Goal: Task Accomplishment & Management: Complete application form

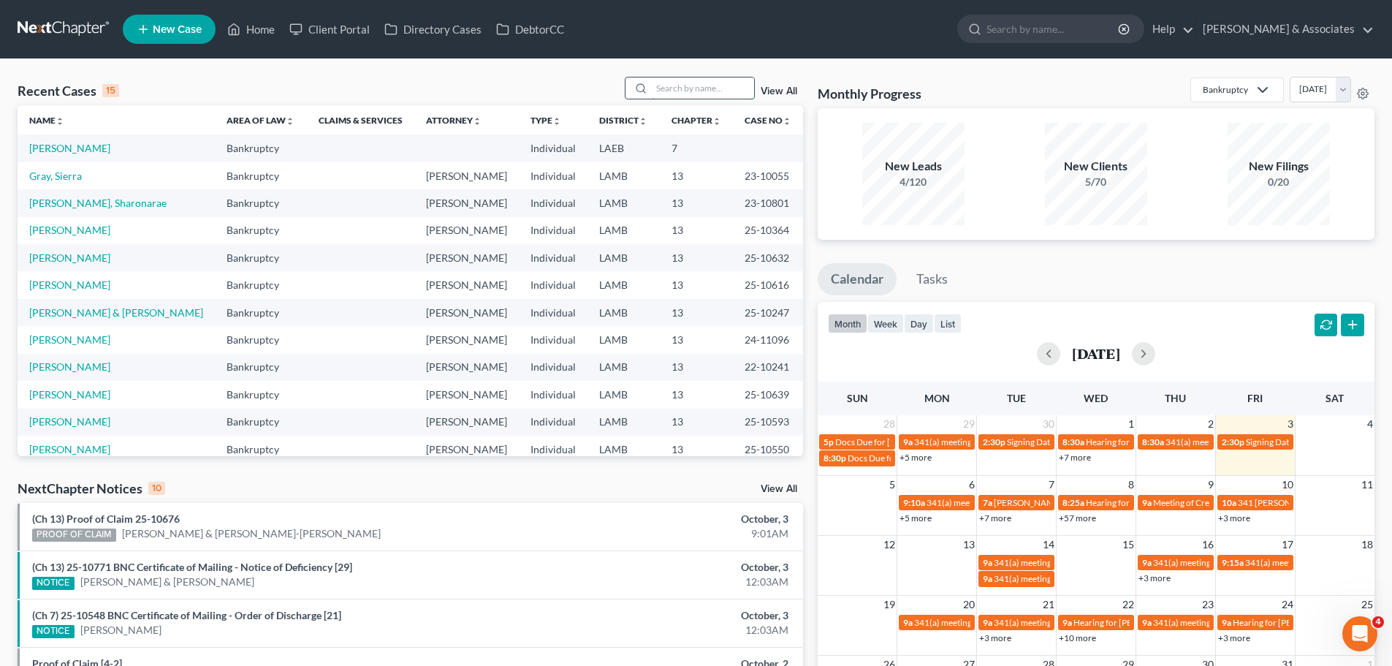
click at [661, 94] on input "search" at bounding box center [703, 87] width 102 height 21
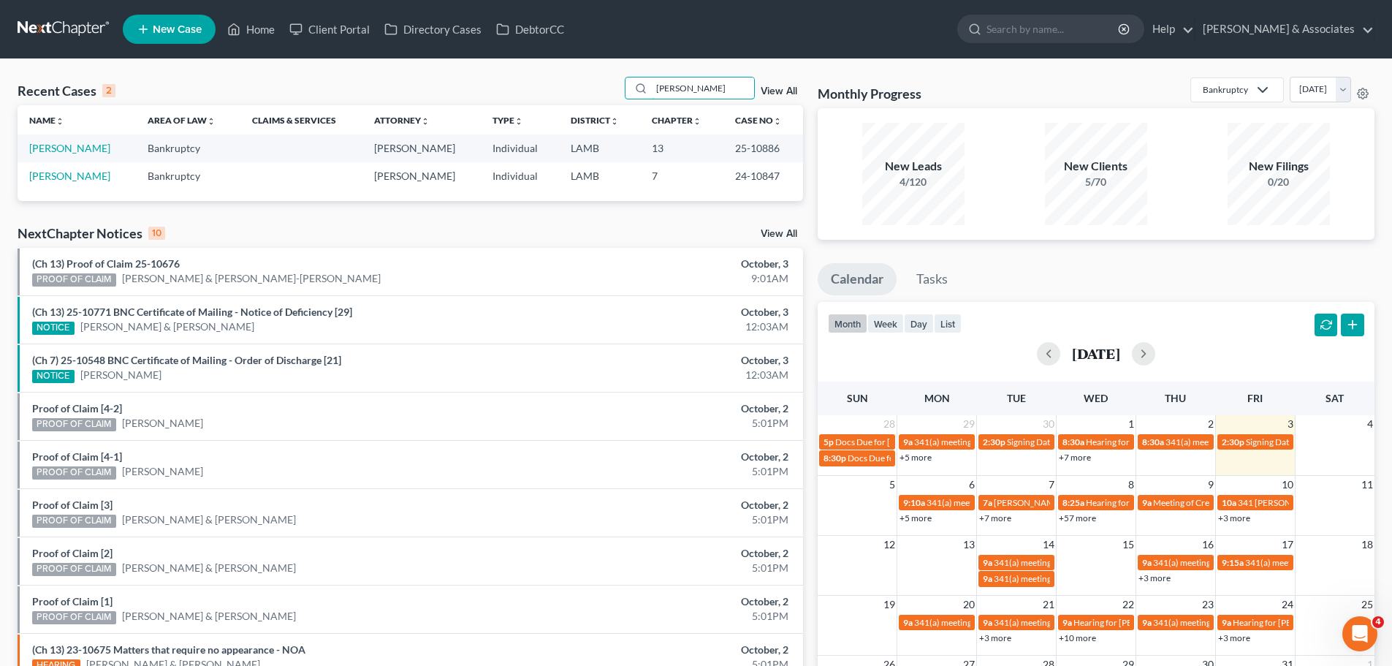
type input "giaccone"
click at [75, 158] on td "[PERSON_NAME]" at bounding box center [77, 147] width 118 height 27
click at [73, 151] on link "[PERSON_NAME]" at bounding box center [69, 148] width 81 height 12
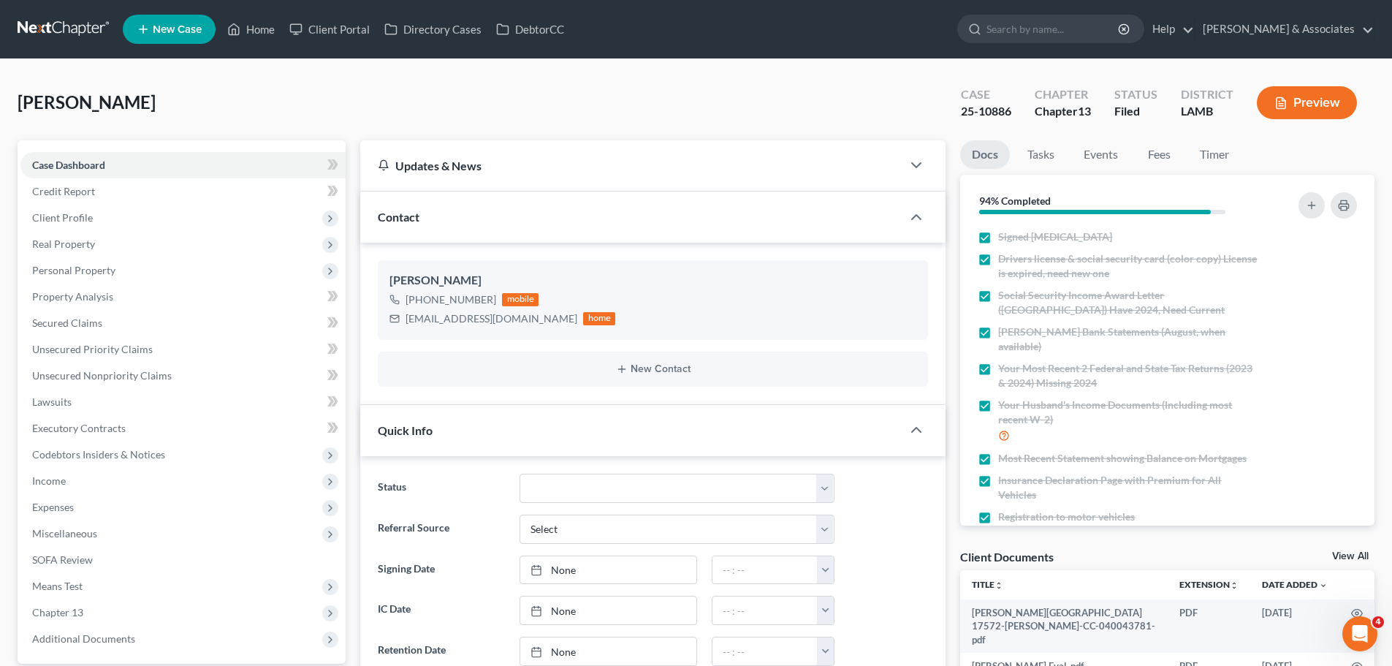
scroll to position [658, 0]
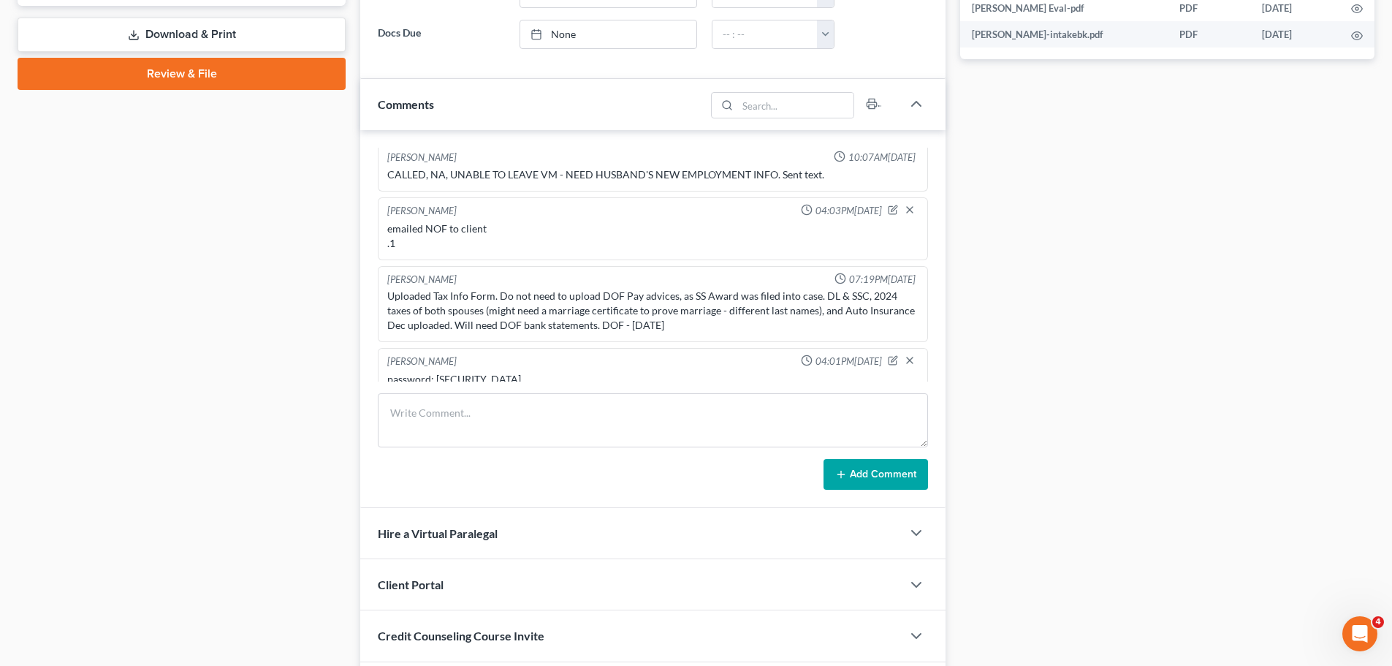
click at [507, 372] on div "password: C2510886g" at bounding box center [652, 379] width 531 height 15
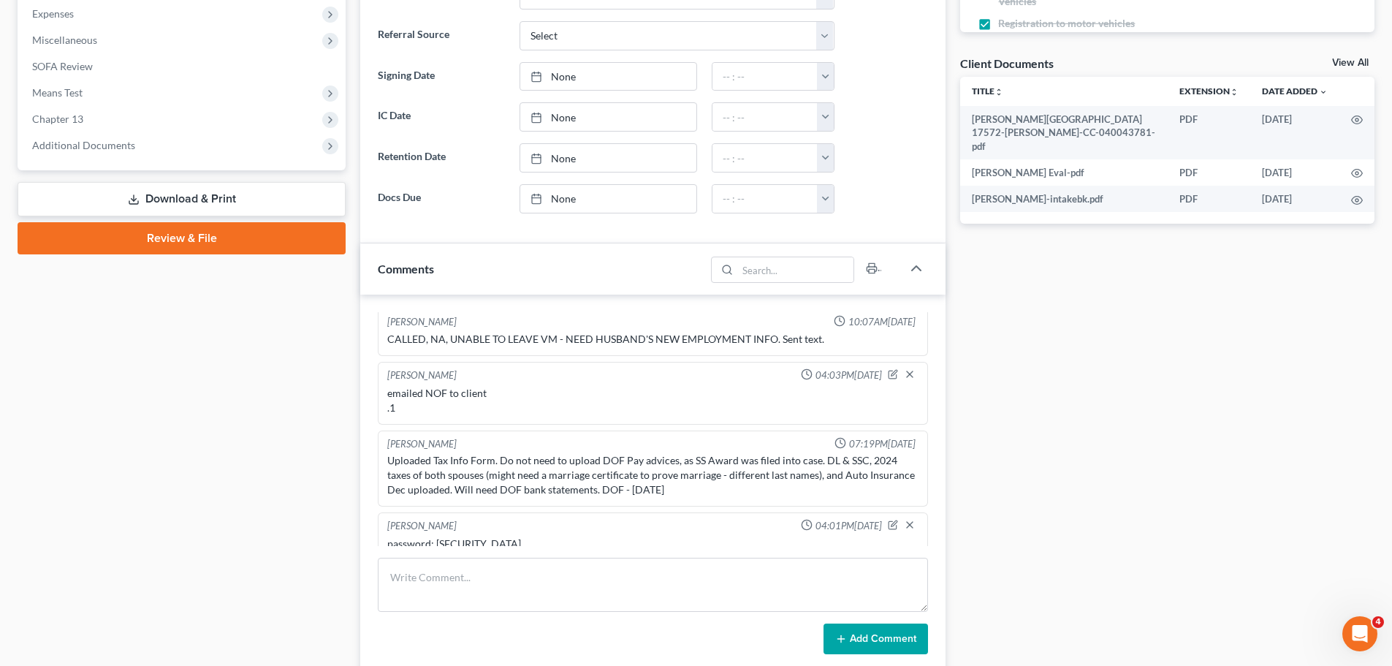
scroll to position [511, 0]
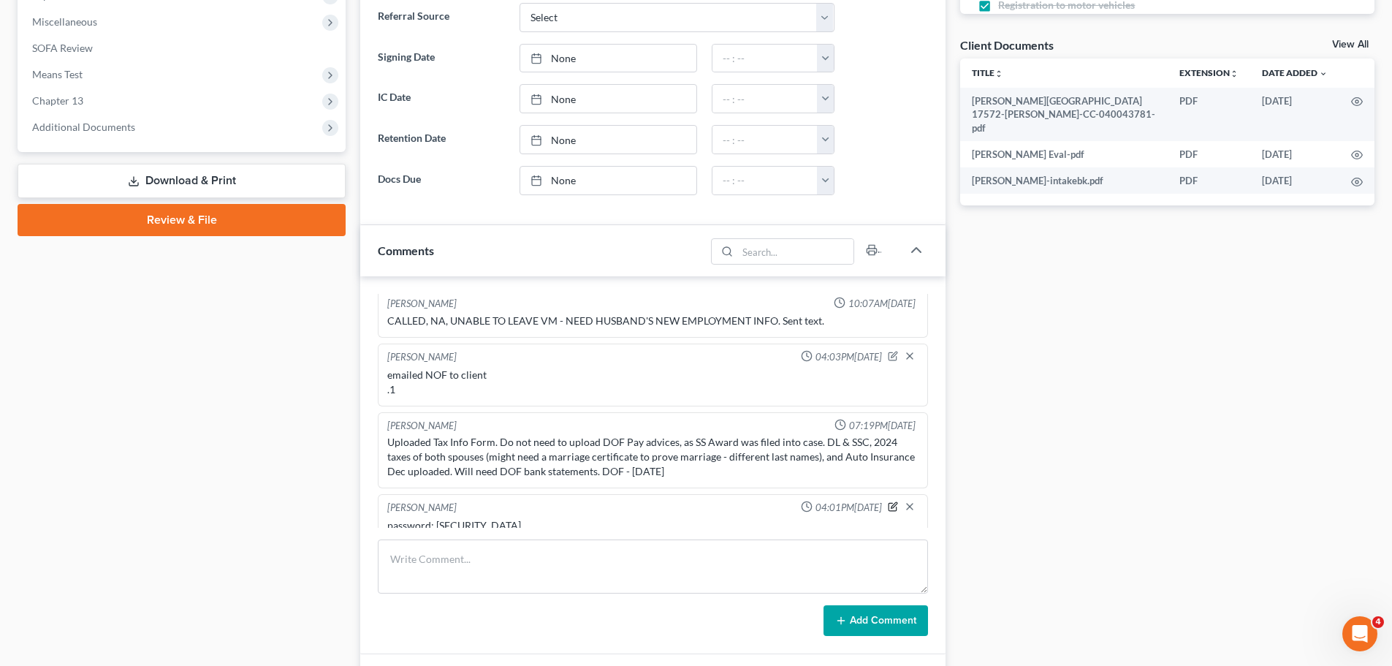
click at [889, 503] on icon "button" at bounding box center [893, 507] width 8 height 8
drag, startPoint x: 403, startPoint y: 514, endPoint x: 468, endPoint y: 491, distance: 69.1
click at [403, 518] on textarea "password: C2510886g" at bounding box center [652, 545] width 531 height 54
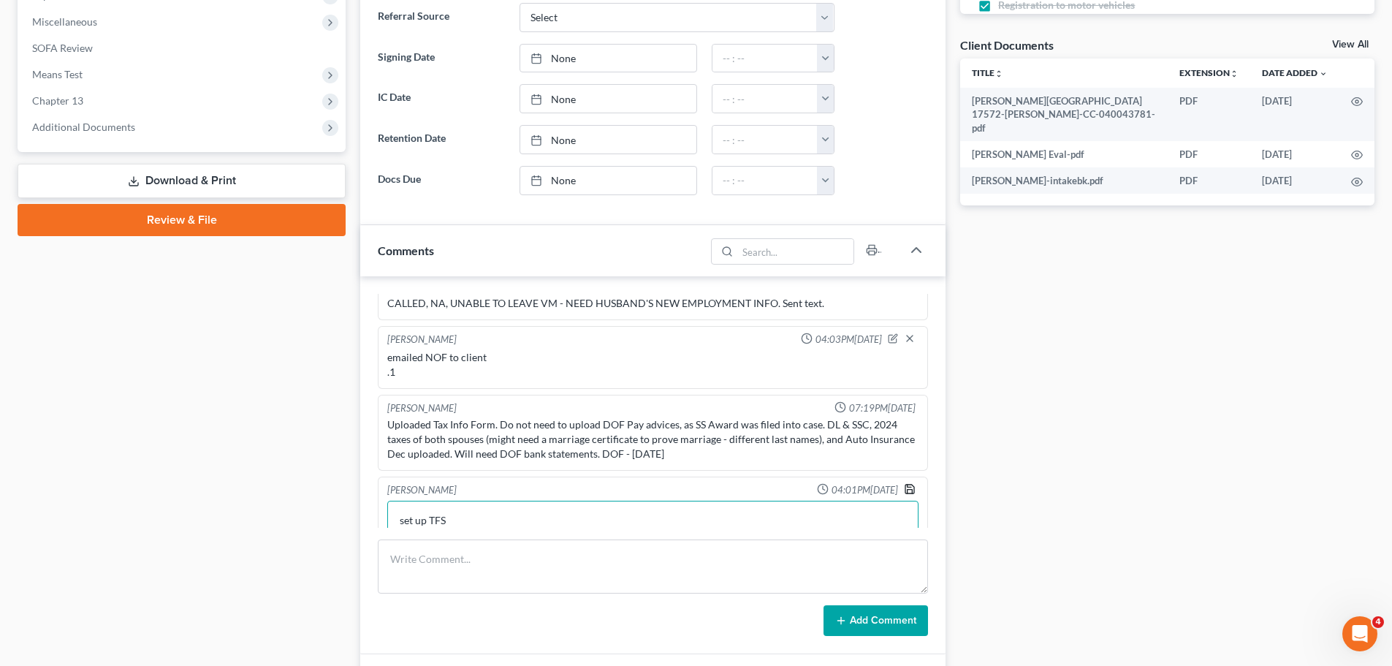
type textarea "set up TFS Password: C2510886g"
click at [904, 483] on icon "button" at bounding box center [910, 489] width 12 height 12
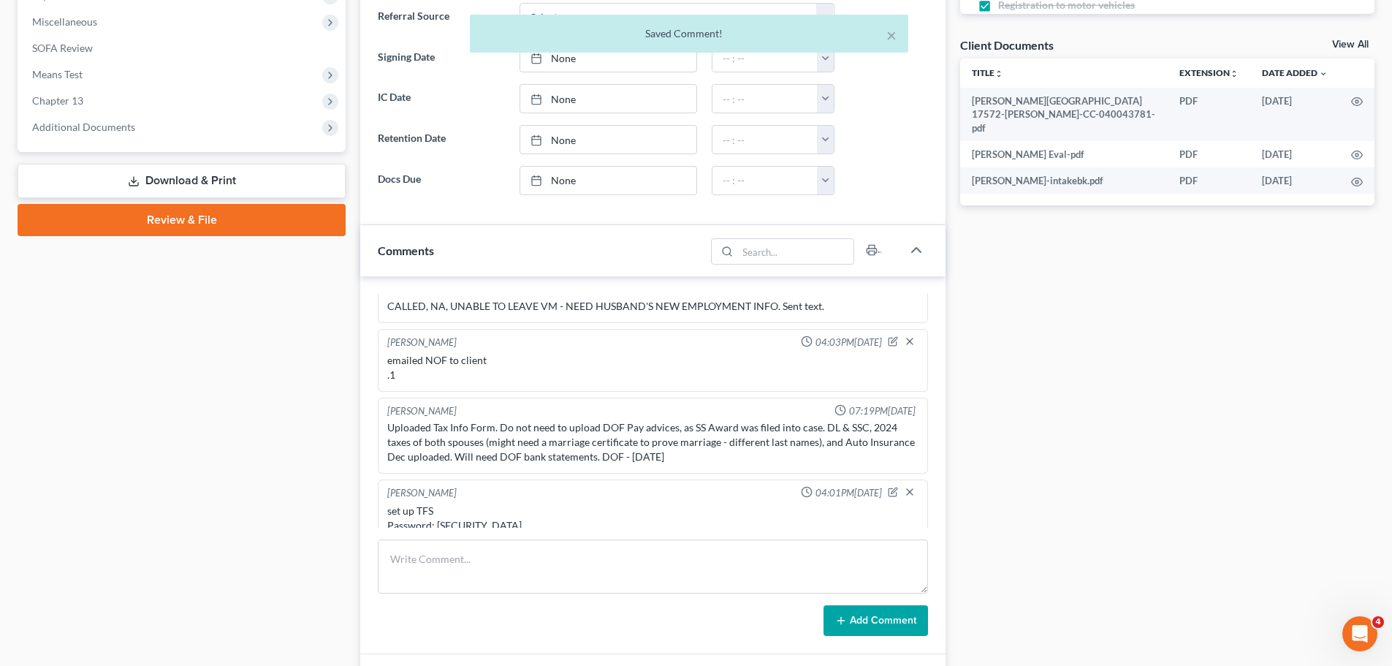
click at [869, 622] on button "Add Comment" at bounding box center [875, 620] width 104 height 31
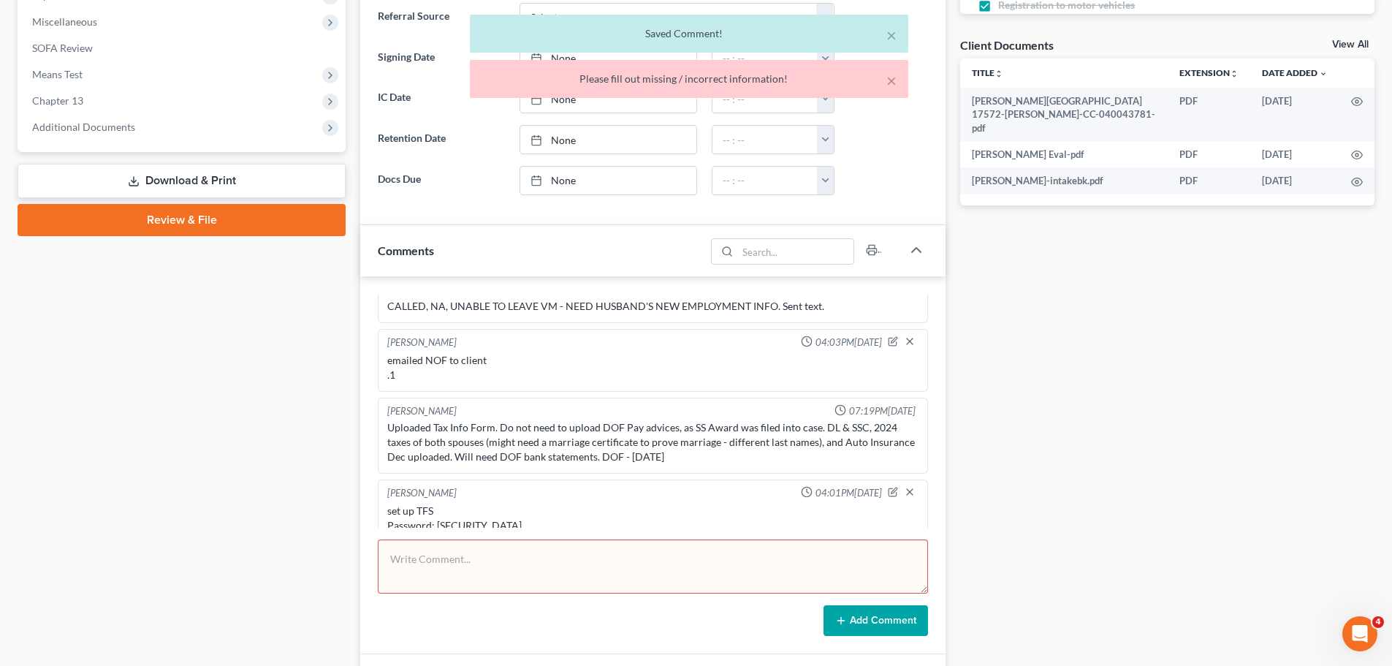
click at [1145, 449] on div "Docs Tasks Events Fees Timer 94% Completed Nothing here yet! Signed Retainer Dr…" at bounding box center [1167, 244] width 429 height 1230
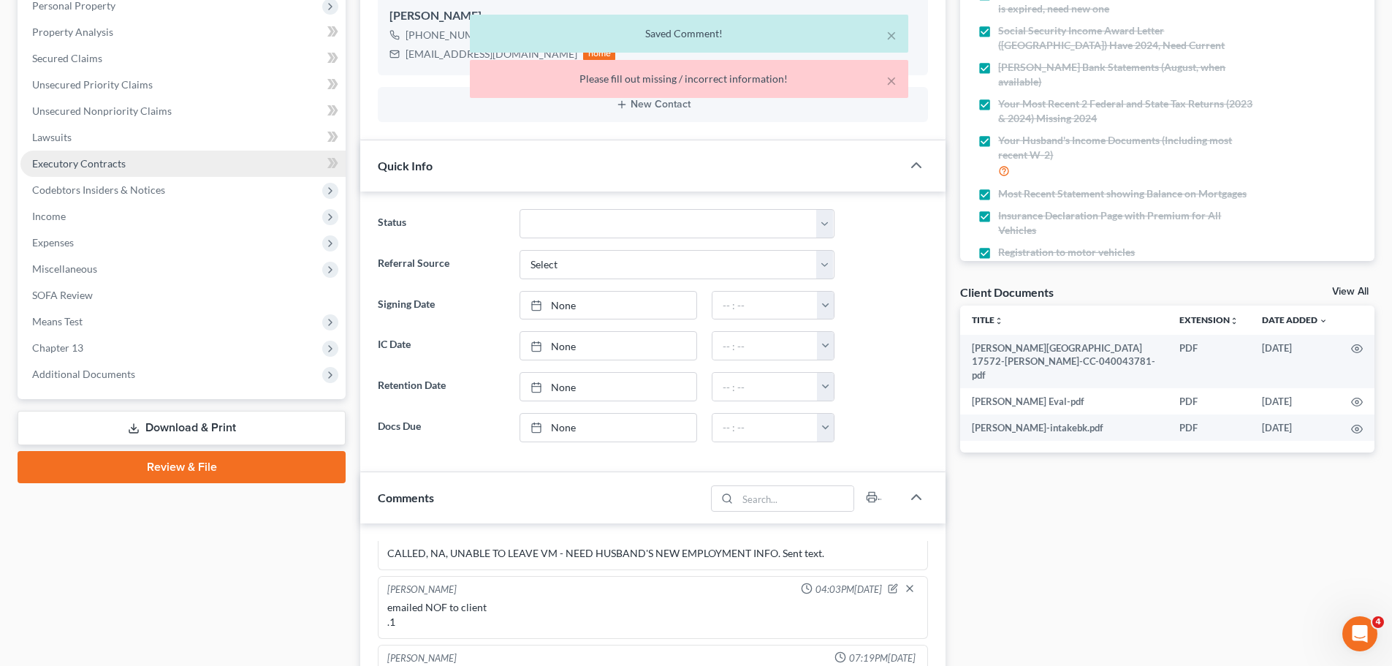
scroll to position [0, 0]
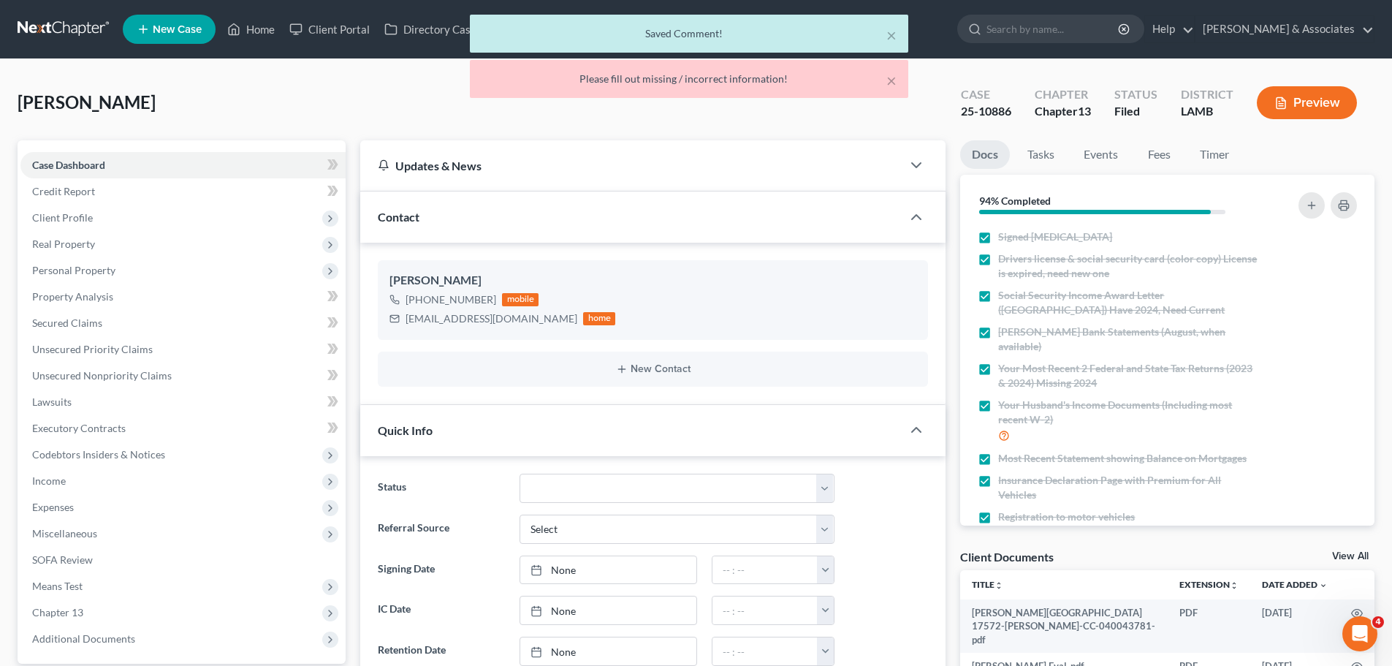
click at [60, 25] on div "× Saved Comment! × Please fill out missing / incorrect information!" at bounding box center [689, 60] width 1392 height 91
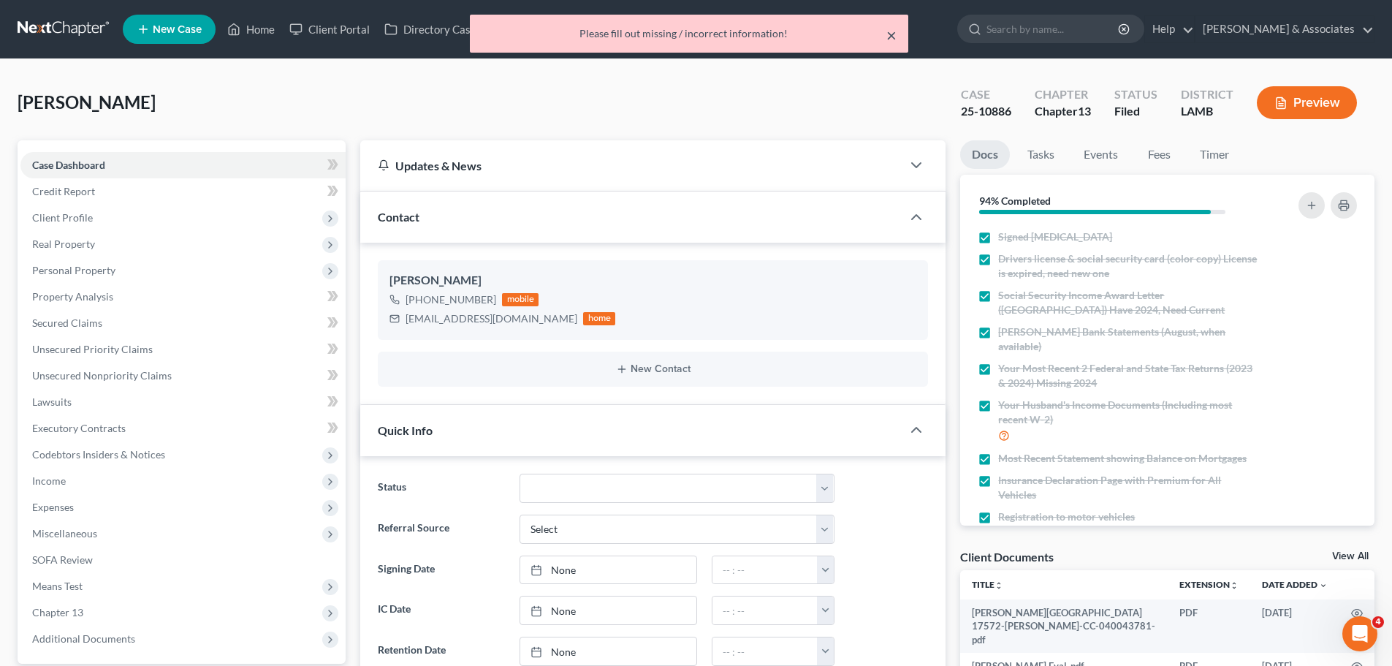
click at [894, 35] on button "×" at bounding box center [891, 35] width 10 height 18
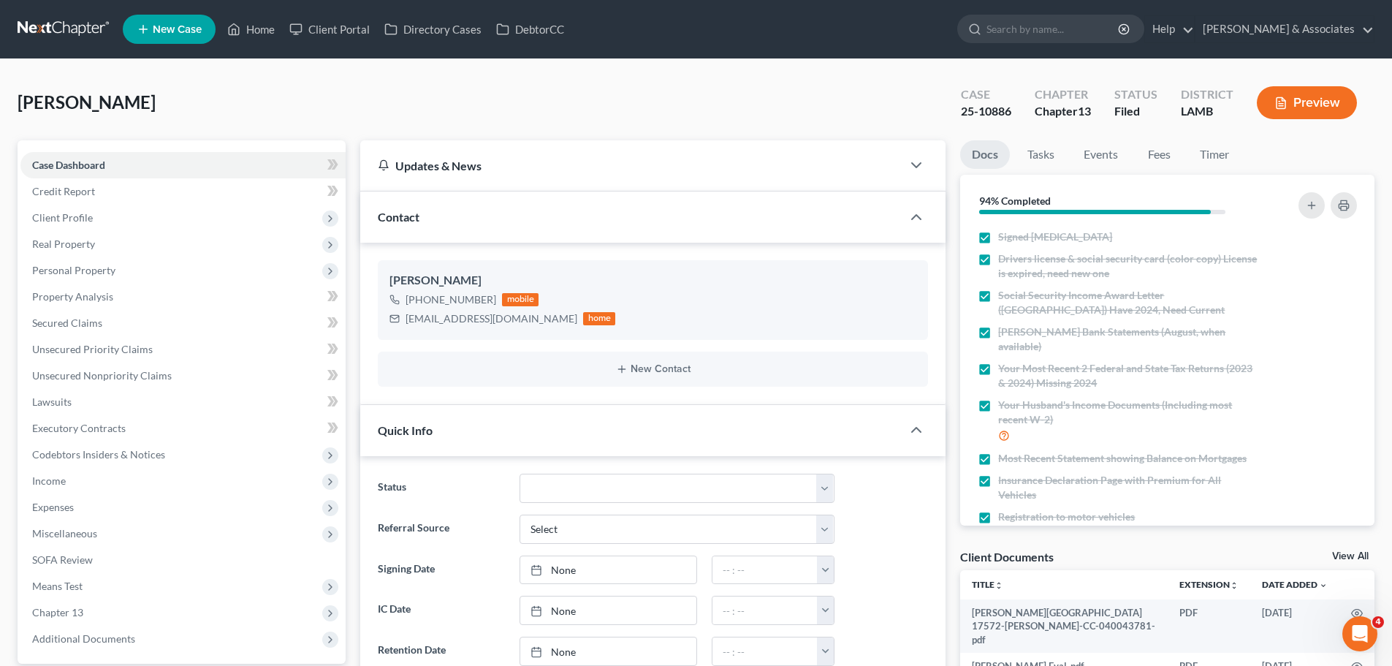
click at [72, 16] on link at bounding box center [65, 29] width 94 height 26
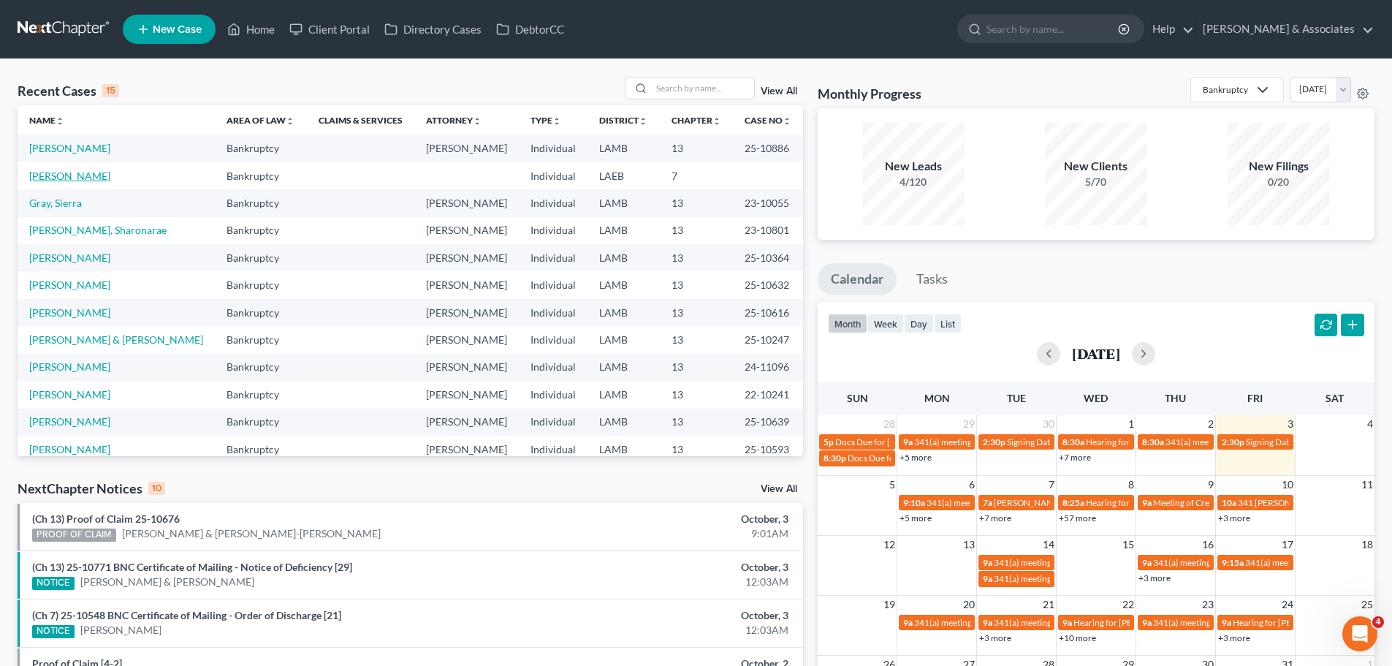
click at [80, 176] on link "[PERSON_NAME]" at bounding box center [69, 176] width 81 height 12
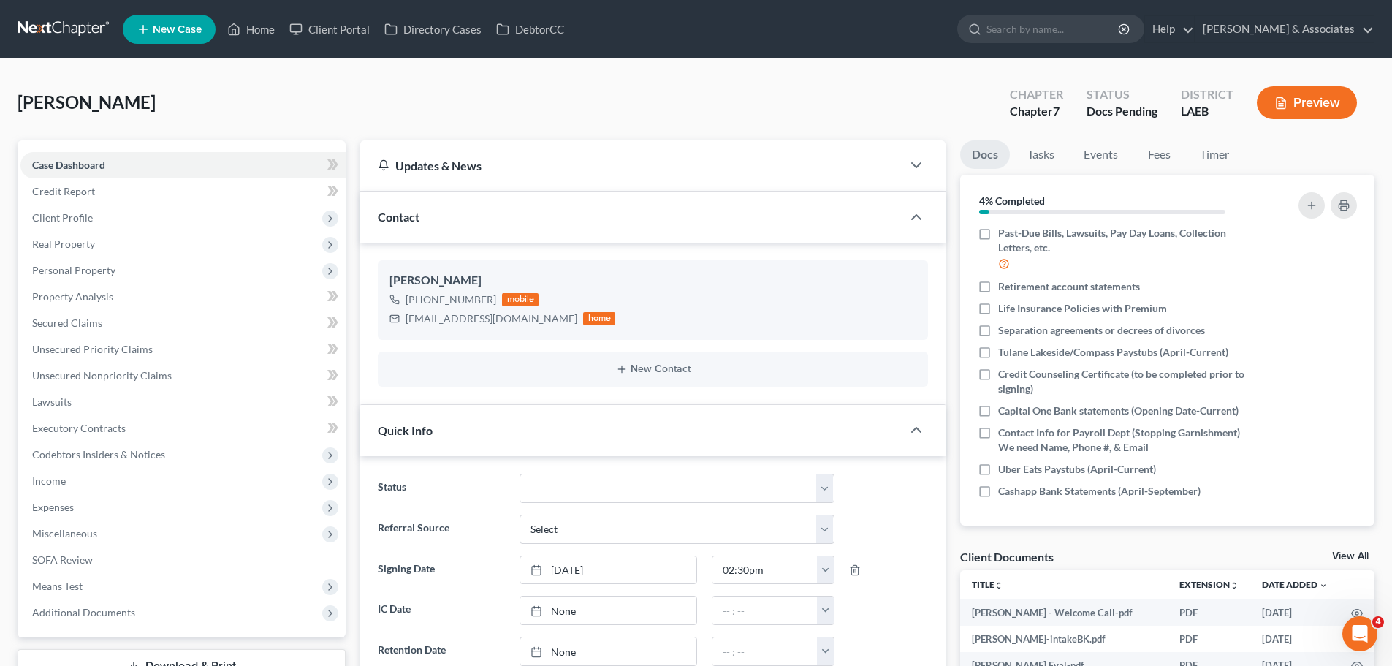
scroll to position [313, 0]
click at [1328, 409] on icon "button" at bounding box center [1334, 412] width 12 height 12
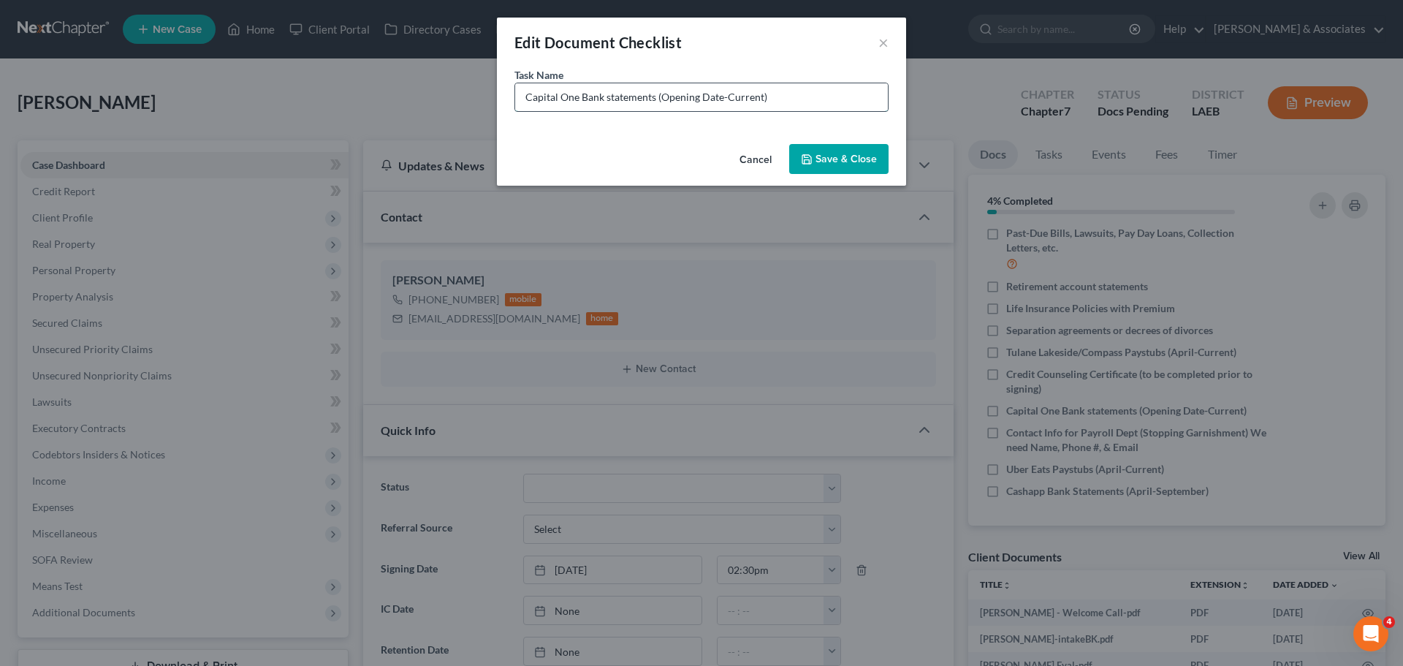
drag, startPoint x: 761, startPoint y: 96, endPoint x: 663, endPoint y: 94, distance: 97.2
click at [663, 94] on input "Capital One Bank statements (Opening Date-Current)" at bounding box center [701, 97] width 373 height 28
click at [768, 94] on input "Capital One Bank statements (Opening Date-Current)" at bounding box center [701, 97] width 373 height 28
drag, startPoint x: 761, startPoint y: 99, endPoint x: 664, endPoint y: 104, distance: 96.6
click at [664, 104] on input "Capital One Bank statements (Opening Date-Current)" at bounding box center [701, 97] width 373 height 28
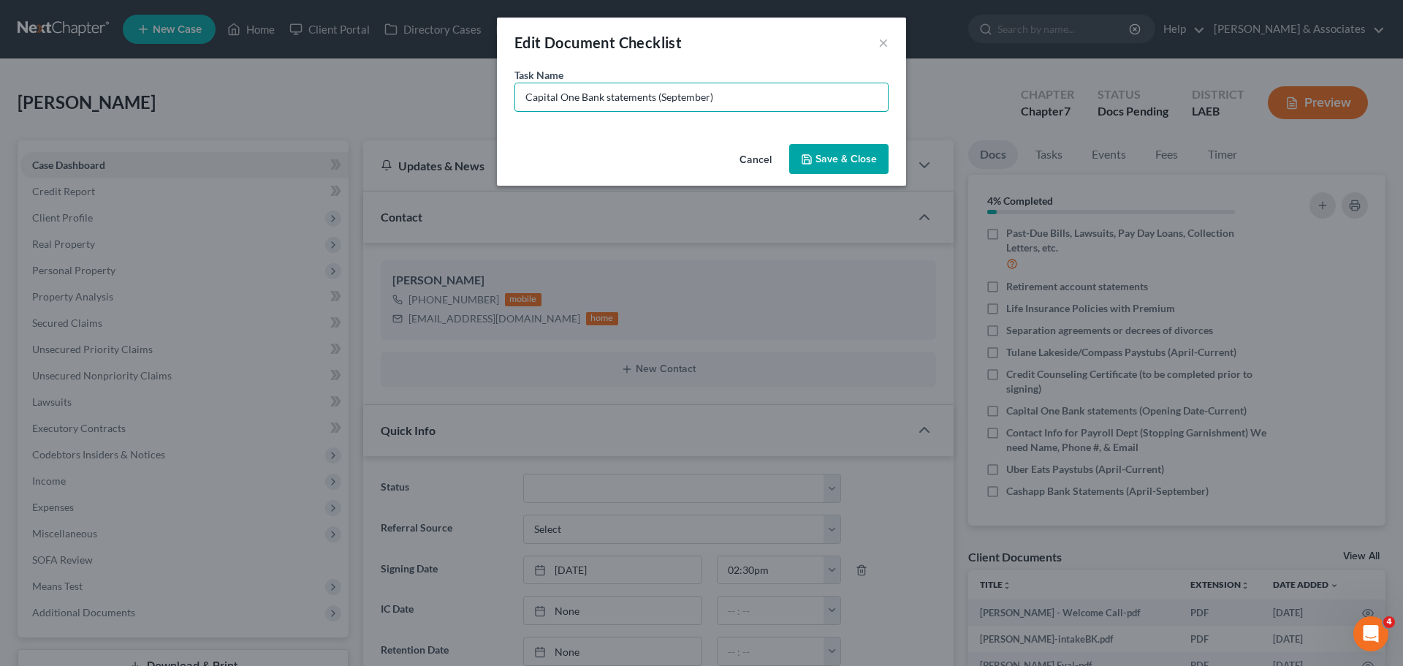
type input "Capital One Bank statements (September)"
click at [812, 151] on button "Save & Close" at bounding box center [838, 159] width 99 height 31
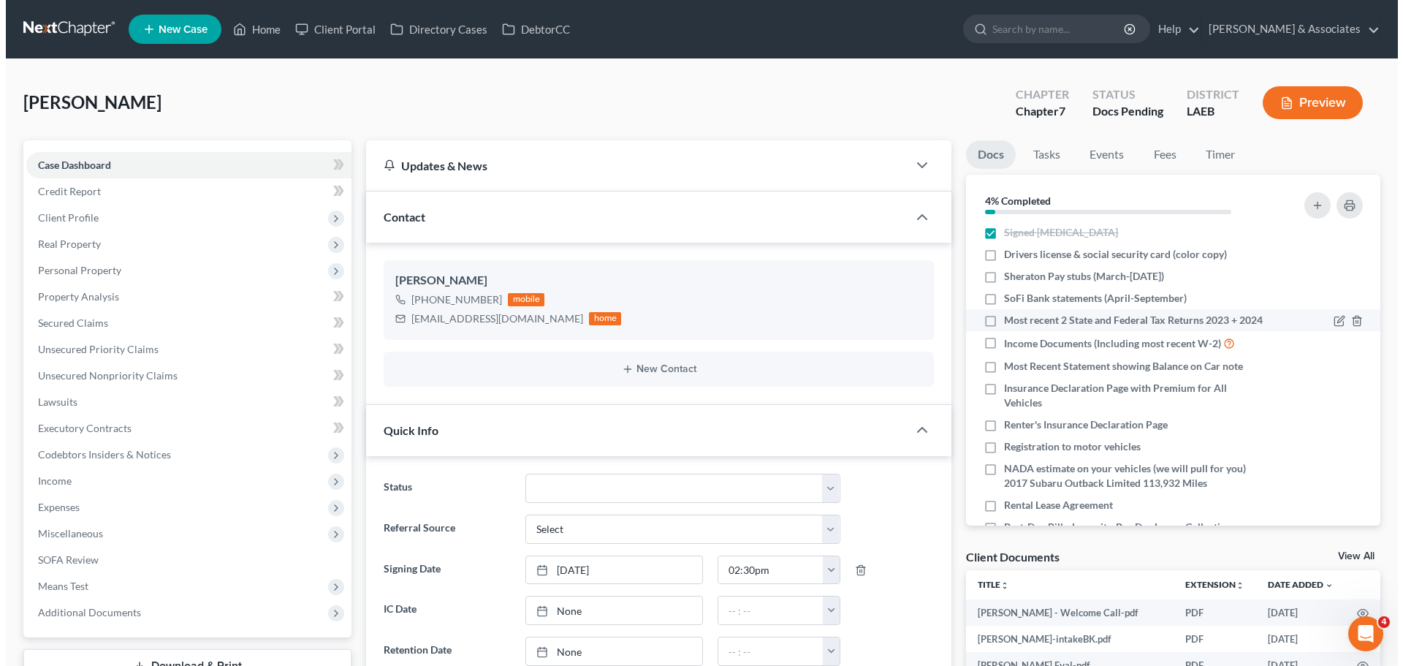
scroll to position [0, 0]
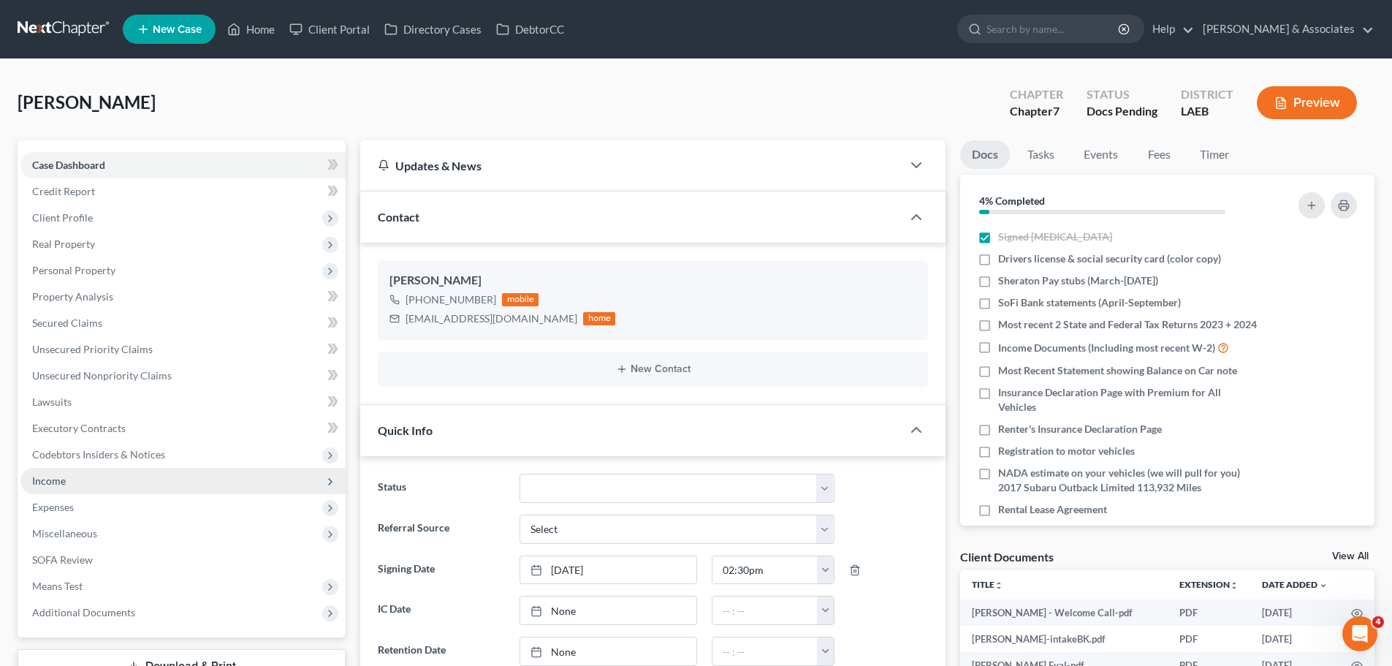
click at [59, 484] on span "Income" at bounding box center [49, 480] width 34 height 12
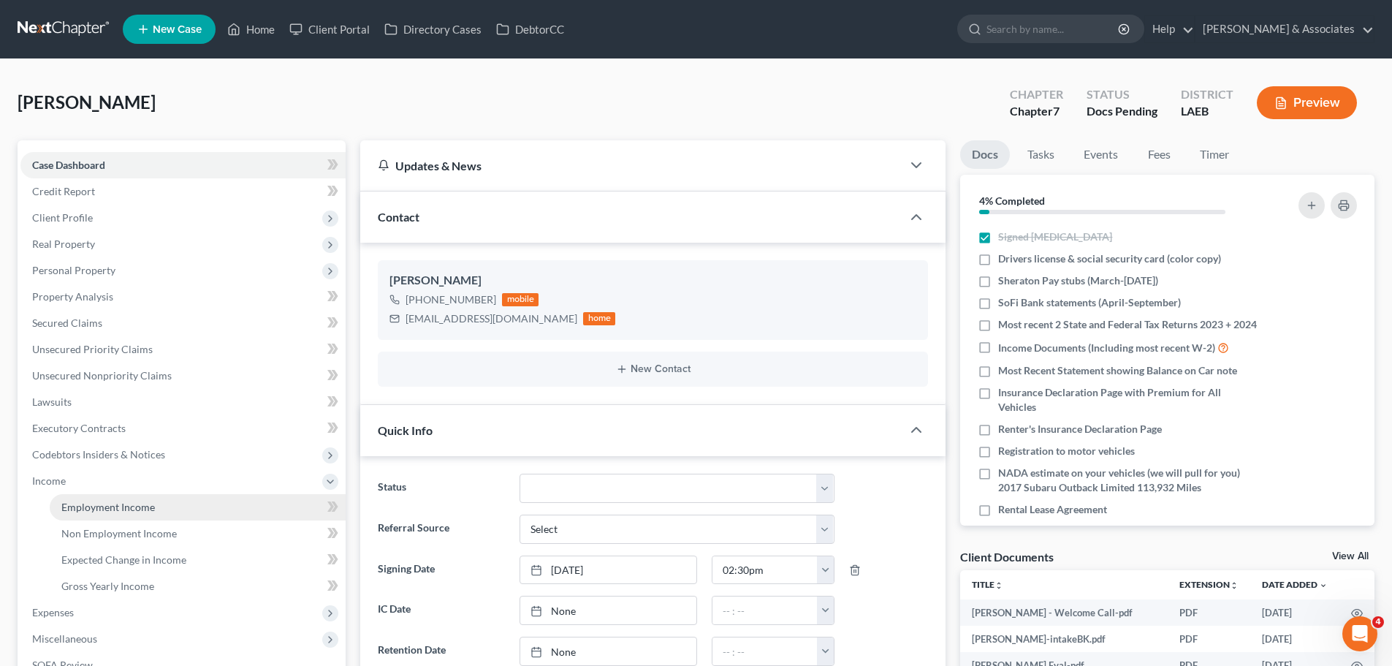
click at [125, 503] on span "Employment Income" at bounding box center [108, 506] width 94 height 12
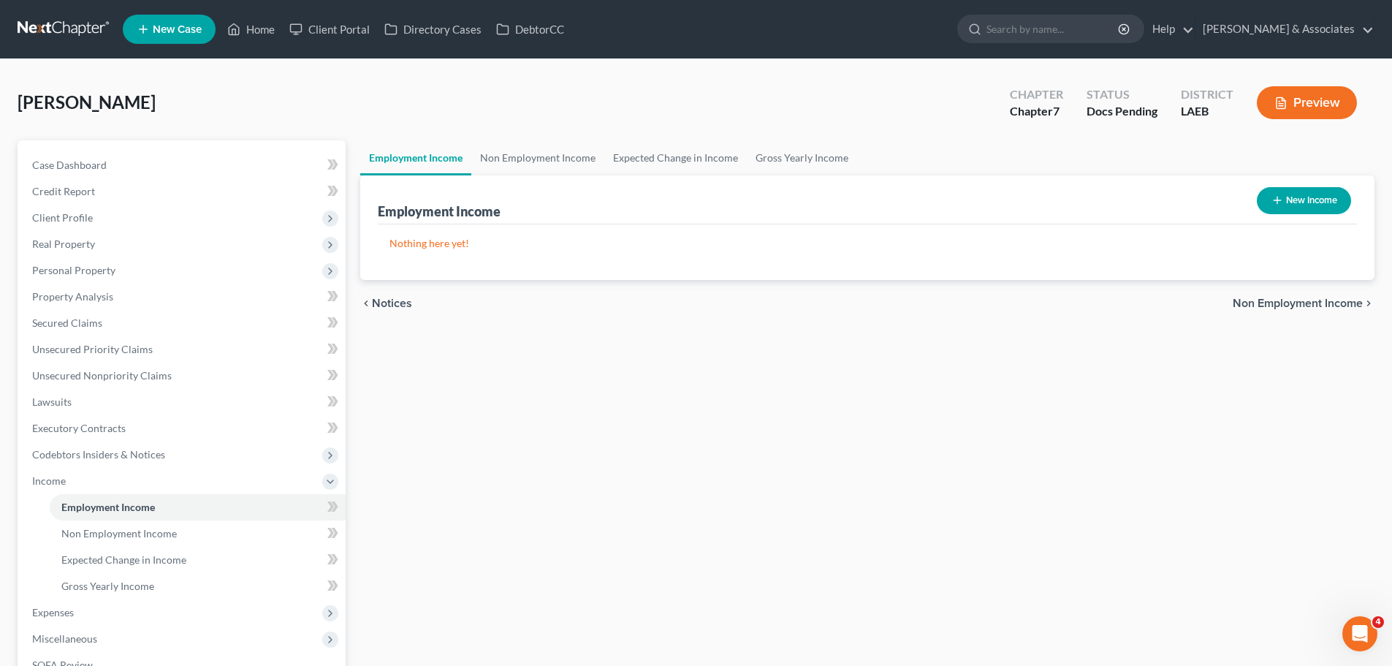
click at [1388, 203] on div "[PERSON_NAME] Upgraded Chapter Chapter 7 Status Docs Pending District LAEB Prev…" at bounding box center [696, 457] width 1392 height 796
click at [1335, 202] on button "New Income" at bounding box center [1304, 200] width 94 height 27
select select "0"
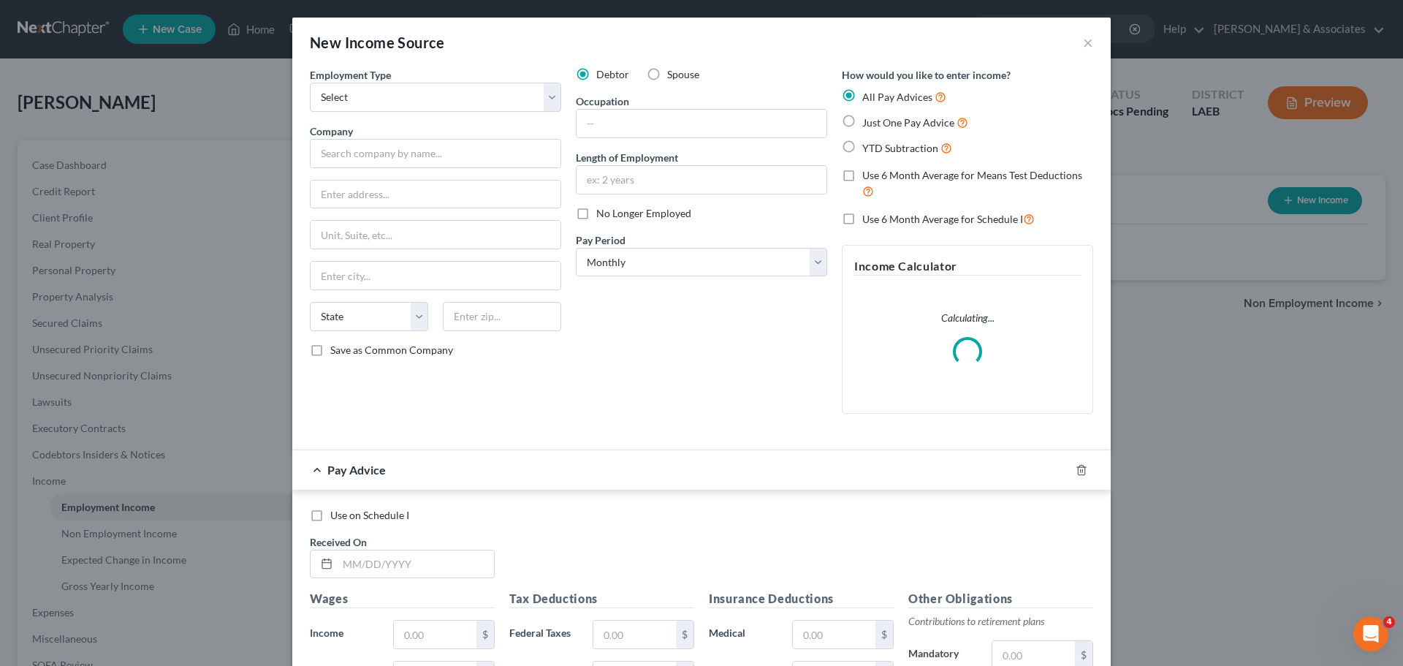
click at [446, 113] on div "Employment Type * Select Full or [DEMOGRAPHIC_DATA] Employment Self Employment …" at bounding box center [435, 246] width 266 height 358
click at [434, 107] on select "Select Full or [DEMOGRAPHIC_DATA] Employment Self Employment" at bounding box center [435, 97] width 251 height 29
select select "0"
click at [310, 83] on select "Select Full or [DEMOGRAPHIC_DATA] Employment Self Employment" at bounding box center [435, 97] width 251 height 29
click at [420, 159] on input "text" at bounding box center [435, 153] width 251 height 29
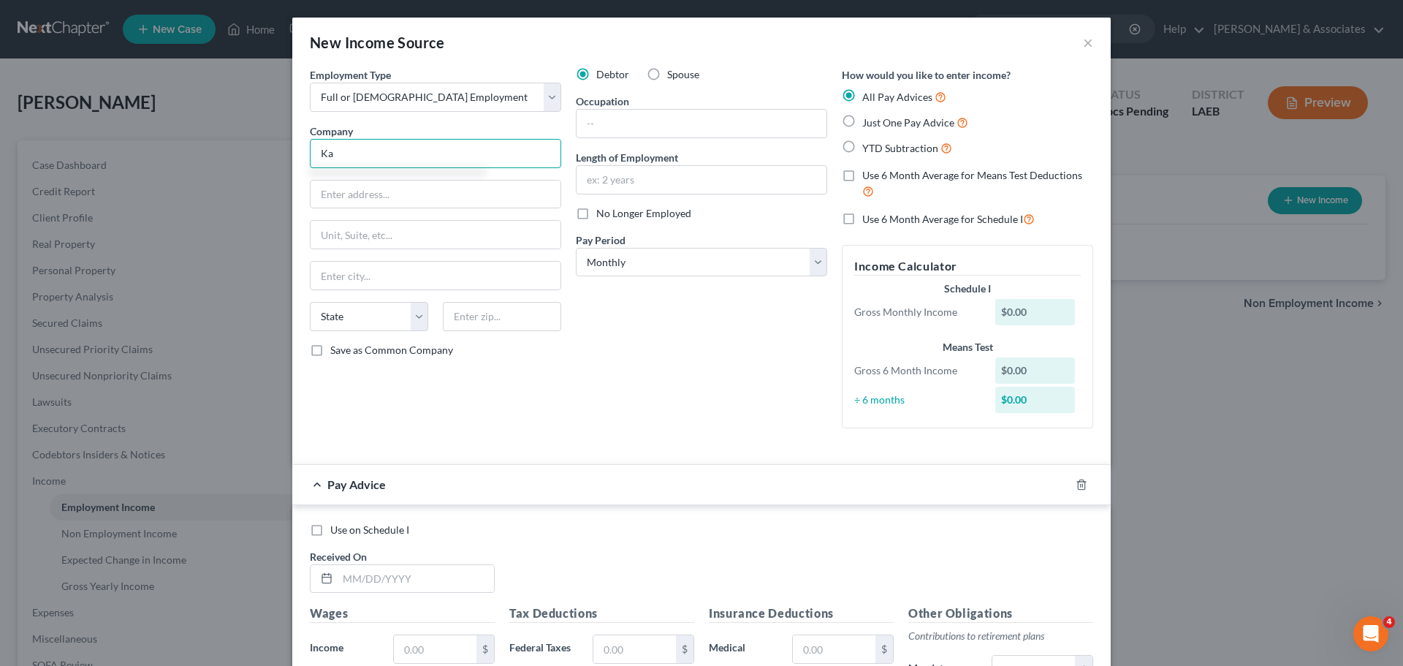
type input "K"
type input "Marriott International"
type input "Payroll Department"
type input "1965 Hawks Landing"
type input "37777"
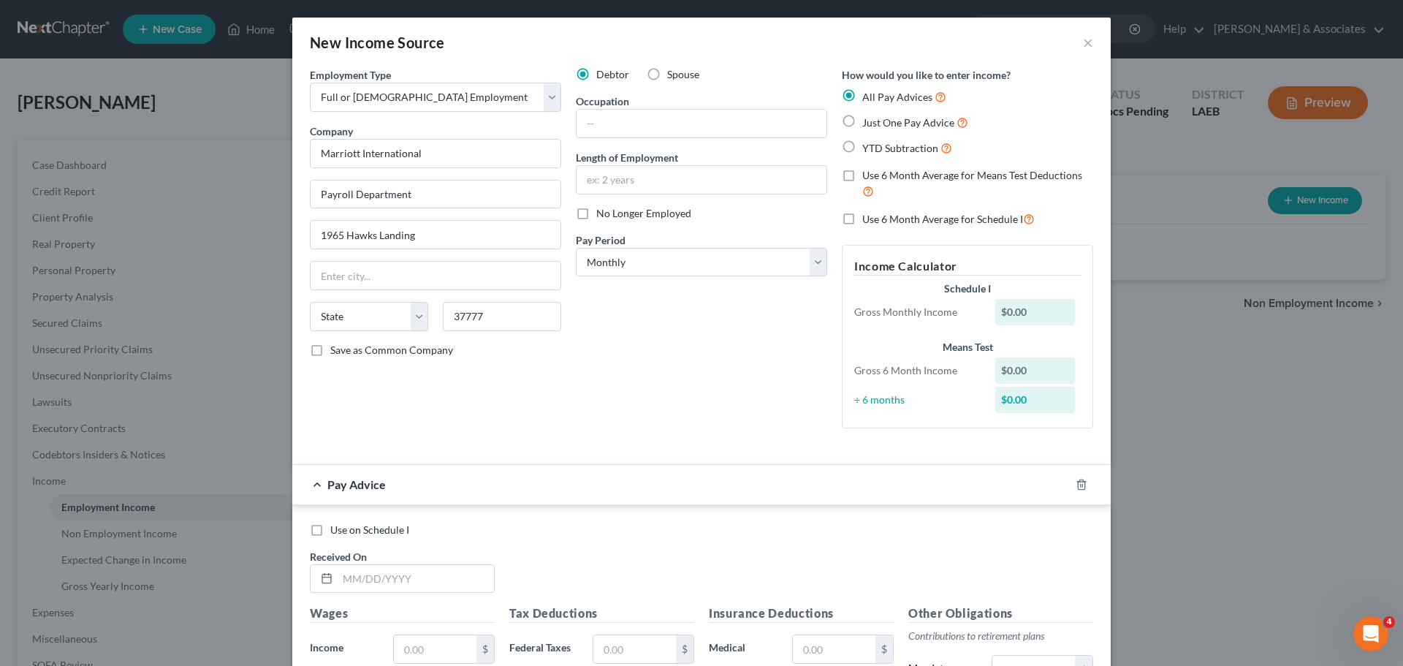
type input "[GEOGRAPHIC_DATA]"
select select "44"
click at [675, 129] on input "text" at bounding box center [701, 124] width 250 height 28
type input "Assistant Manager - Housekeeping"
click at [718, 270] on select "Select Monthly Twice Monthly Every Other Week Weekly" at bounding box center [701, 262] width 251 height 29
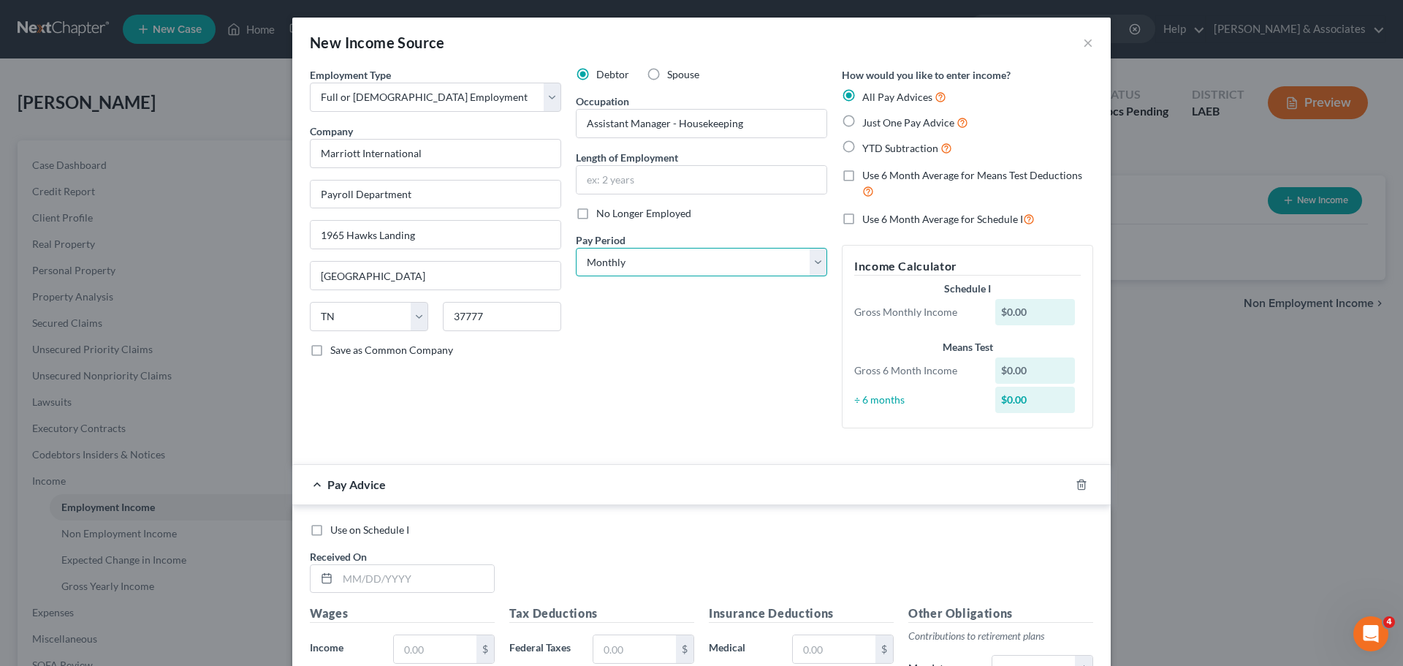
select select "2"
click at [576, 248] on select "Select Monthly Twice Monthly Every Other Week Weekly" at bounding box center [701, 262] width 251 height 29
click at [725, 167] on input "text" at bounding box center [701, 180] width 250 height 28
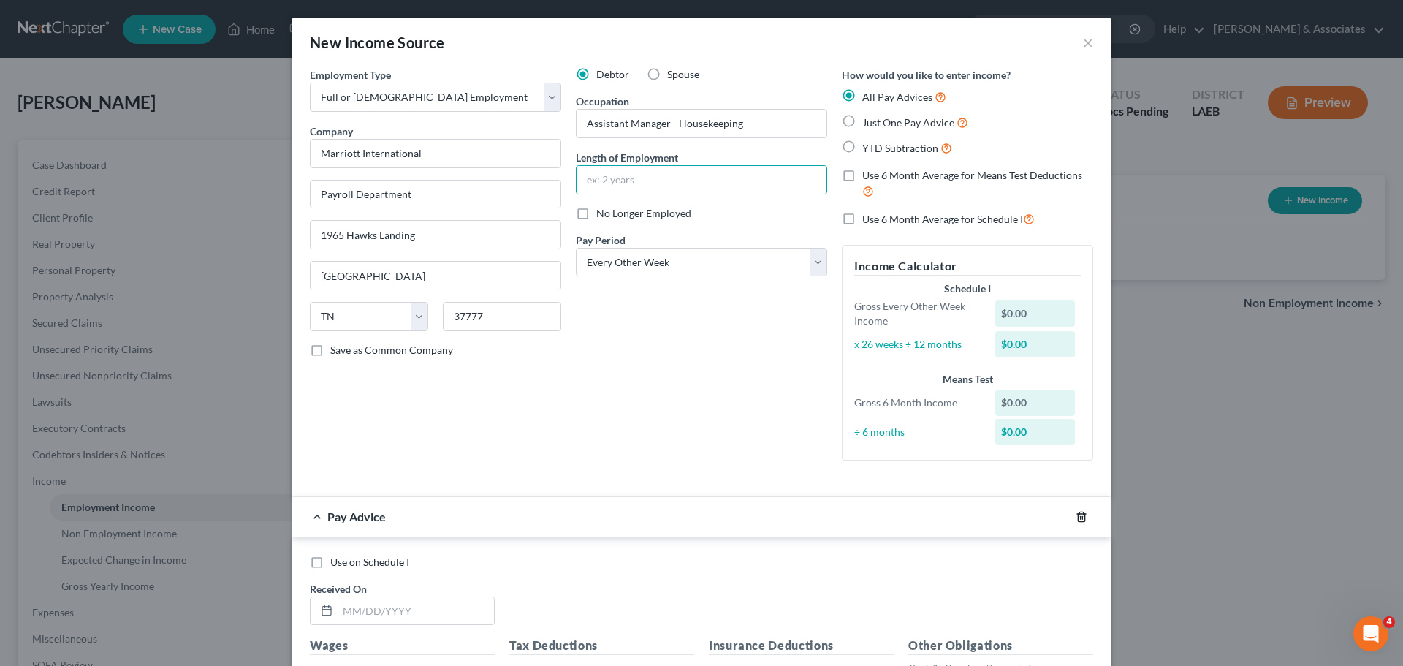
click at [1078, 512] on icon "button" at bounding box center [1081, 515] width 7 height 9
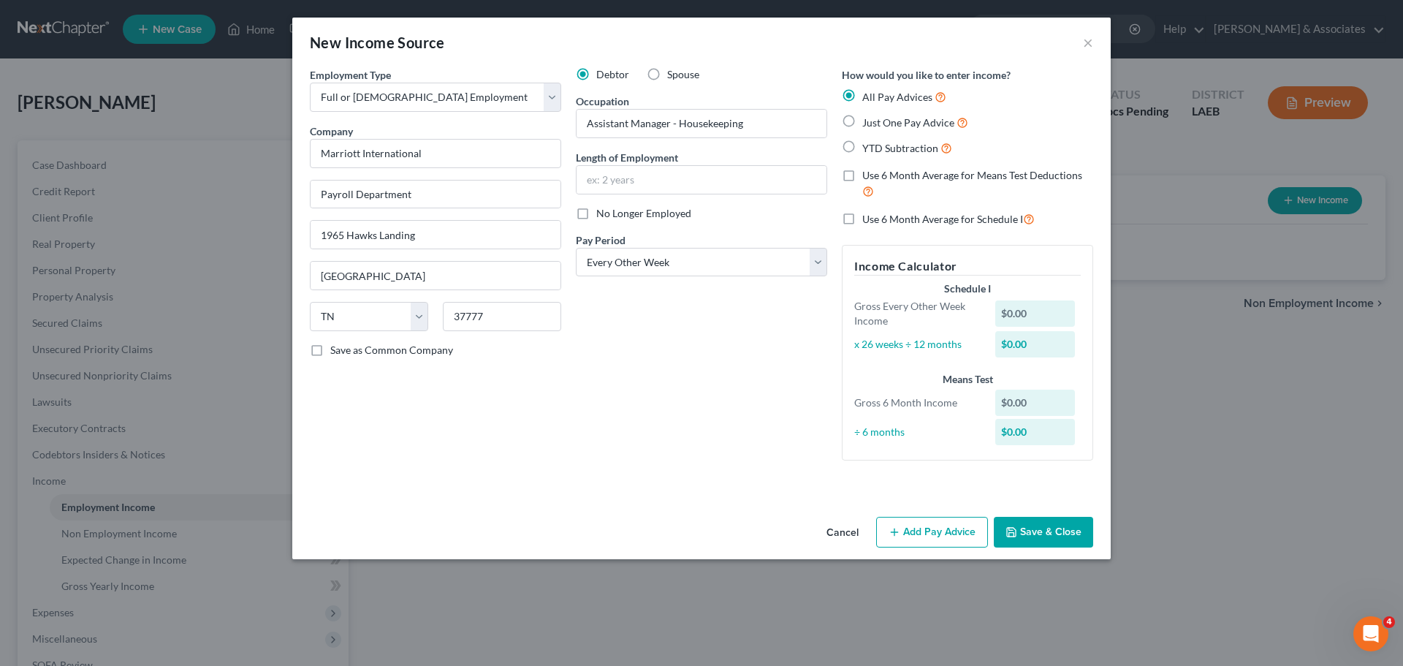
click at [1024, 536] on button "Save & Close" at bounding box center [1043, 532] width 99 height 31
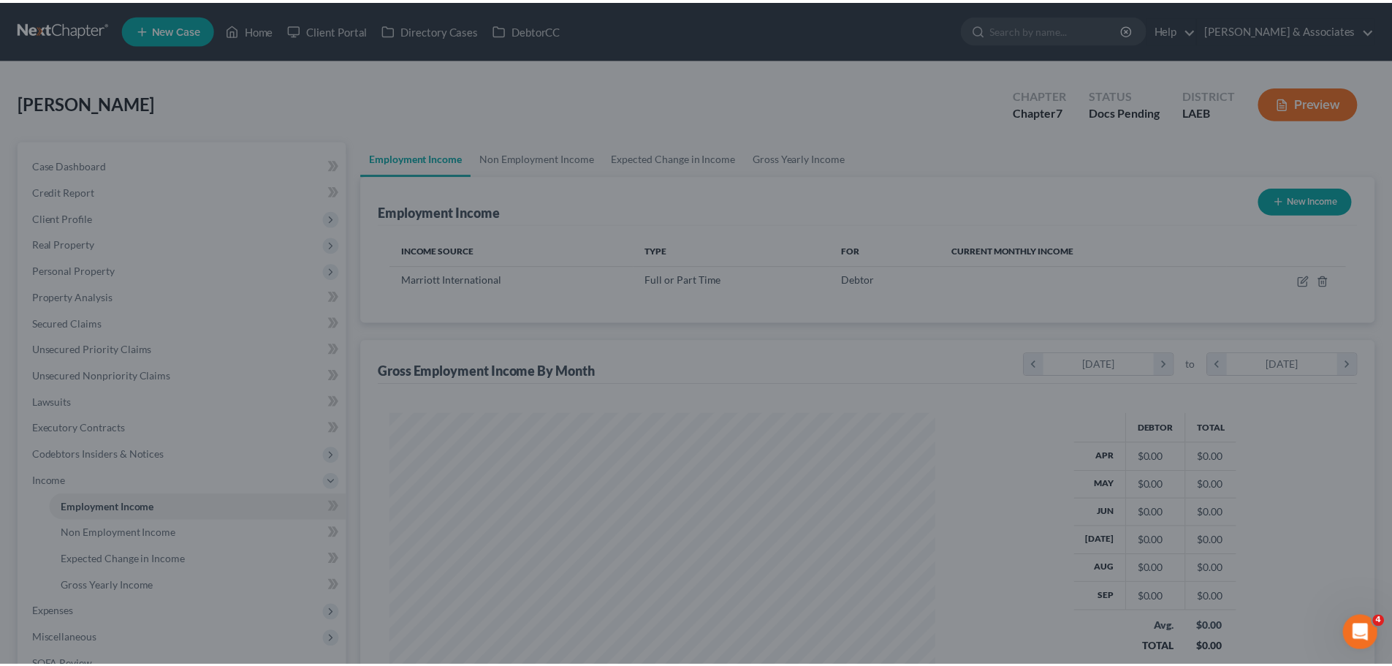
scroll to position [273, 574]
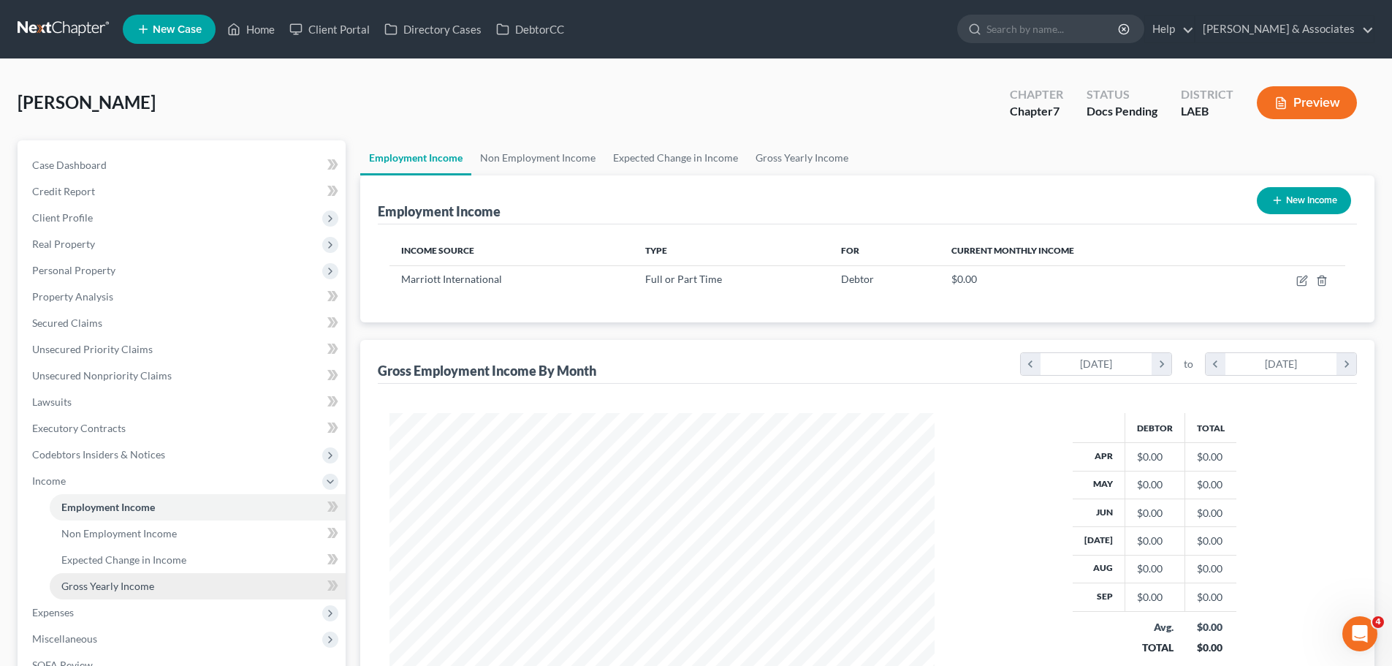
click at [72, 590] on span "Gross Yearly Income" at bounding box center [107, 585] width 93 height 12
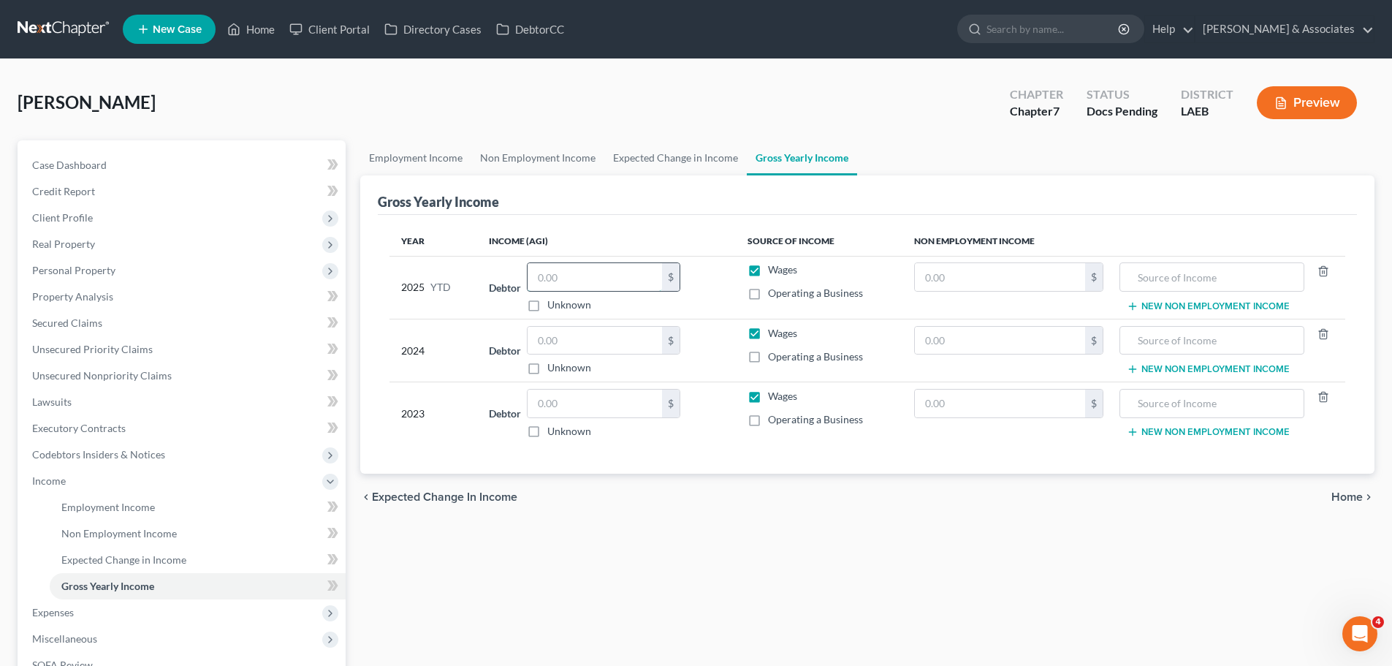
click at [587, 291] on input "text" at bounding box center [595, 277] width 134 height 28
drag, startPoint x: 467, startPoint y: 544, endPoint x: 460, endPoint y: 538, distance: 9.3
click at [467, 544] on div "Employment Income Non Employment Income Expected Change in Income Gross Yearly …" at bounding box center [867, 483] width 1029 height 686
click at [124, 167] on link "Case Dashboard" at bounding box center [182, 165] width 325 height 26
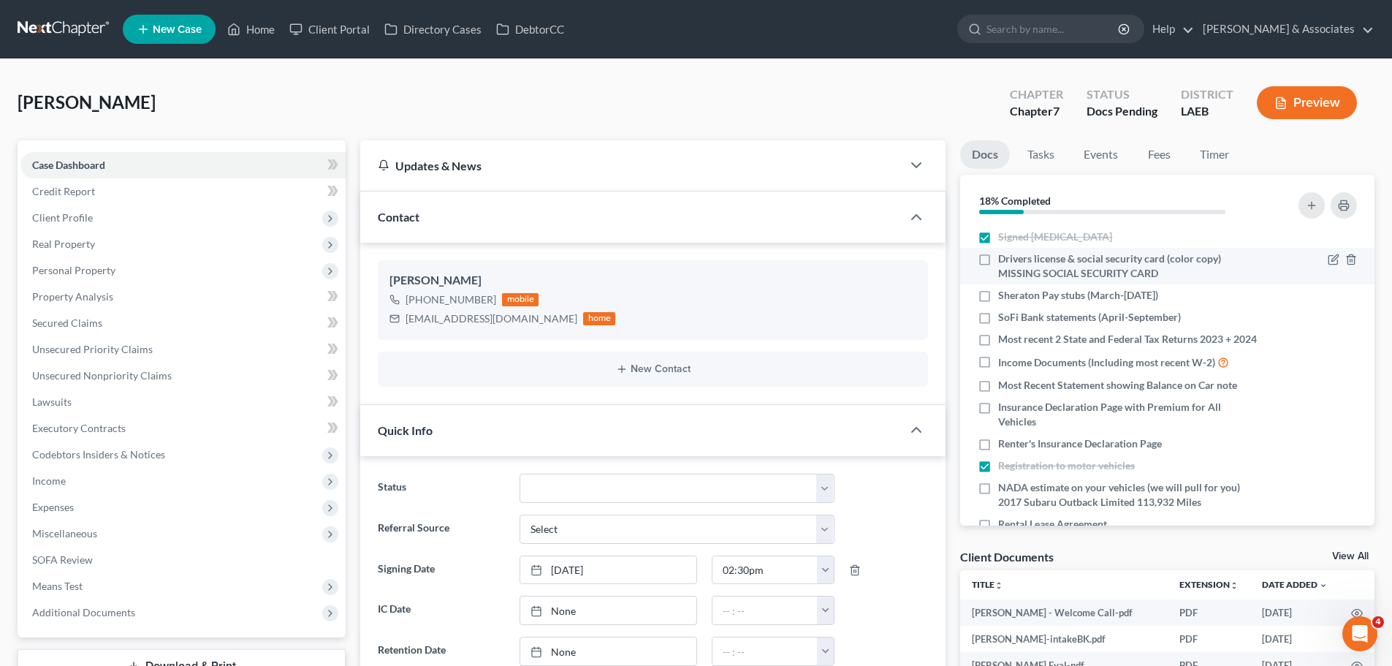
scroll to position [190, 0]
click at [1136, 298] on span "Sheraton Pay stubs (March-[DATE])" at bounding box center [1078, 295] width 160 height 15
click at [1013, 297] on input "Sheraton Pay stubs (March-[DATE])" at bounding box center [1008, 292] width 9 height 9
checkbox input "true"
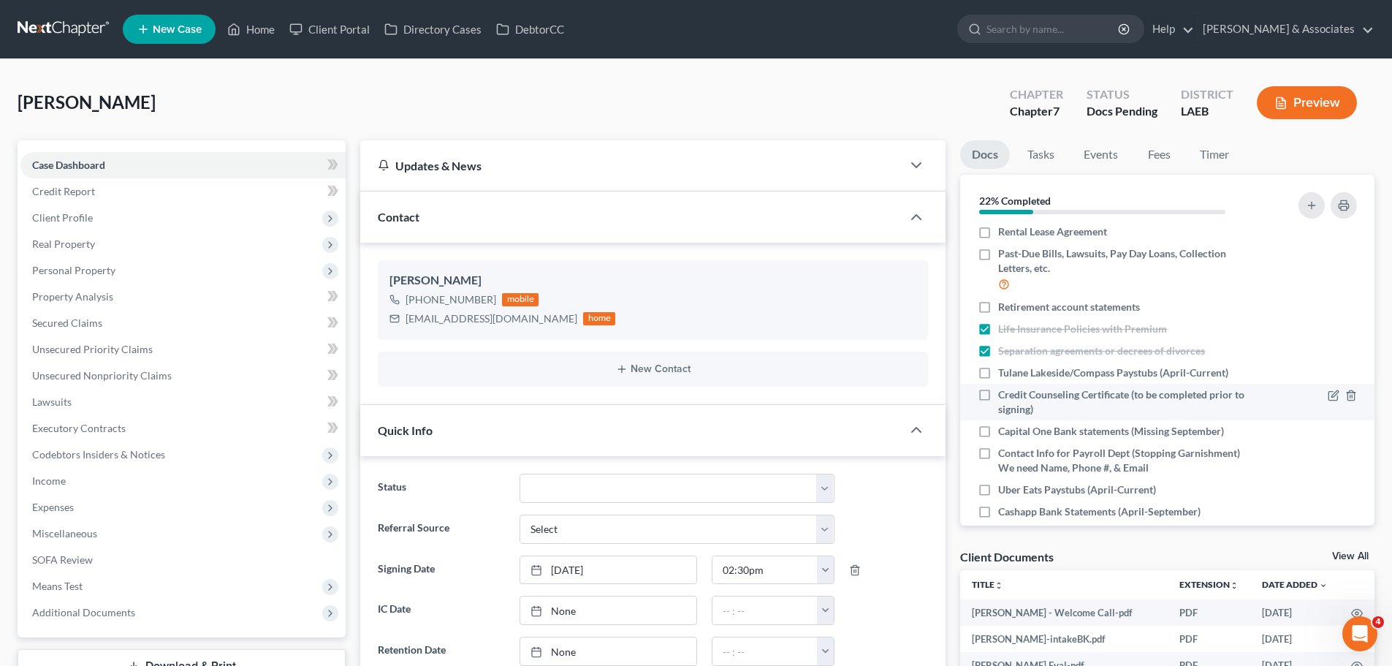
scroll to position [327, 0]
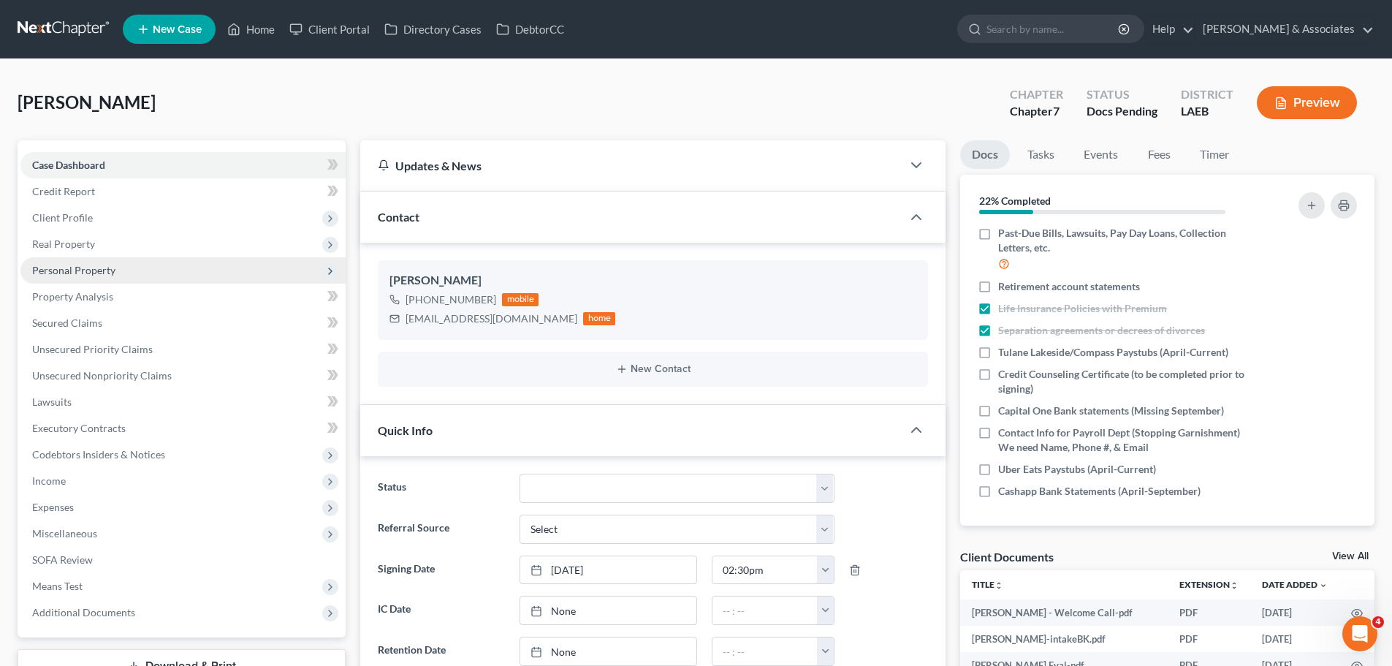
click at [100, 273] on span "Personal Property" at bounding box center [73, 270] width 83 height 12
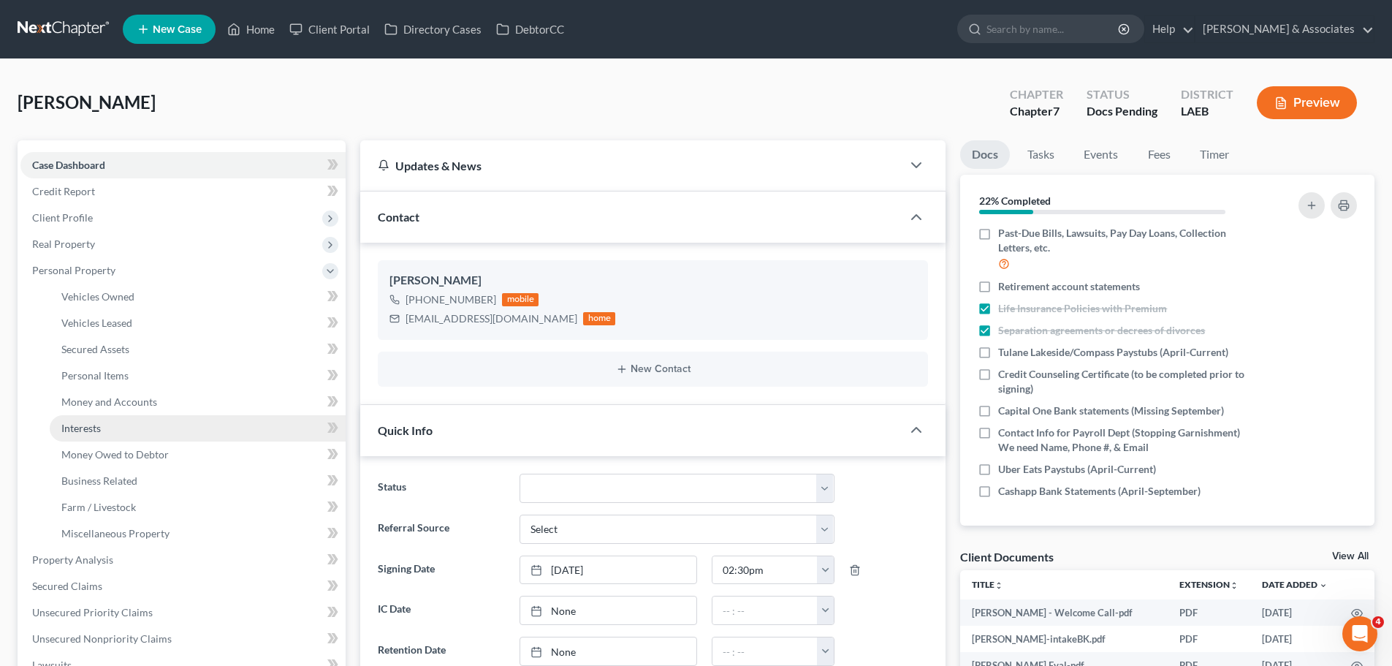
click at [91, 427] on span "Interests" at bounding box center [80, 428] width 39 height 12
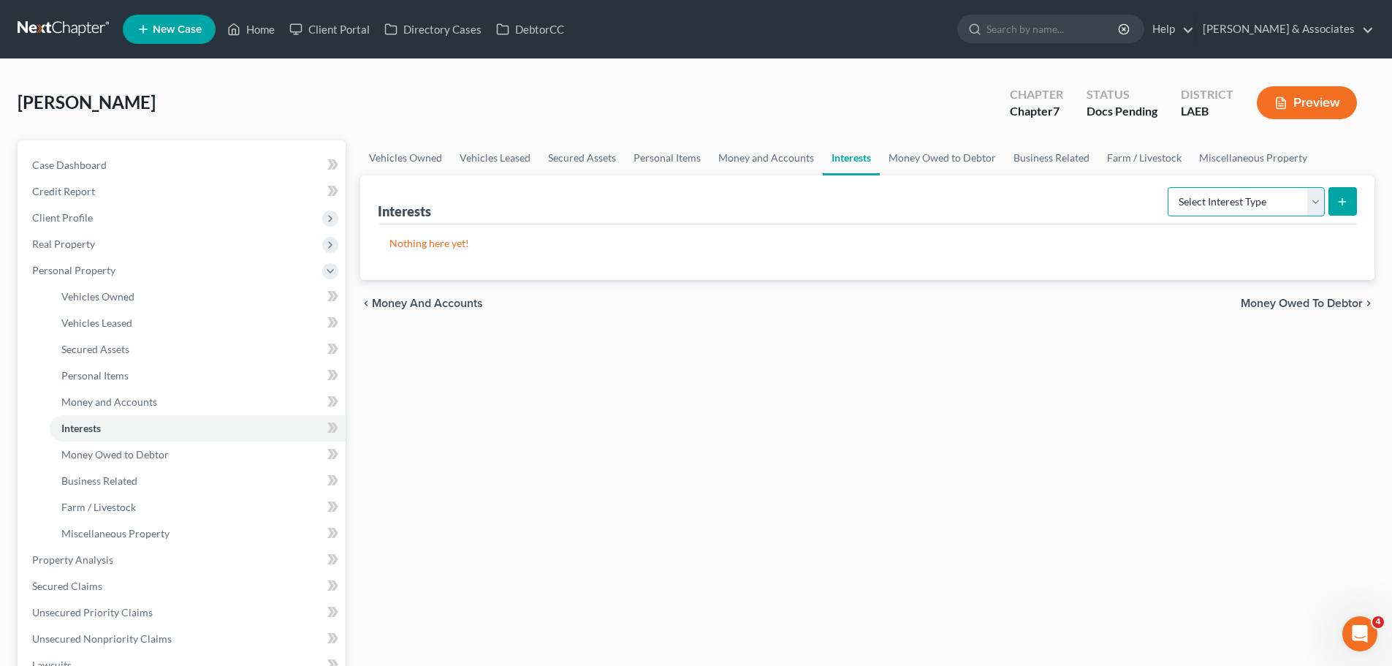
click at [1206, 199] on select "Select Interest Type 401K Annuity Bond Education IRA Government Bond Government…" at bounding box center [1246, 201] width 157 height 29
select select "401k"
click at [1169, 187] on select "Select Interest Type 401K Annuity Bond Education IRA Government Bond Government…" at bounding box center [1246, 201] width 157 height 29
click at [1339, 202] on icon "submit" at bounding box center [1342, 202] width 12 height 12
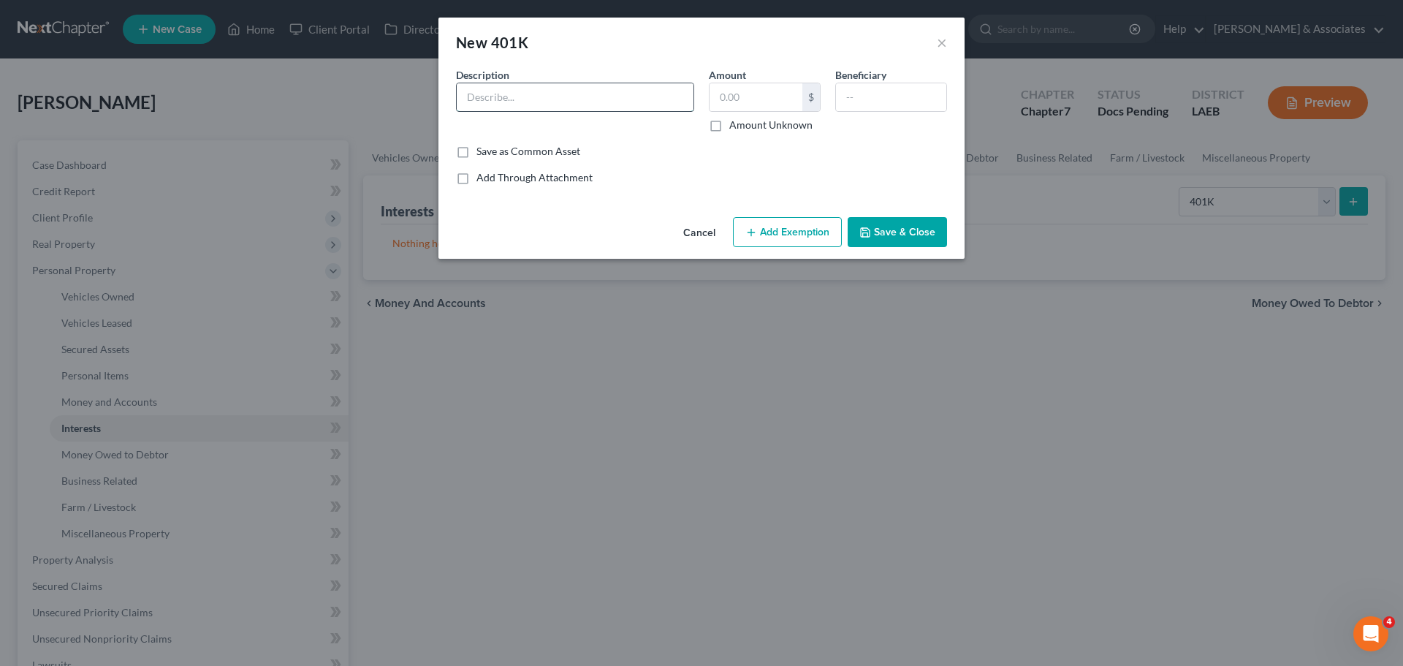
click at [533, 85] on input "text" at bounding box center [575, 97] width 237 height 28
type input "Fidelity"
type input "4,644.44"
click at [803, 235] on button "Add Exemption" at bounding box center [787, 232] width 109 height 31
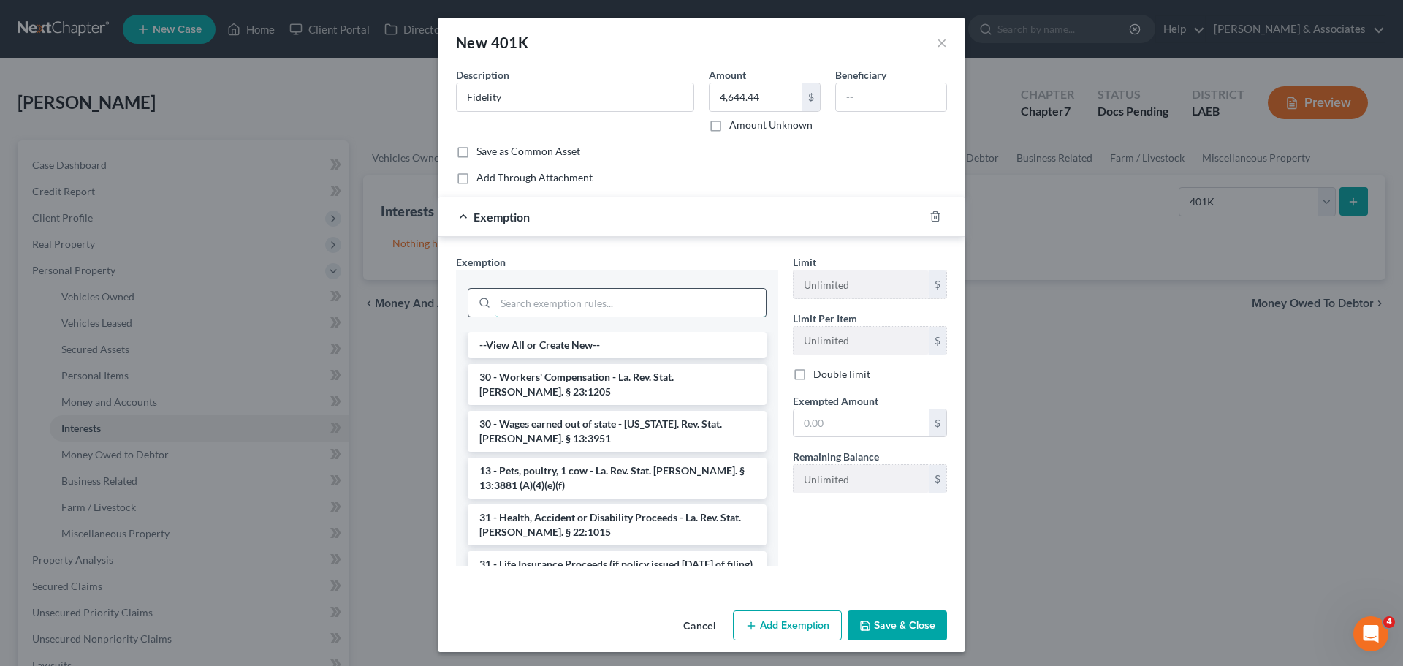
click at [581, 299] on input "search" at bounding box center [630, 303] width 270 height 28
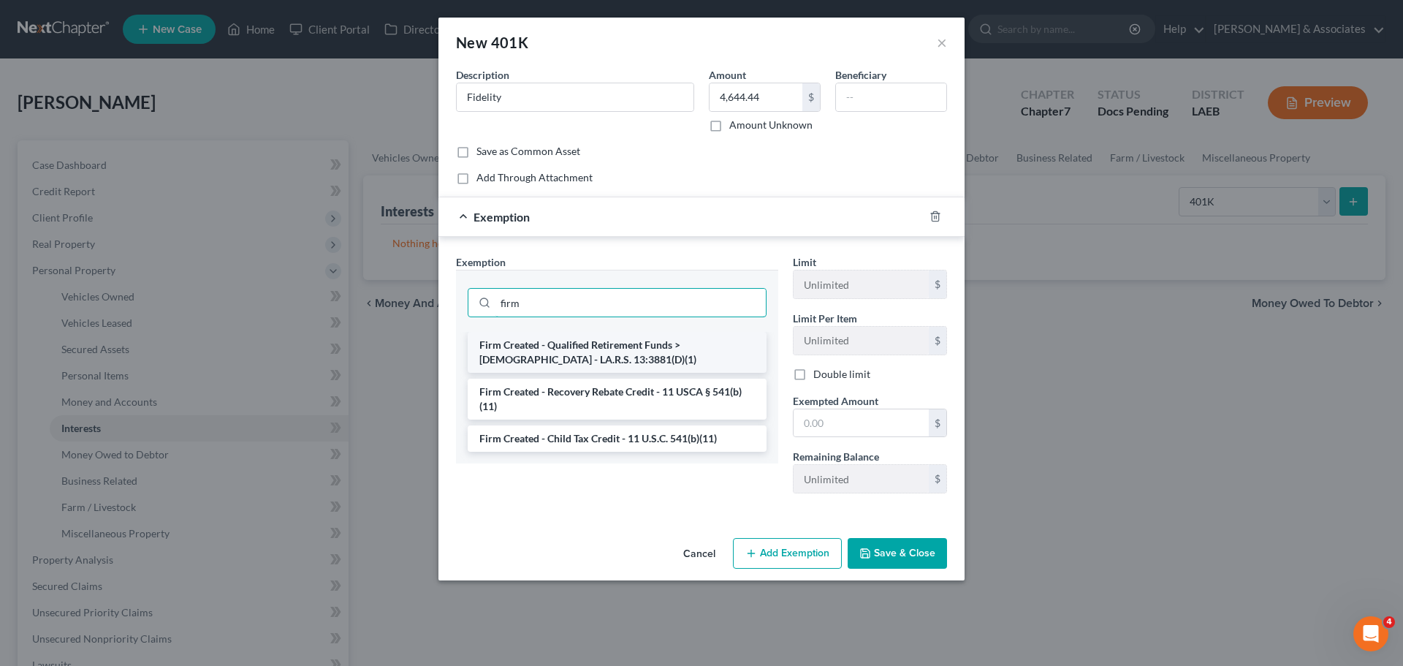
type input "firm"
click at [563, 335] on li "Firm Created - Qualified Retirement Funds > [DEMOGRAPHIC_DATA] - LA.R.S. 13:388…" at bounding box center [617, 352] width 299 height 41
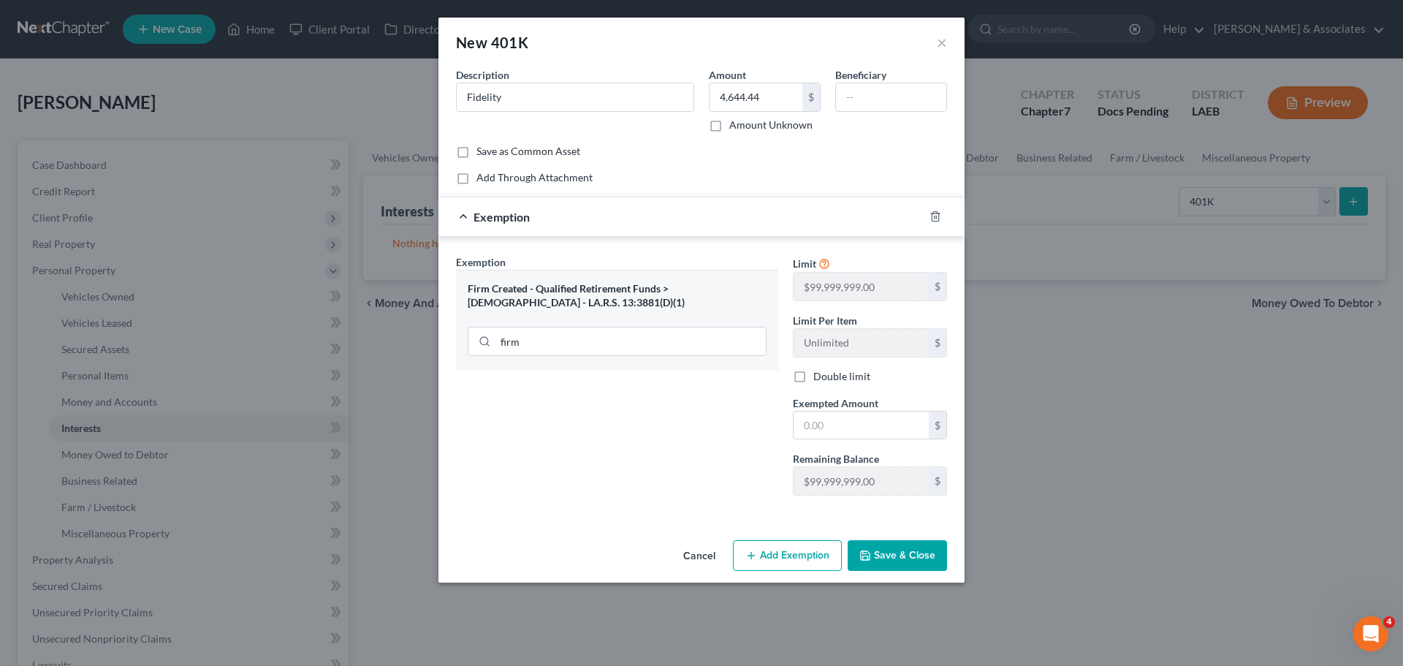
click at [850, 408] on span "Exempted Amount" at bounding box center [835, 403] width 85 height 12
click at [875, 449] on div "Limit $99,999,999.00 $ Limit Per Item Unlimited $ Double limit Exempted Amount …" at bounding box center [869, 380] width 169 height 253
click at [870, 432] on input "text" at bounding box center [860, 425] width 135 height 28
type input "99,999,999"
click at [924, 556] on button "Save & Close" at bounding box center [897, 555] width 99 height 31
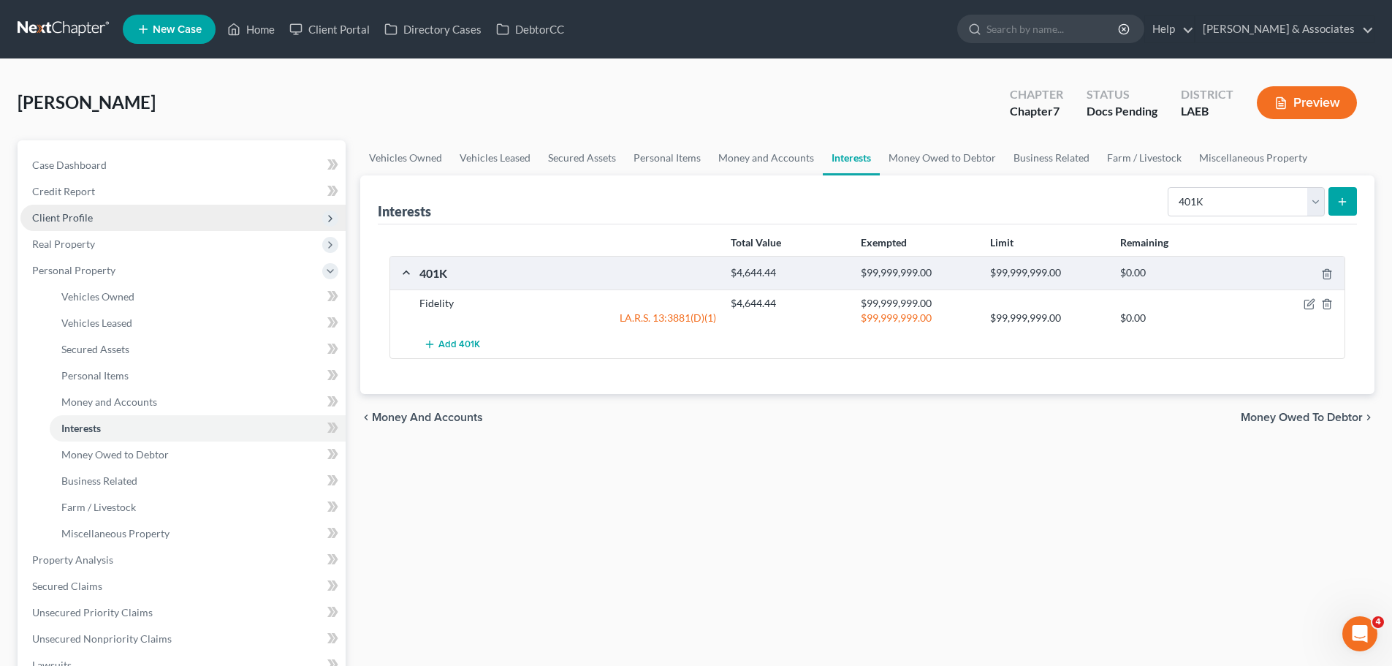
click at [82, 224] on span "Client Profile" at bounding box center [182, 218] width 325 height 26
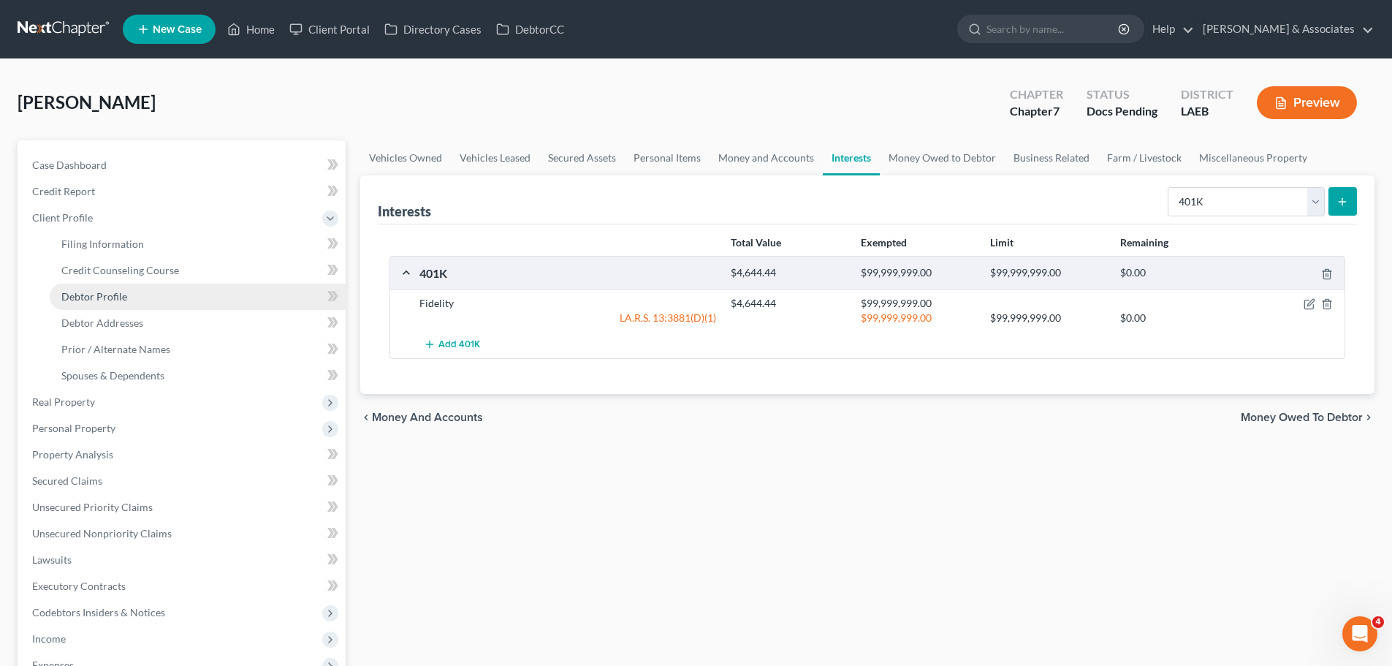
click at [107, 293] on span "Debtor Profile" at bounding box center [94, 296] width 66 height 12
select select "0"
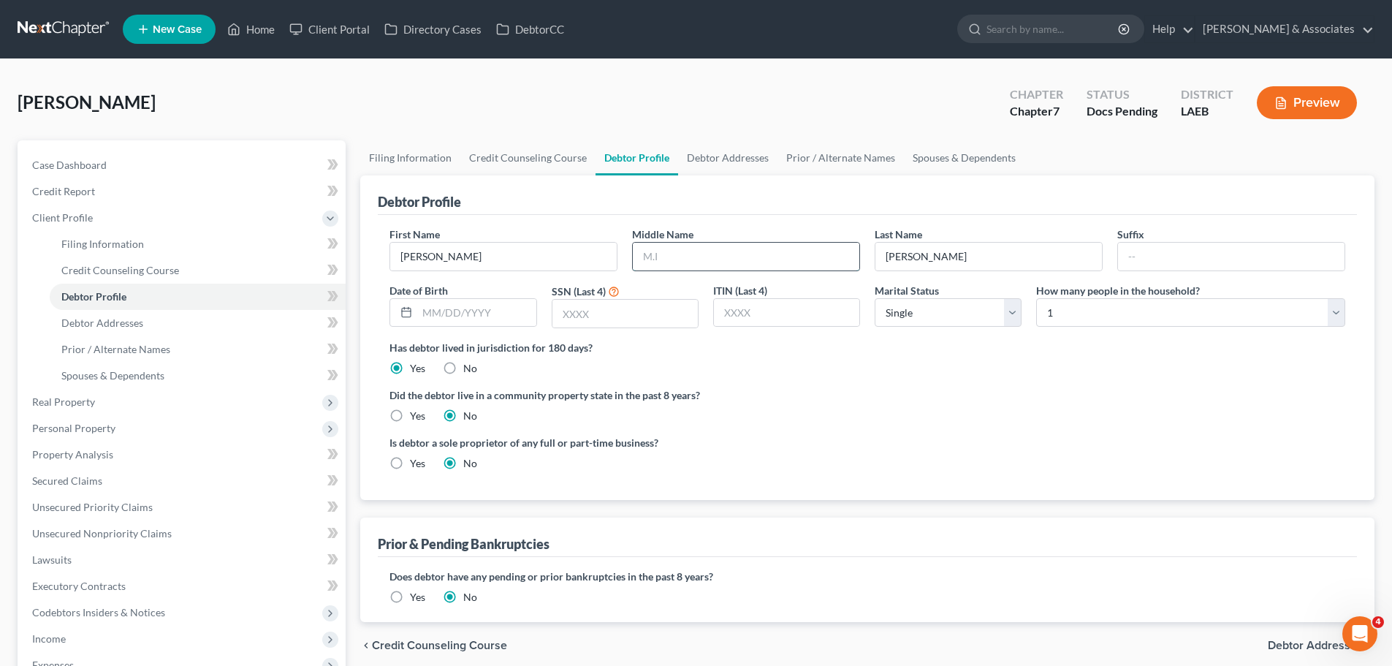
click at [725, 260] on input "text" at bounding box center [746, 257] width 227 height 28
type input "[PERSON_NAME]"
type input "11/12/19886"
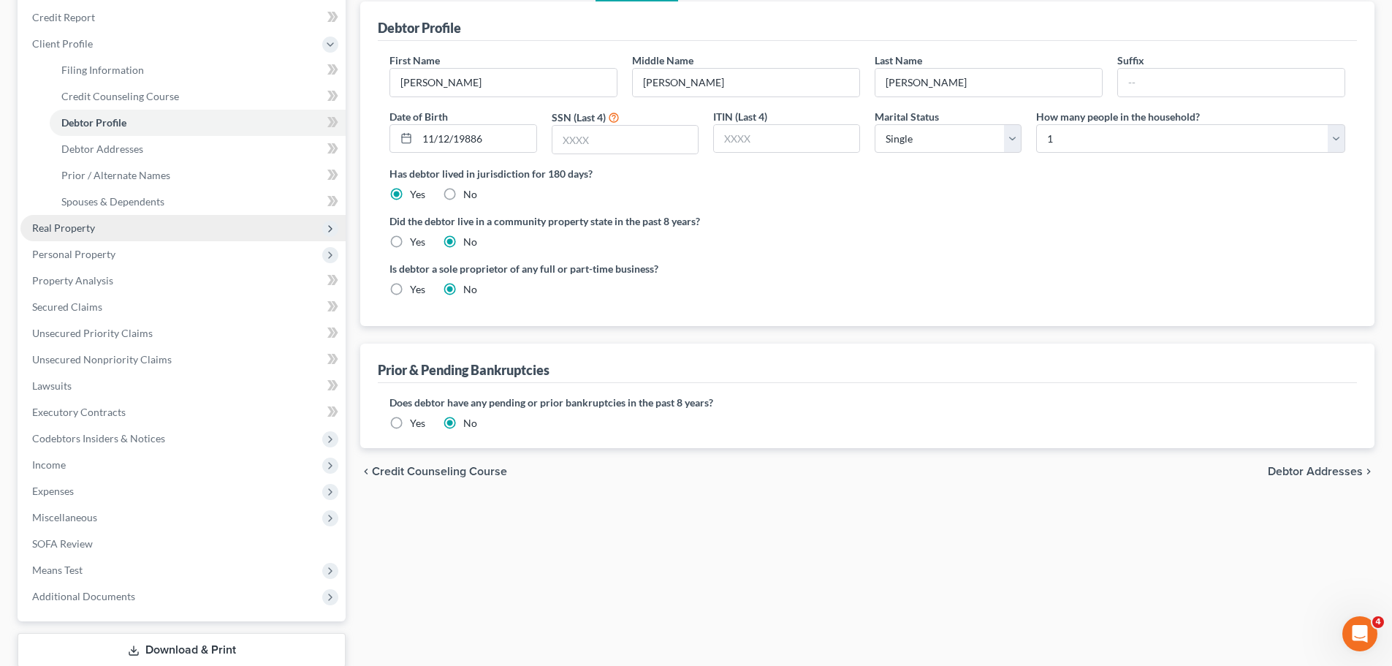
scroll to position [219, 0]
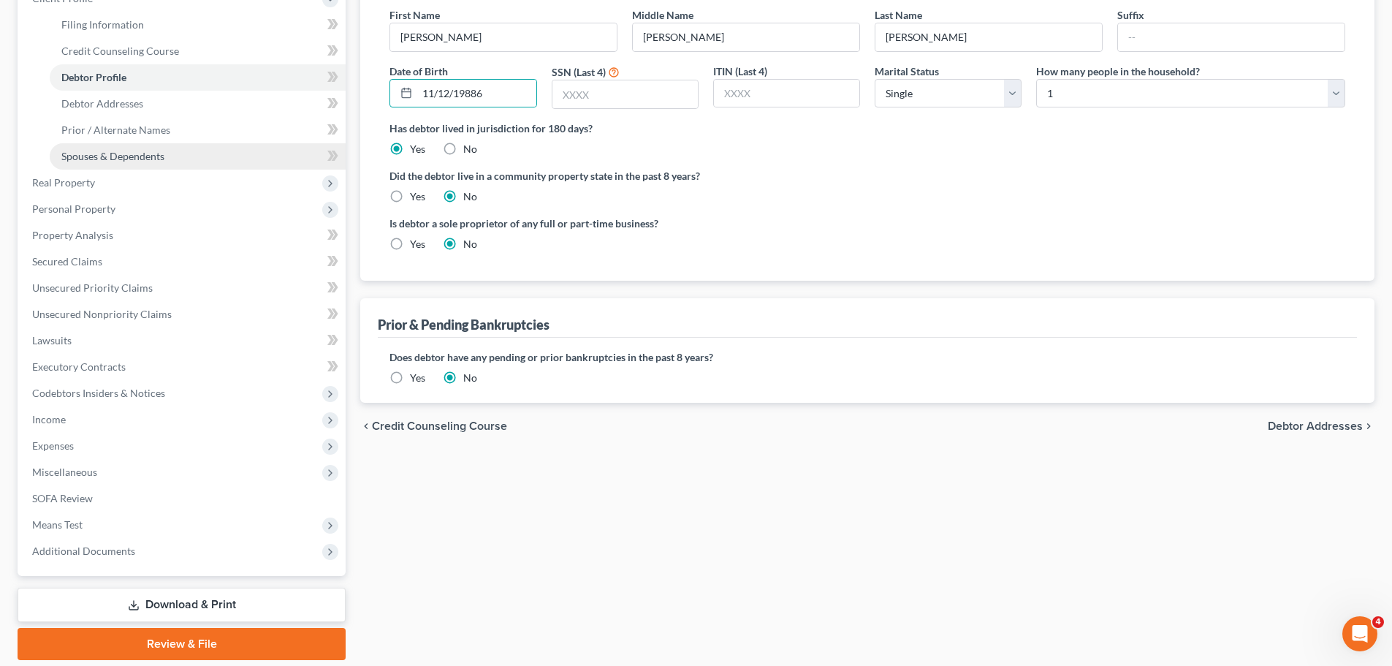
drag, startPoint x: 88, startPoint y: 160, endPoint x: 163, endPoint y: 157, distance: 75.3
click at [88, 160] on span "Spouses & Dependents" at bounding box center [112, 156] width 103 height 12
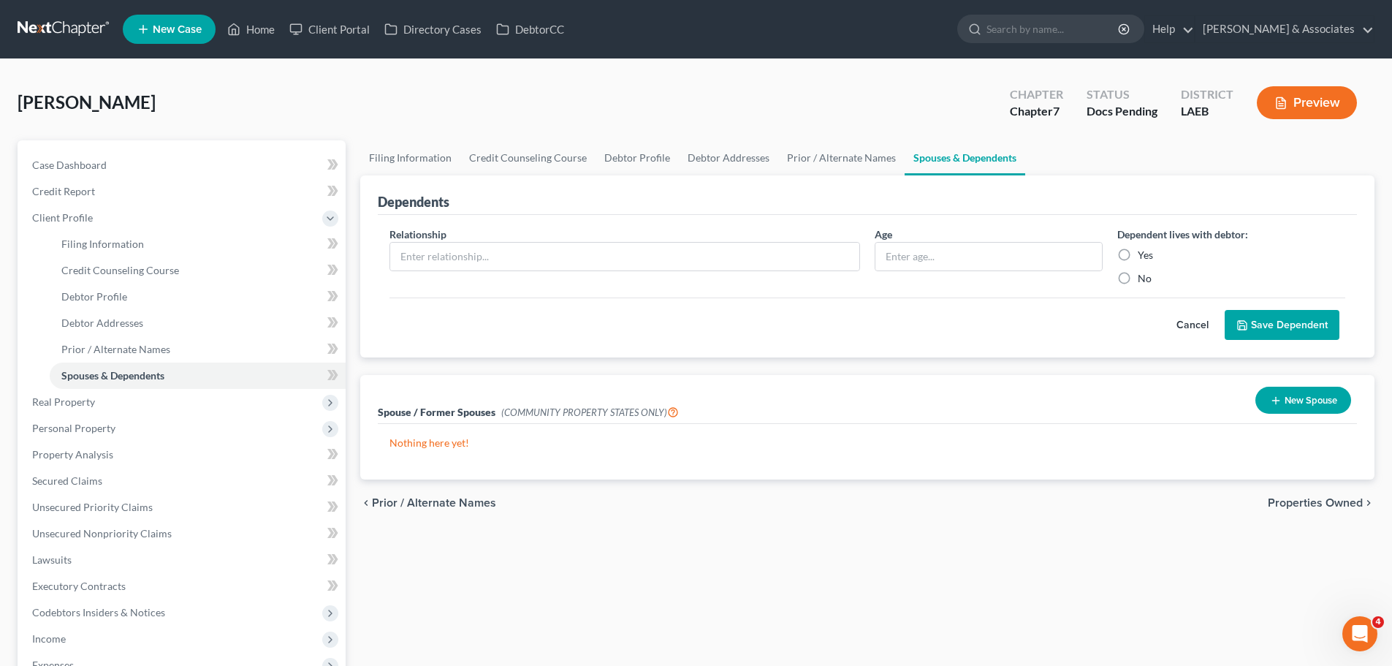
click at [1291, 403] on button "New Spouse" at bounding box center [1303, 400] width 96 height 27
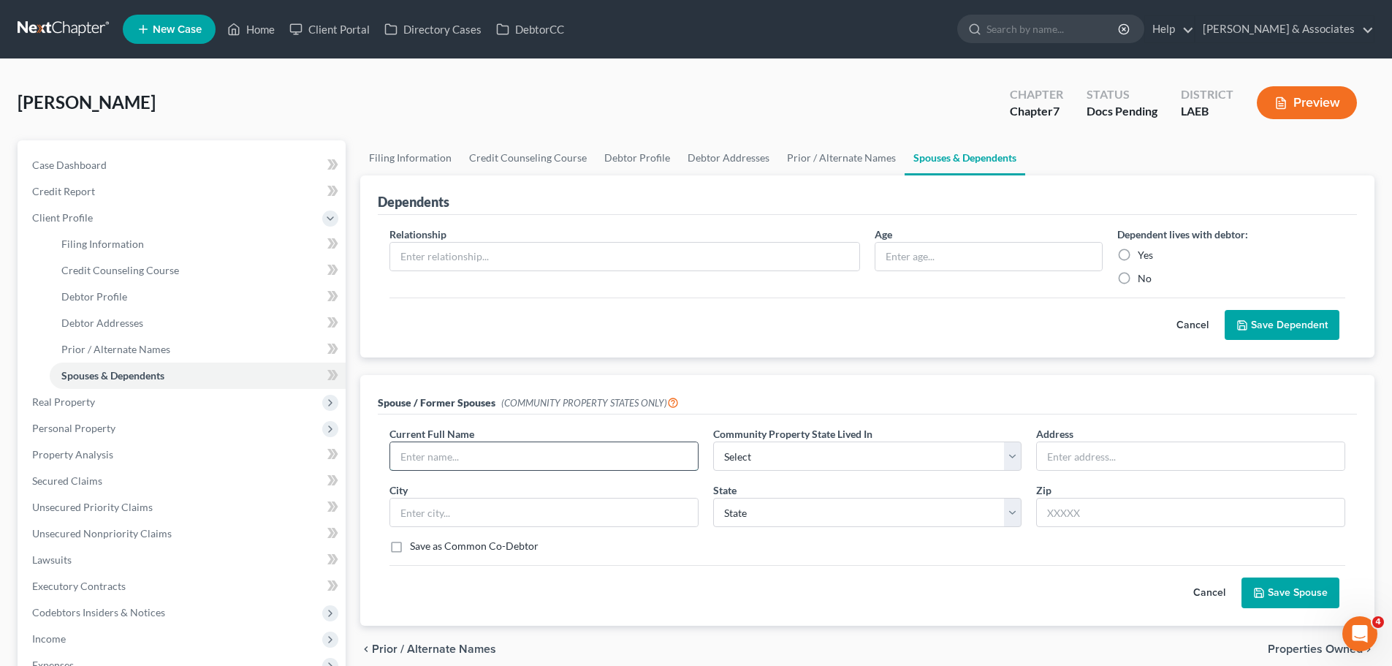
click at [515, 459] on input "text" at bounding box center [544, 456] width 308 height 28
type input "[PERSON_NAME]"
click at [834, 455] on select "Select AZ CA GU ID LA NV NM PR [GEOGRAPHIC_DATA] [GEOGRAPHIC_DATA] [GEOGRAPHIC_…" at bounding box center [867, 455] width 309 height 29
select select "4"
click at [713, 441] on select "Select AZ CA GU ID LA NV NM PR [GEOGRAPHIC_DATA] [GEOGRAPHIC_DATA] [GEOGRAPHIC_…" at bounding box center [867, 455] width 309 height 29
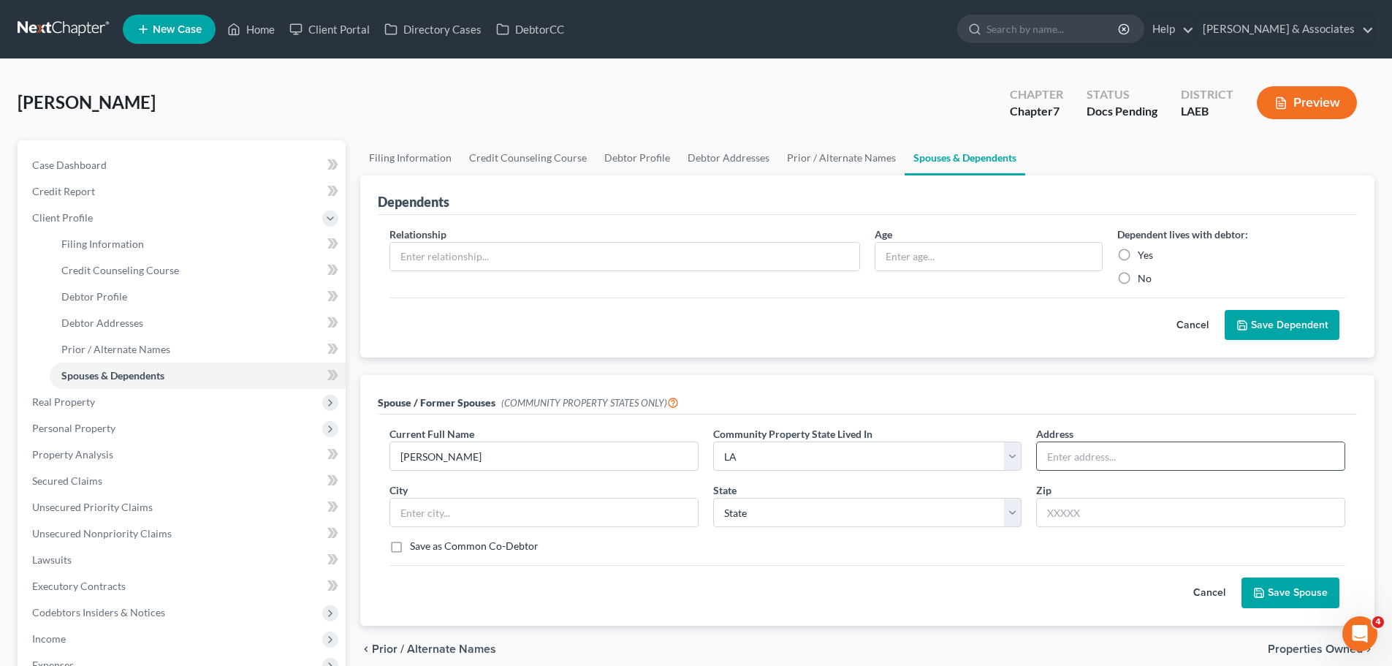
click at [1082, 459] on input "text" at bounding box center [1191, 456] width 308 height 28
type input "[STREET_ADDRESS]"
type input "70072"
type input "[PERSON_NAME]"
select select "19"
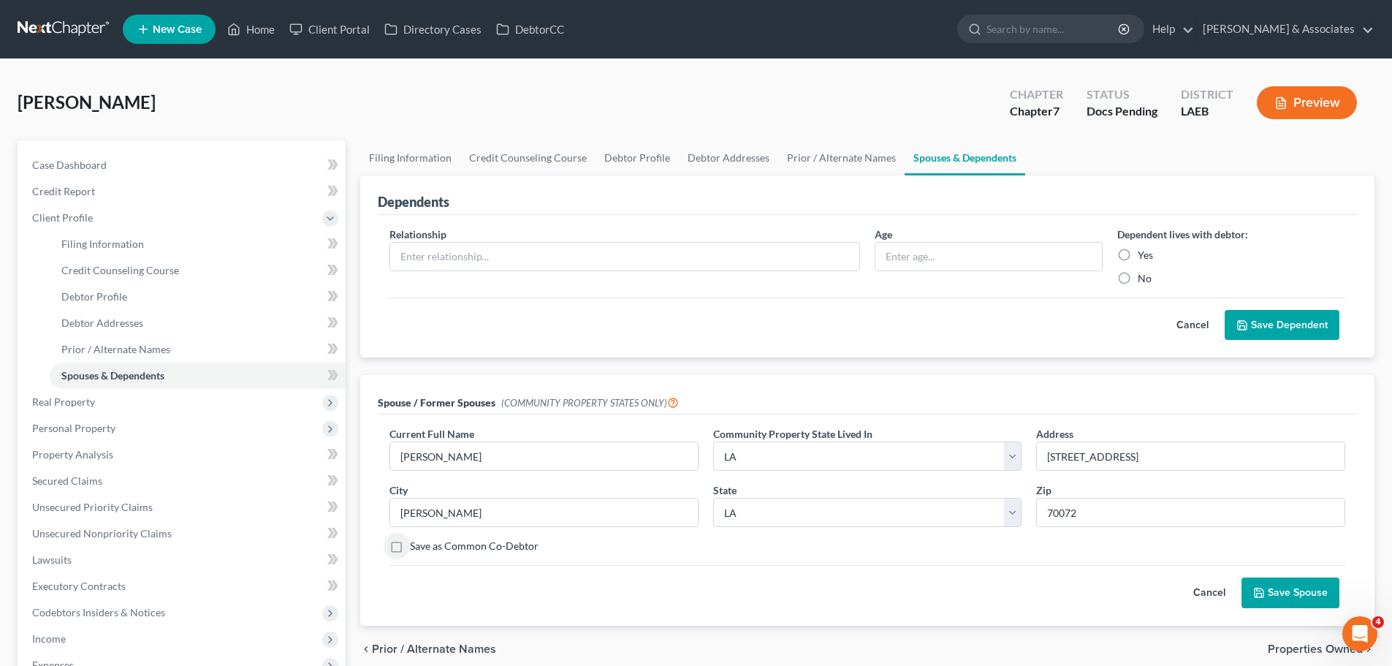
click at [702, 608] on div "Current Full Name * [PERSON_NAME] Community Property State Lived In * Select AZ…" at bounding box center [867, 519] width 979 height 210
click at [1300, 593] on button "Save Spouse" at bounding box center [1290, 592] width 98 height 31
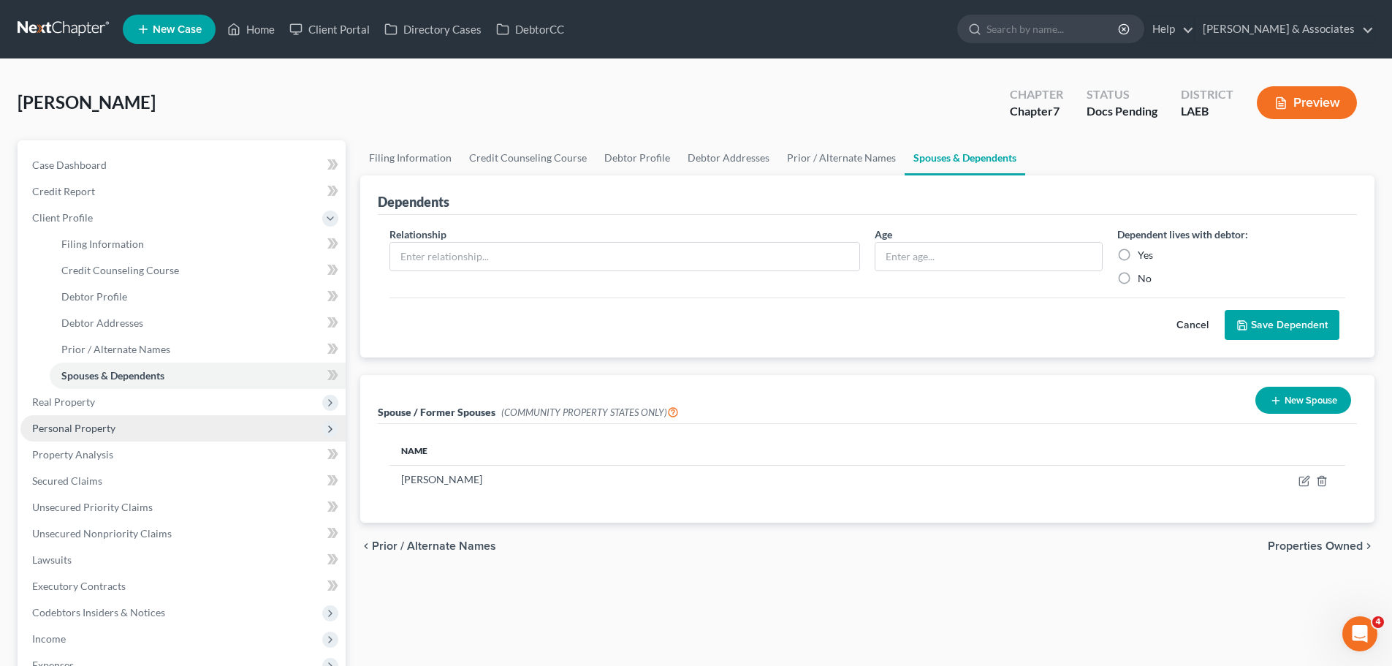
click at [72, 427] on span "Personal Property" at bounding box center [73, 428] width 83 height 12
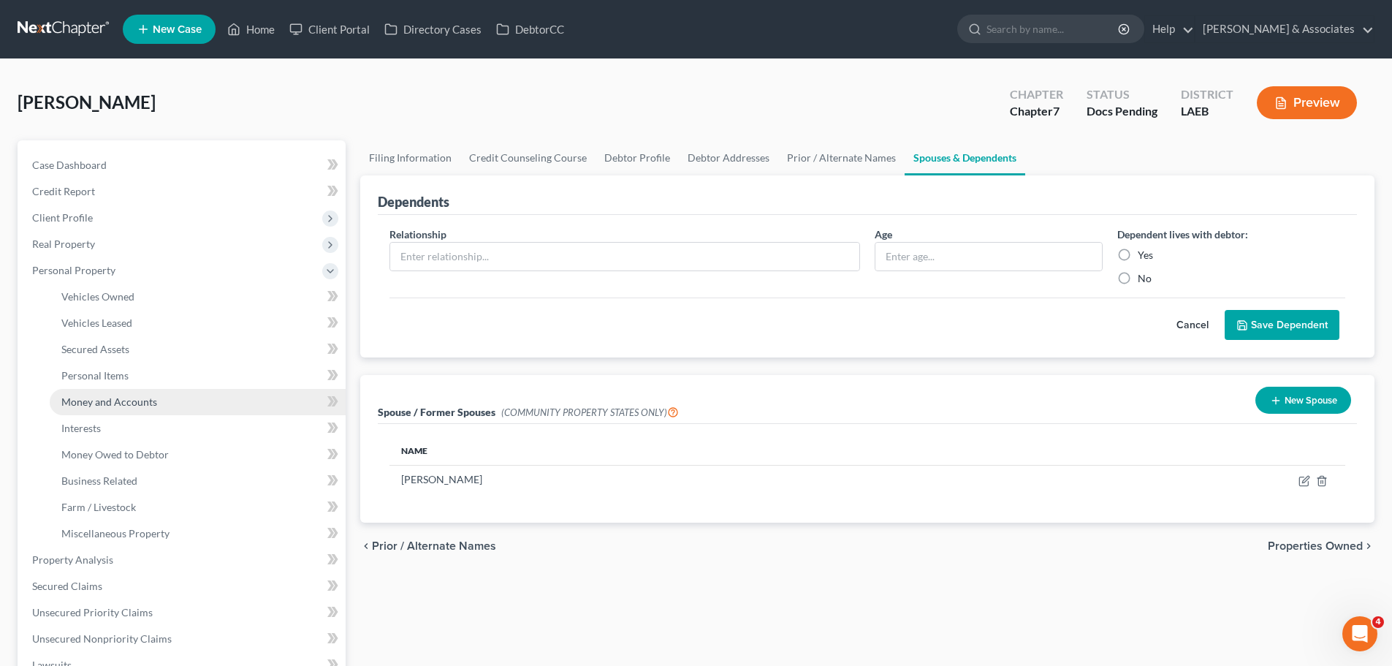
click at [86, 400] on span "Money and Accounts" at bounding box center [109, 401] width 96 height 12
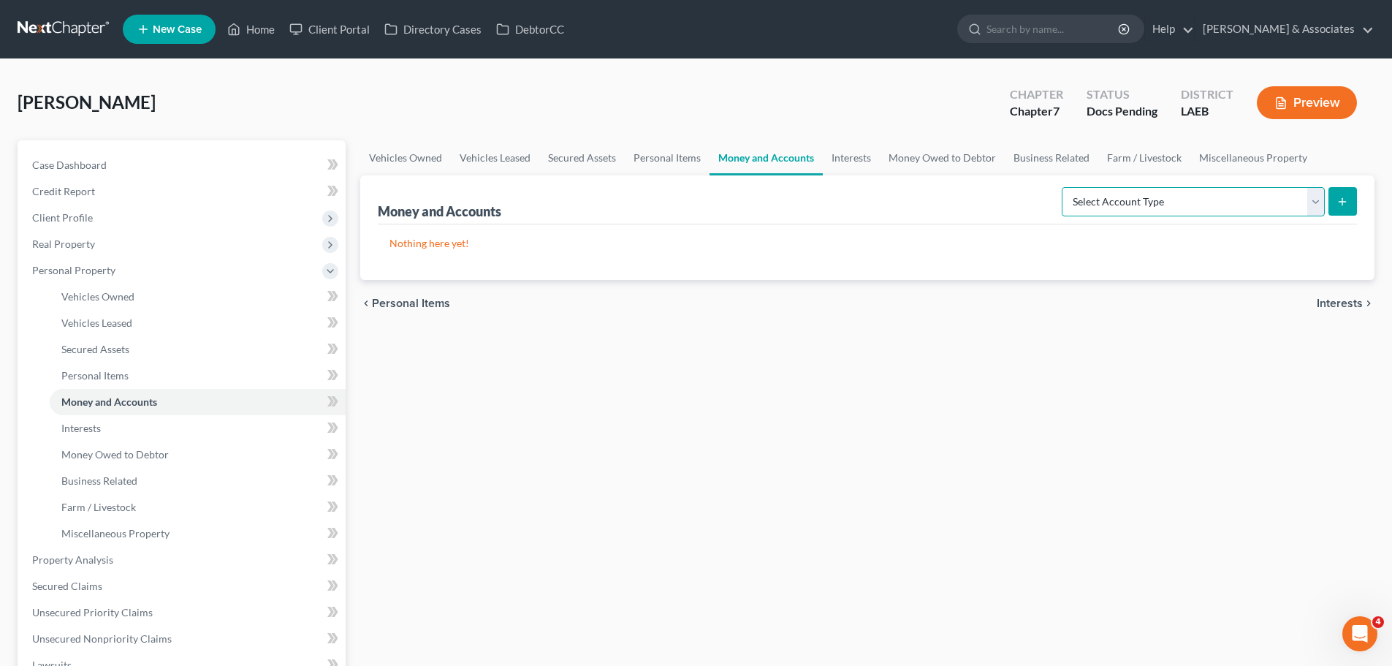
click at [1241, 211] on select "Select Account Type Brokerage Cash on Hand Certificates of Deposit Checking Acc…" at bounding box center [1193, 201] width 263 height 29
select select "checking"
click at [1065, 187] on select "Select Account Type Brokerage Cash on Hand Certificates of Deposit Checking Acc…" at bounding box center [1193, 201] width 263 height 29
click at [1349, 202] on button "submit" at bounding box center [1342, 201] width 28 height 28
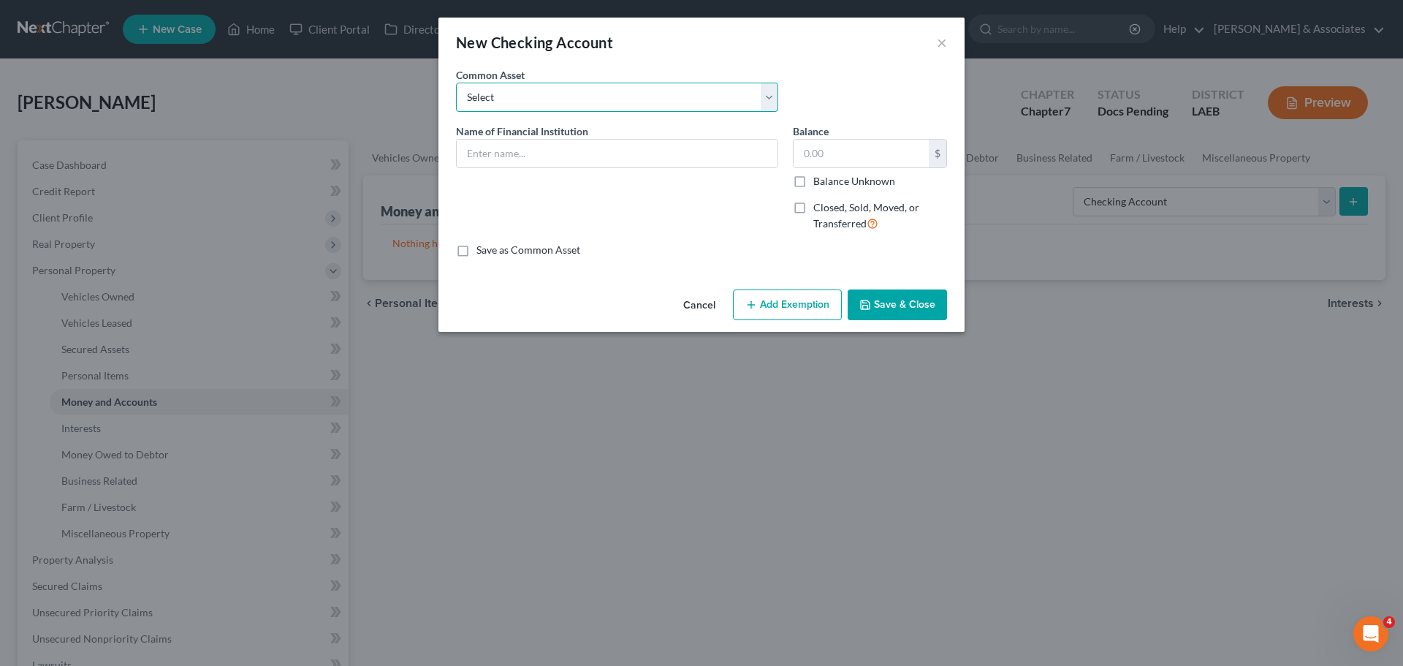
click at [612, 94] on select "Select Essential Federal Credit Union USAA Federal Savings Bank Neighbors Feder…" at bounding box center [617, 97] width 322 height 29
select select "4"
click at [456, 83] on select "Select Essential Federal Credit Union USAA Federal Savings Bank Neighbors Feder…" at bounding box center [617, 97] width 322 height 29
type input "Capital One"
type input "0.00"
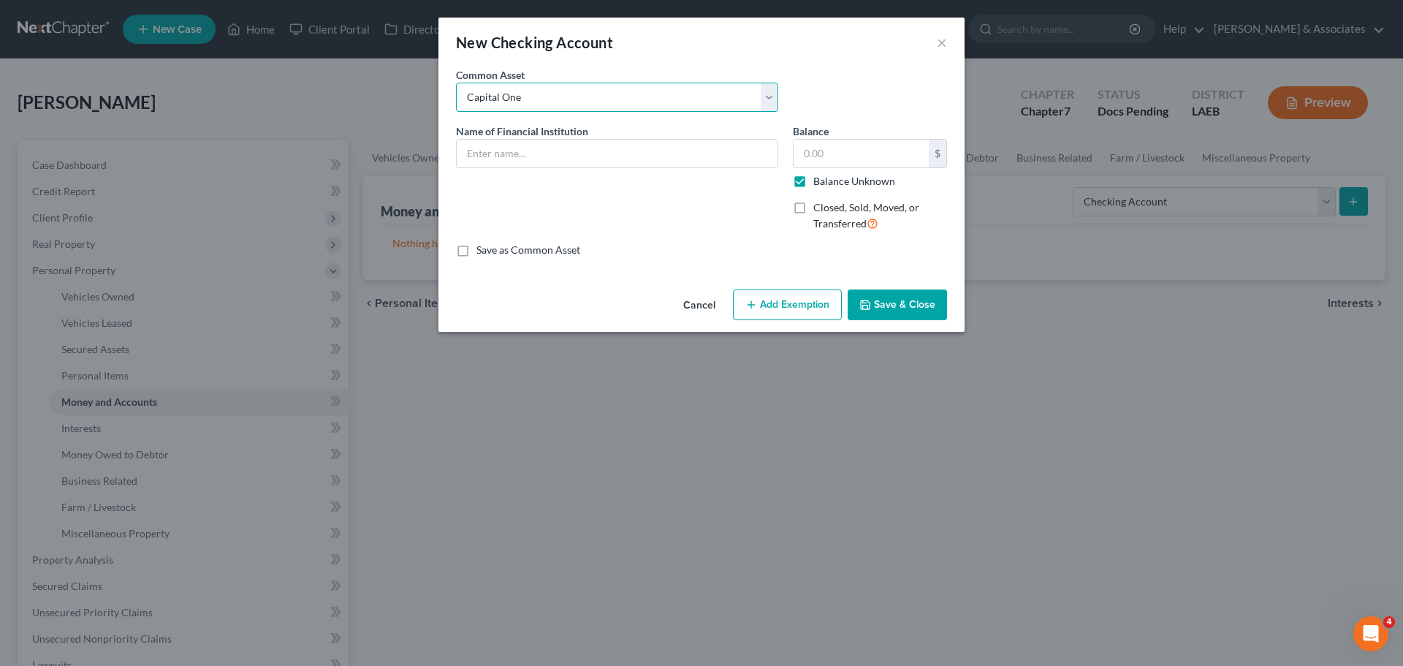
checkbox input "true"
click at [578, 197] on div "Name of Financial Institution * Capital One" at bounding box center [617, 183] width 337 height 120
click at [594, 151] on input "Capital One" at bounding box center [617, 154] width 321 height 28
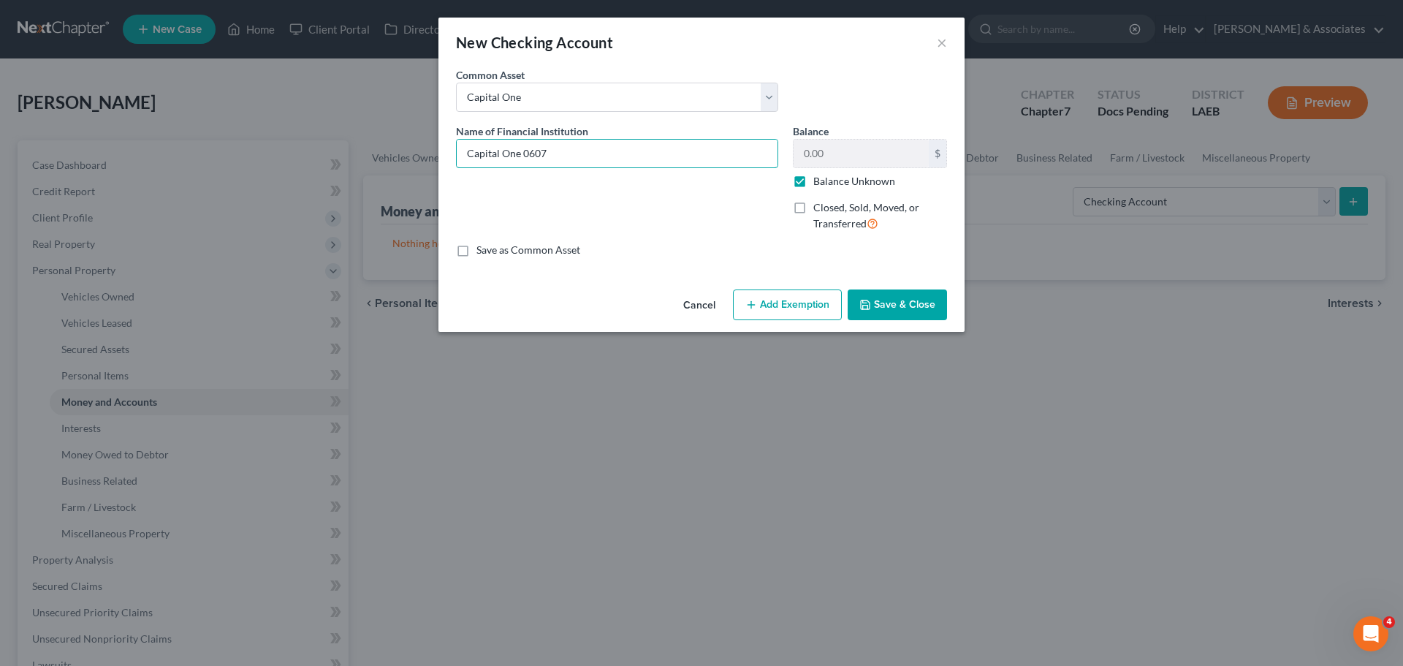
type input "Capital One 0607"
click at [916, 298] on button "Save & Close" at bounding box center [897, 304] width 99 height 31
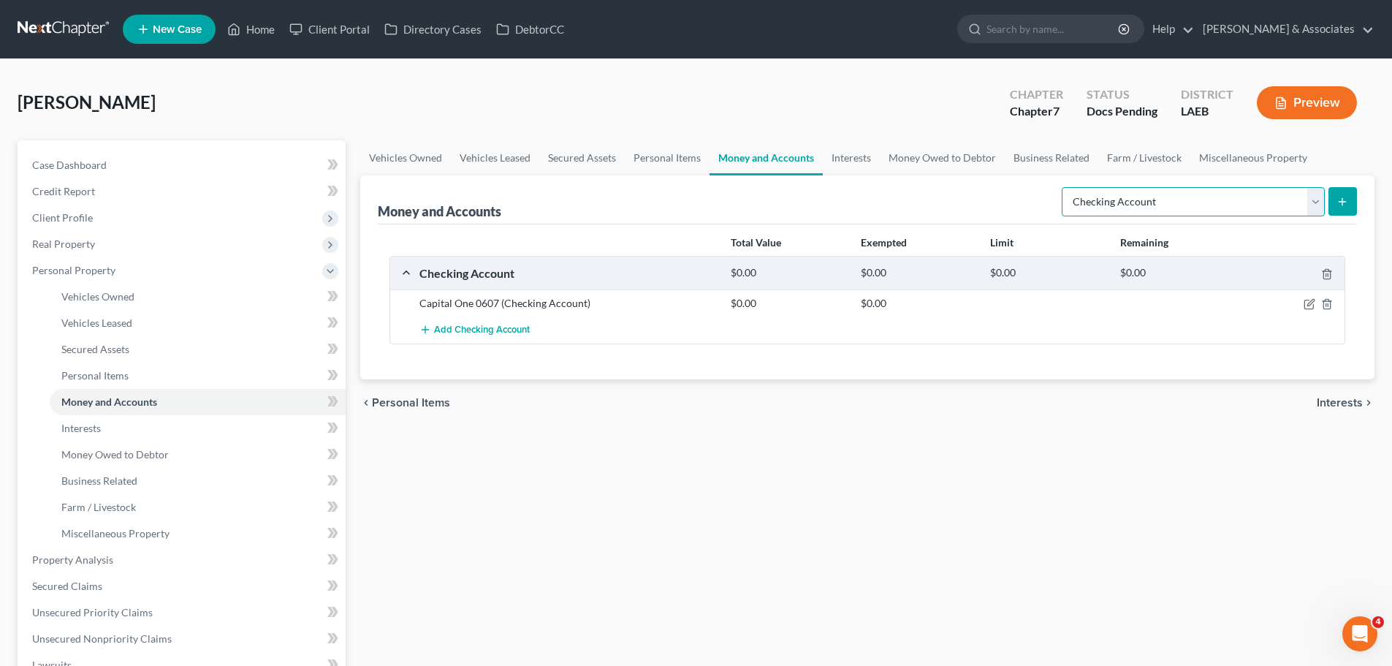
click at [1167, 208] on select "Select Account Type Brokerage Cash on Hand Certificates of Deposit Checking Acc…" at bounding box center [1193, 201] width 263 height 29
select select "savings"
click at [1065, 187] on select "Select Account Type Brokerage Cash on Hand Certificates of Deposit Checking Acc…" at bounding box center [1193, 201] width 263 height 29
click at [1347, 218] on div "Select Account Type Brokerage Cash on Hand Certificates of Deposit Checking Acc…" at bounding box center [1206, 200] width 301 height 39
click at [1346, 208] on button "submit" at bounding box center [1342, 201] width 28 height 28
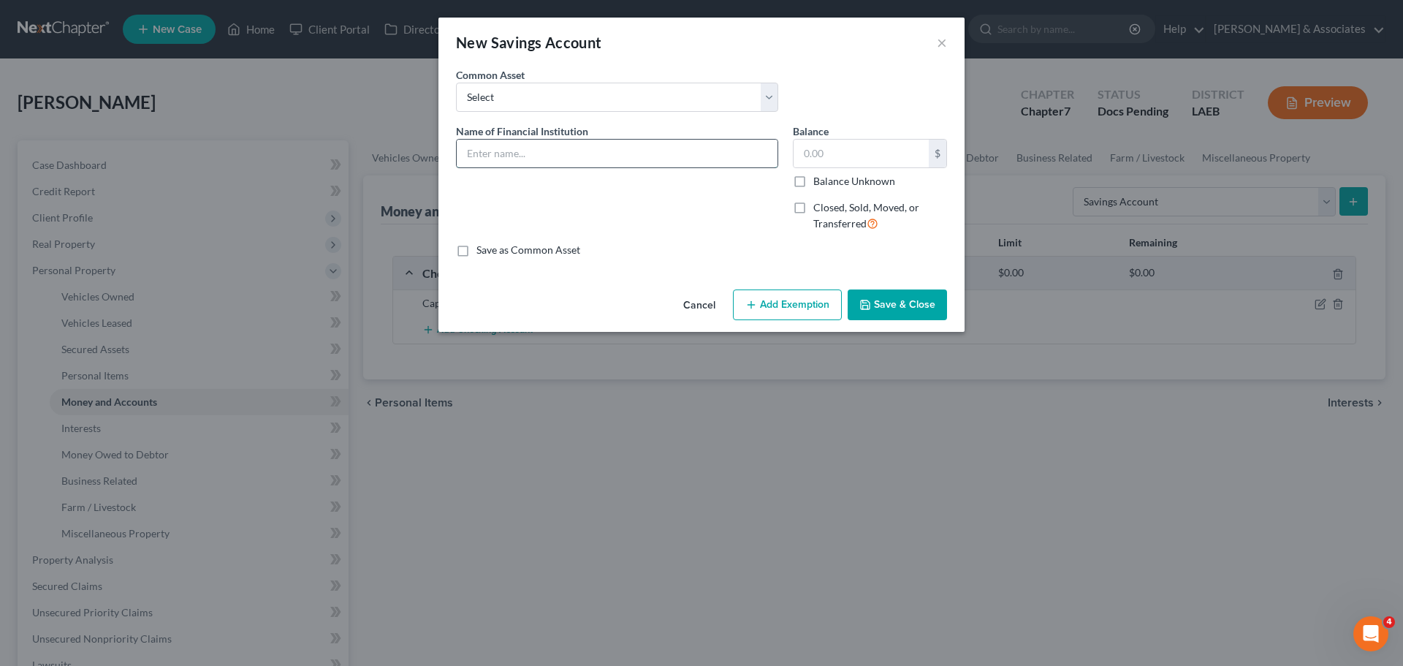
click at [602, 154] on input "text" at bounding box center [617, 154] width 321 height 28
click at [509, 107] on select "Select Essential Federal Credit Union LA Federal Credit Union Regions Bank Chas…" at bounding box center [617, 97] width 322 height 29
select select "12"
click at [456, 83] on select "Select Essential Federal Credit Union LA Federal Credit Union Regions Bank Chas…" at bounding box center [617, 97] width 322 height 29
type input "Capital One"
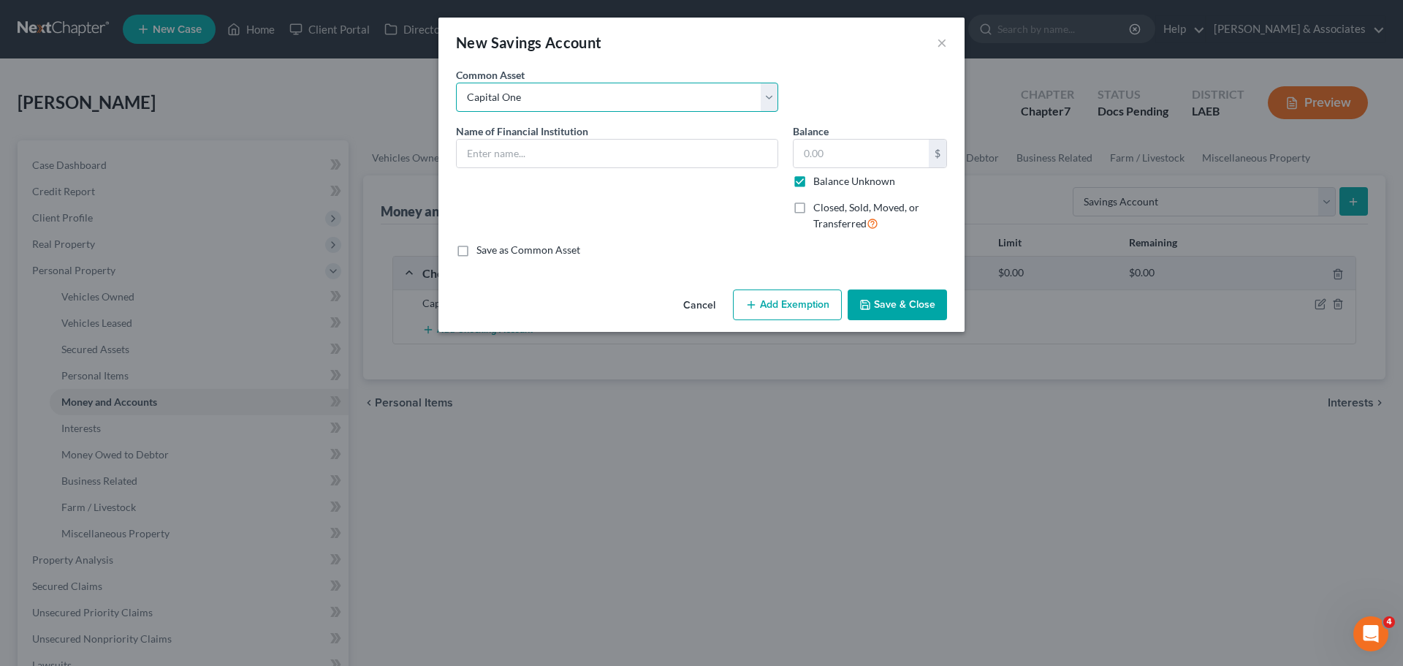
type input "0.00"
checkbox input "true"
click at [676, 153] on input "Capital One" at bounding box center [617, 154] width 321 height 28
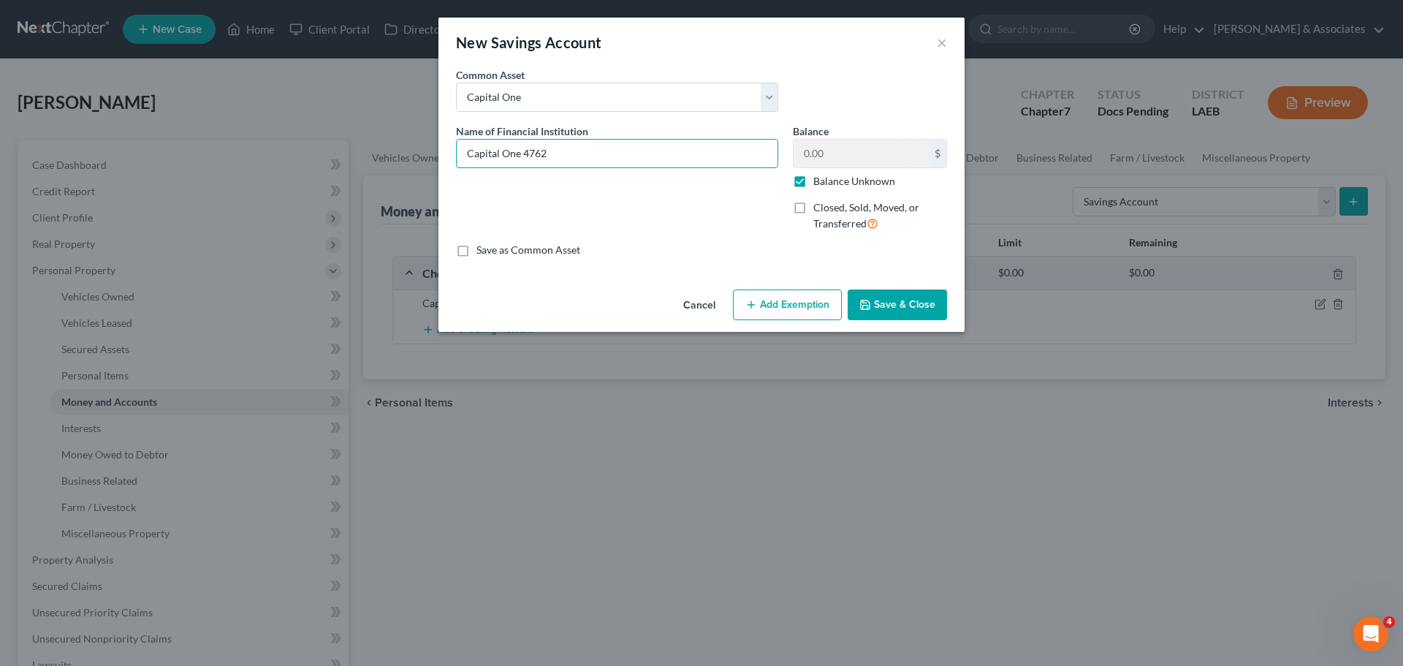
type input "Capital One 4762"
click at [896, 294] on button "Save & Close" at bounding box center [897, 304] width 99 height 31
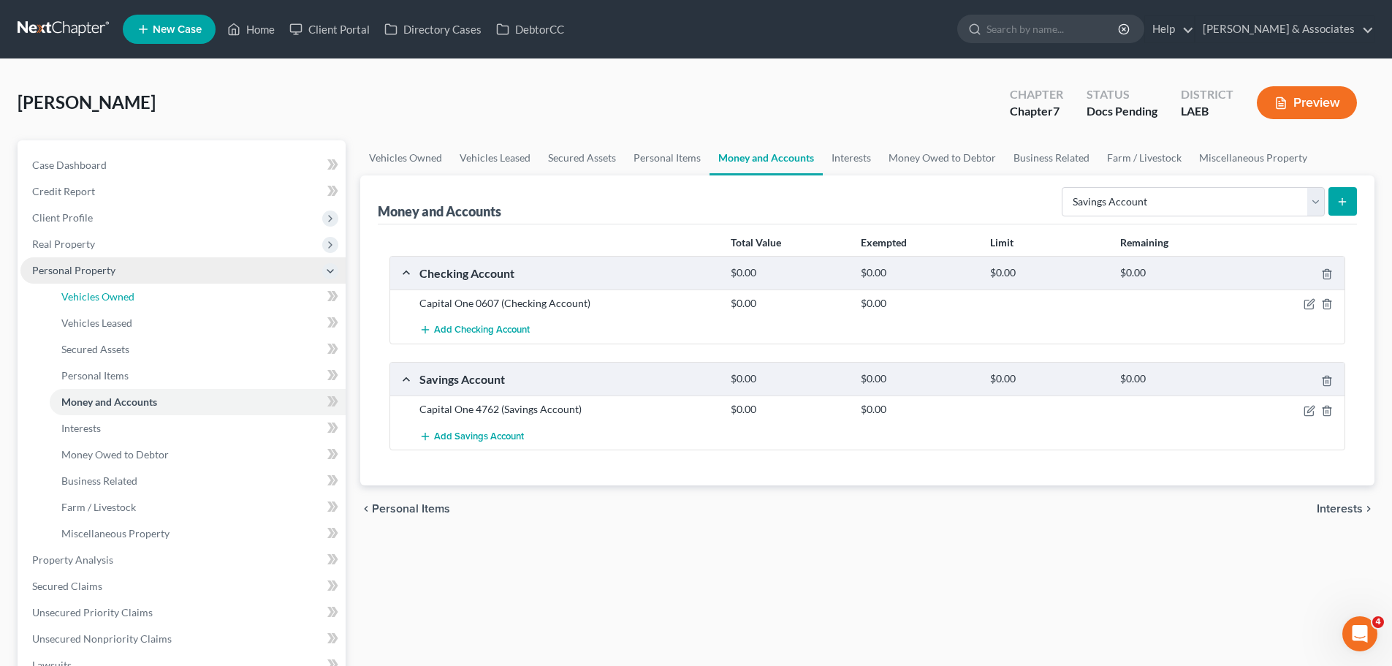
drag, startPoint x: 109, startPoint y: 287, endPoint x: 297, endPoint y: 267, distance: 189.5
click at [109, 287] on link "Vehicles Owned" at bounding box center [198, 296] width 296 height 26
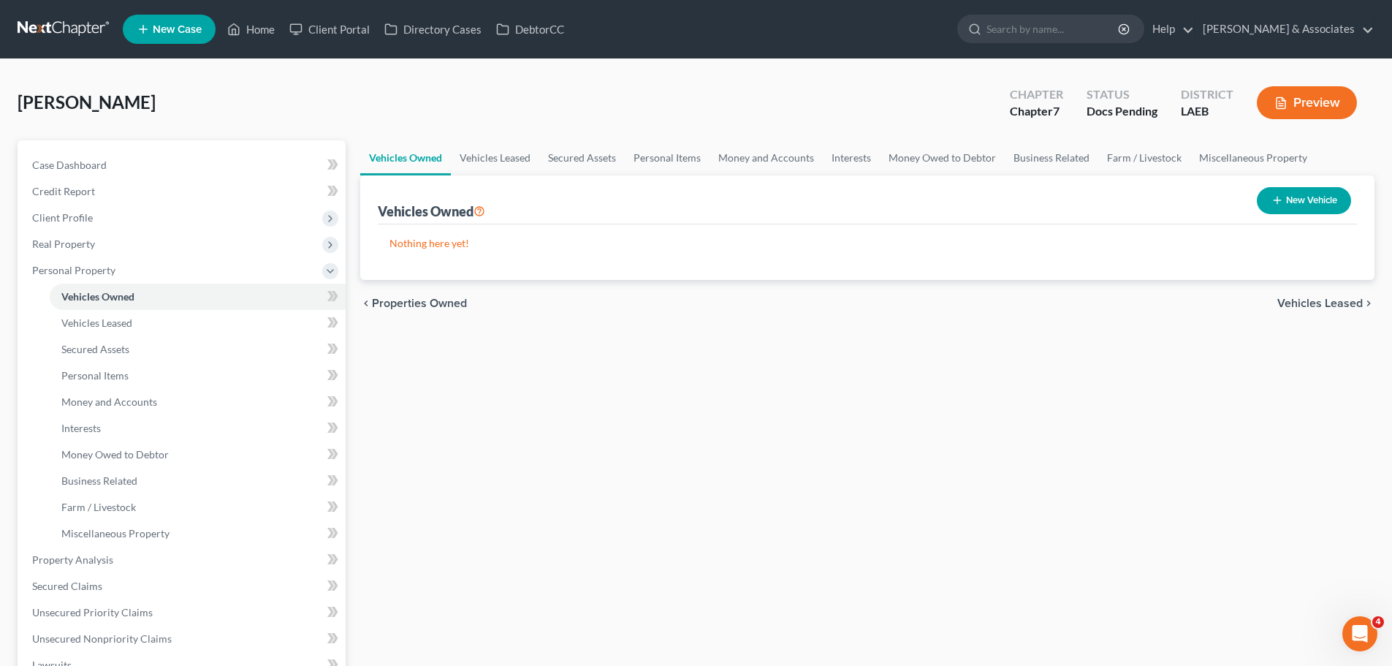
click at [1341, 197] on button "New Vehicle" at bounding box center [1304, 200] width 94 height 27
select select "0"
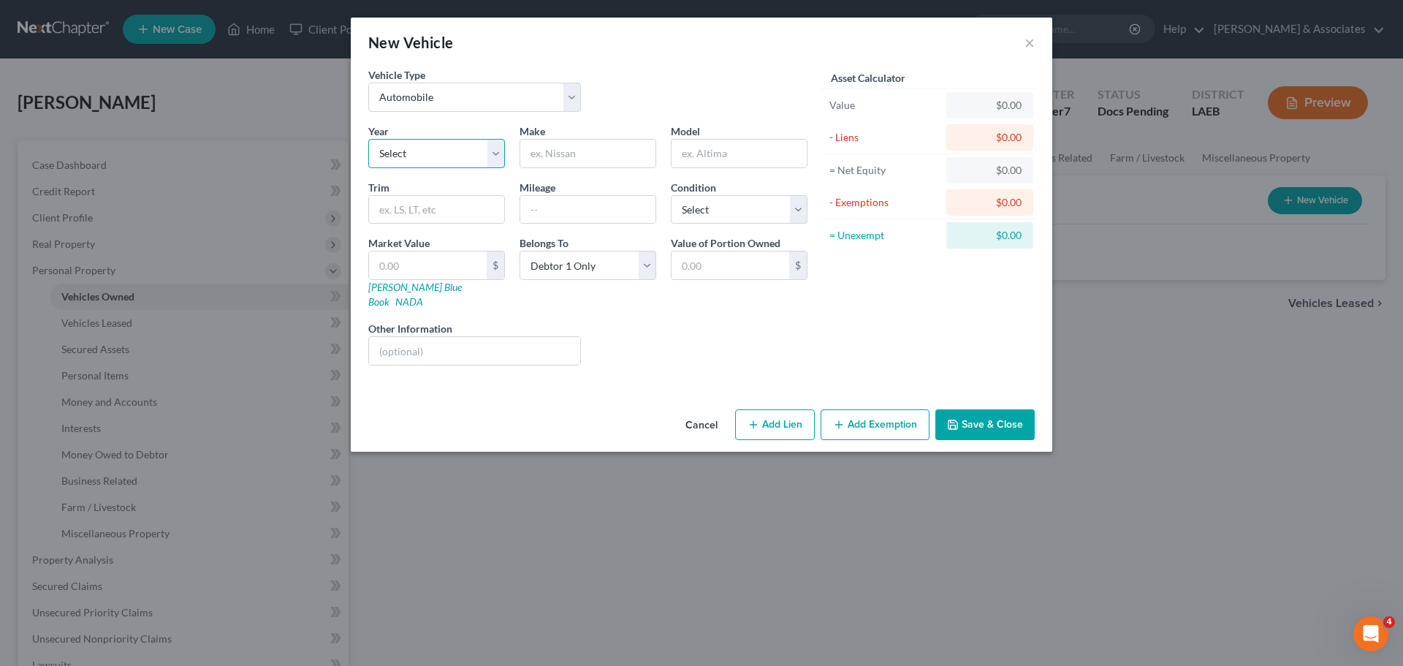
click at [403, 148] on select "Select 2026 2025 2024 2023 2022 2021 2020 2019 2018 2017 2016 2015 2014 2013 20…" at bounding box center [436, 153] width 137 height 29
select select "9"
click at [368, 139] on select "Select 2026 2025 2024 2023 2022 2021 2020 2019 2018 2017 2016 2015 2014 2013 20…" at bounding box center [436, 153] width 137 height 29
click at [582, 158] on input "text" at bounding box center [587, 154] width 135 height 28
type input "Subaru"
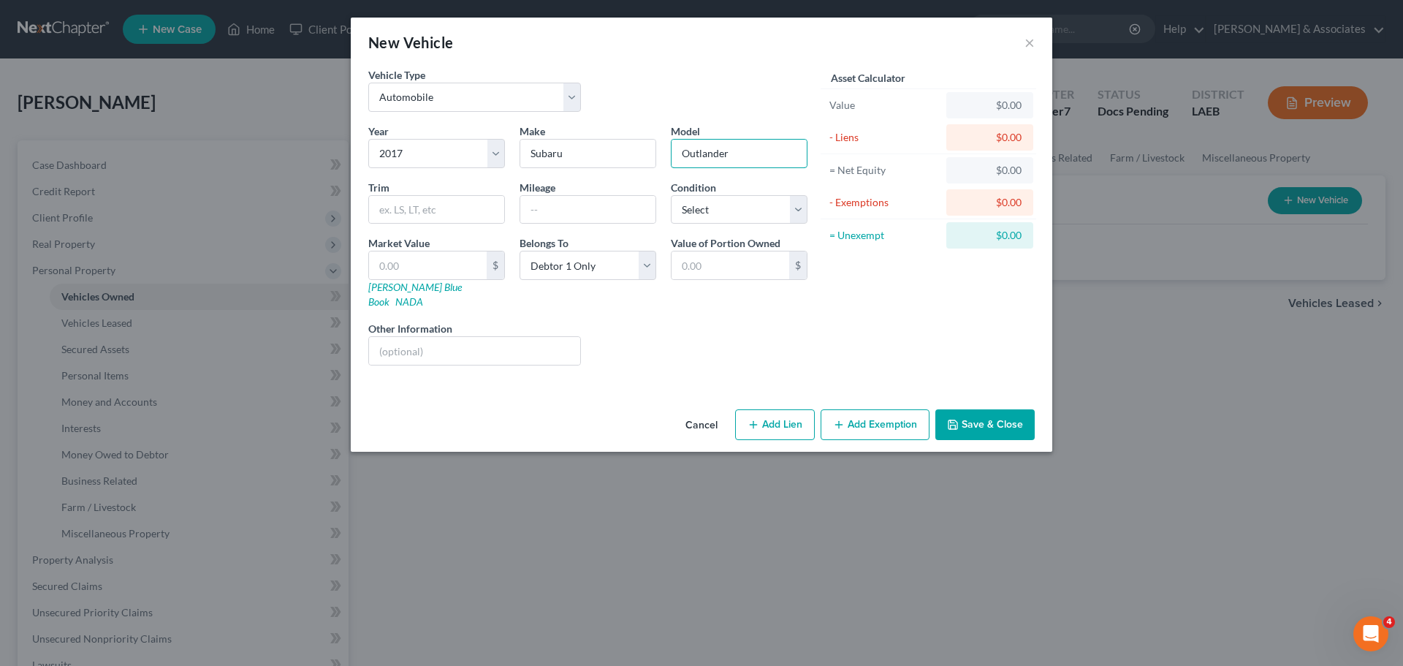
type input "Outlander"
drag, startPoint x: 1033, startPoint y: 43, endPoint x: 968, endPoint y: 53, distance: 65.7
click at [1033, 43] on button "×" at bounding box center [1029, 43] width 10 height 18
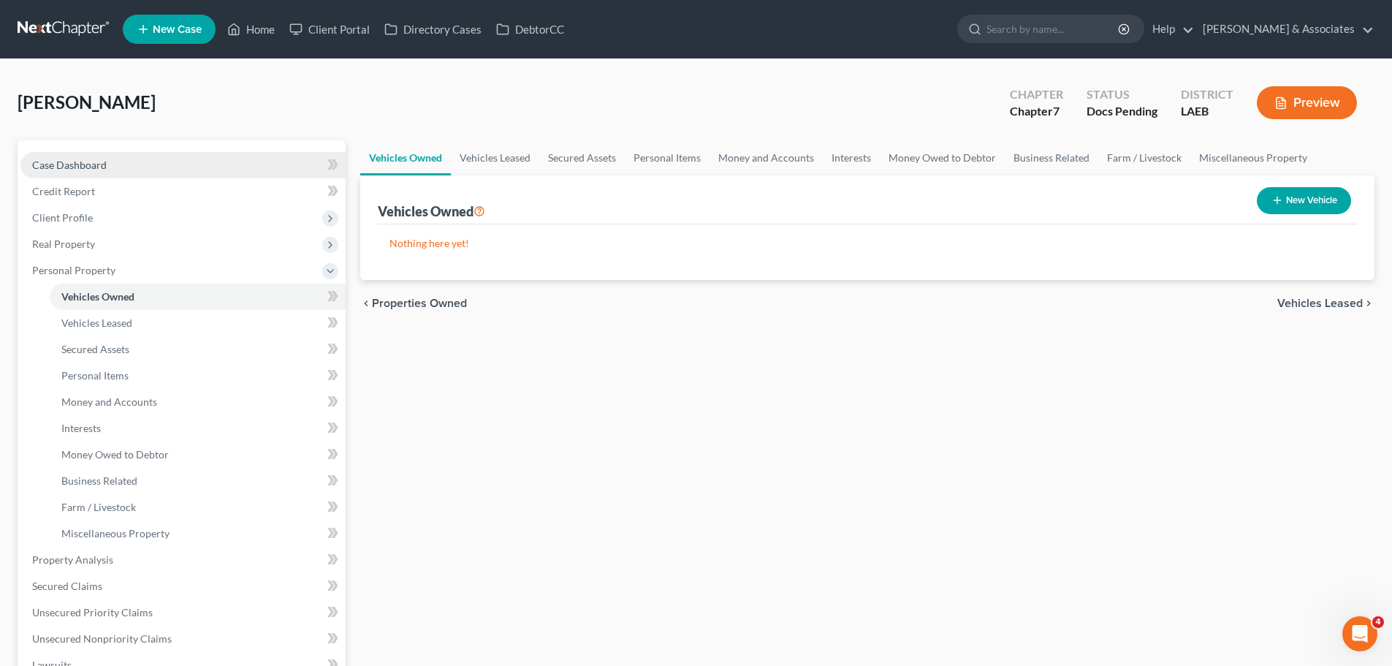
click at [234, 168] on link "Case Dashboard" at bounding box center [182, 165] width 325 height 26
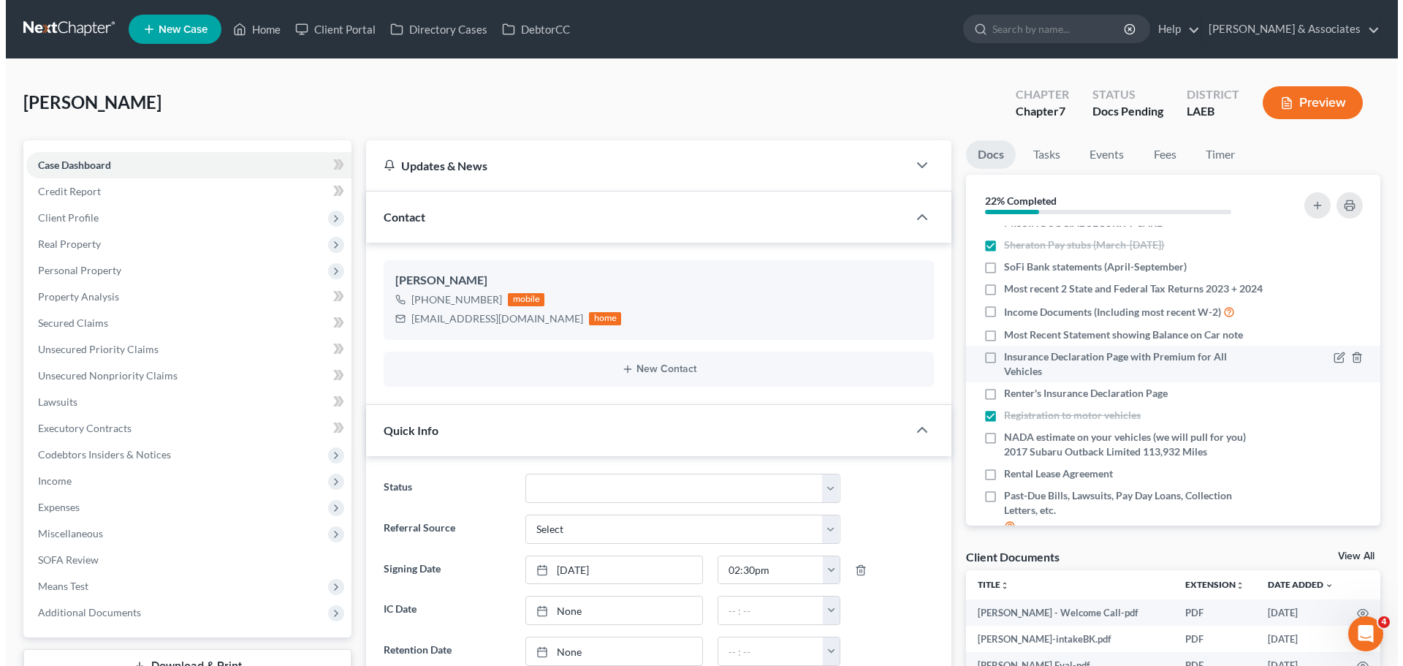
scroll to position [146, 0]
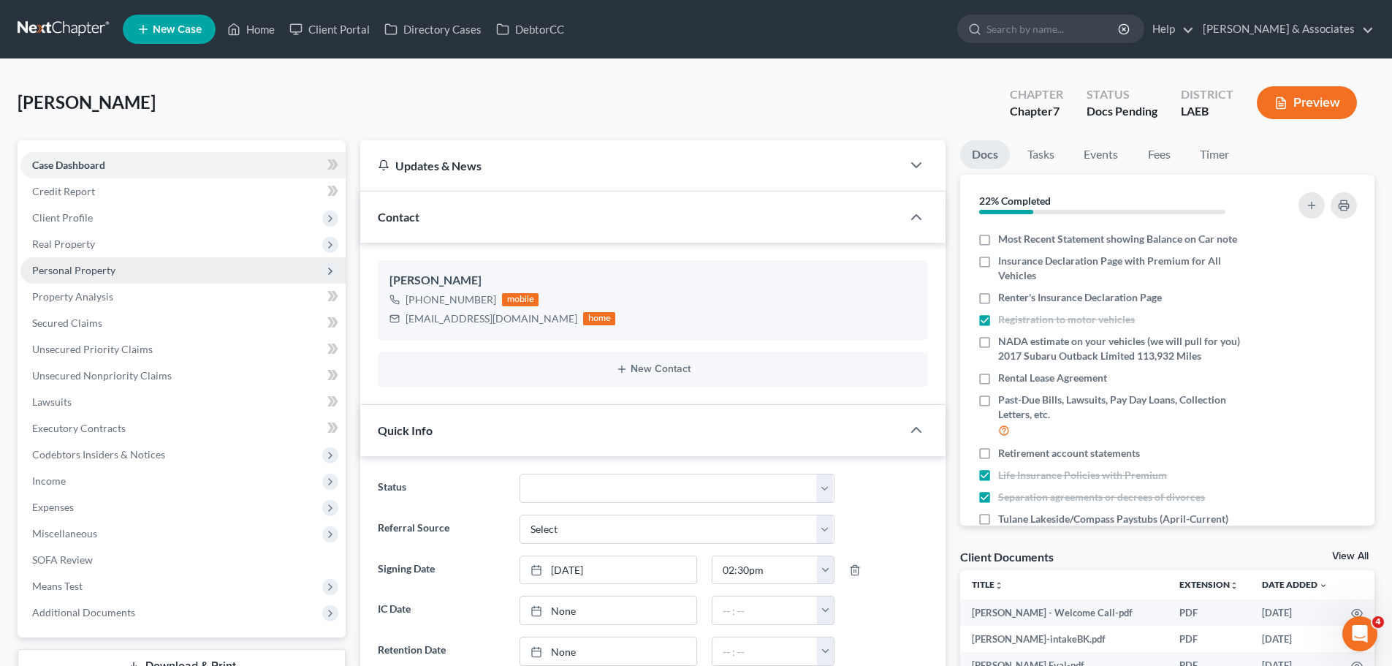
drag, startPoint x: 47, startPoint y: 259, endPoint x: 53, endPoint y: 267, distance: 10.5
click at [47, 259] on span "Personal Property" at bounding box center [182, 270] width 325 height 26
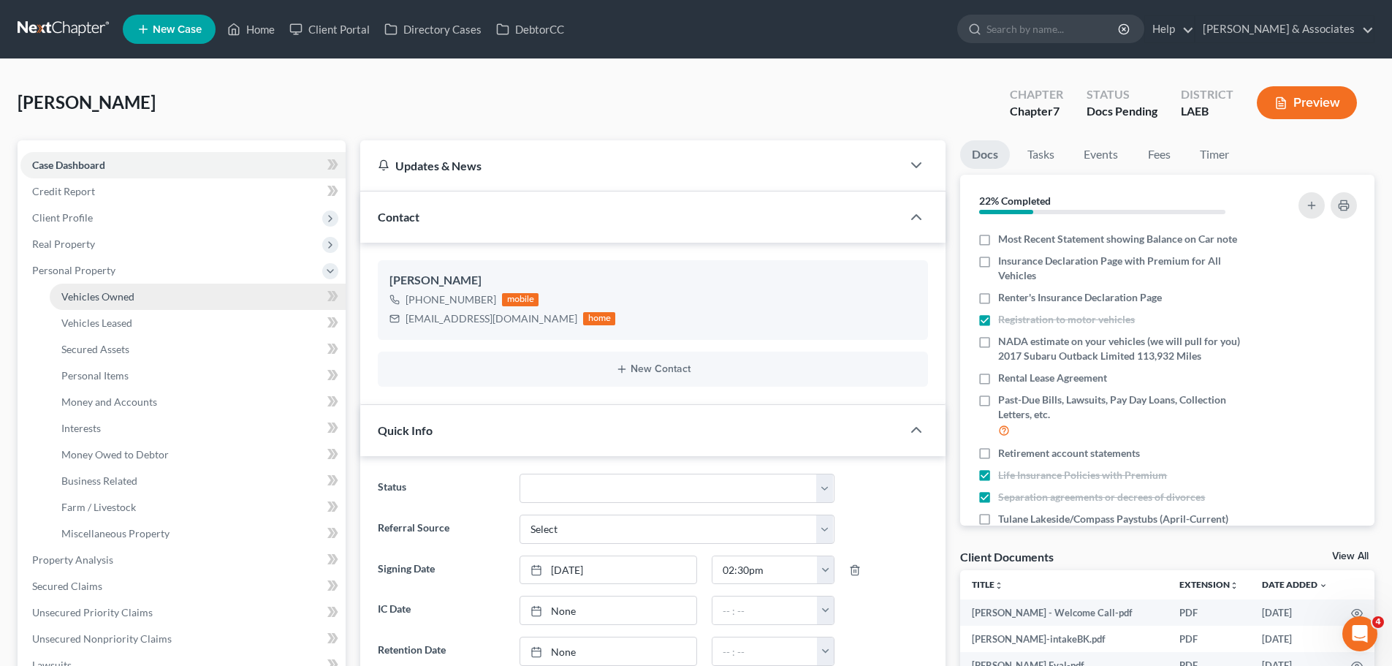
click at [75, 289] on link "Vehicles Owned" at bounding box center [198, 296] width 296 height 26
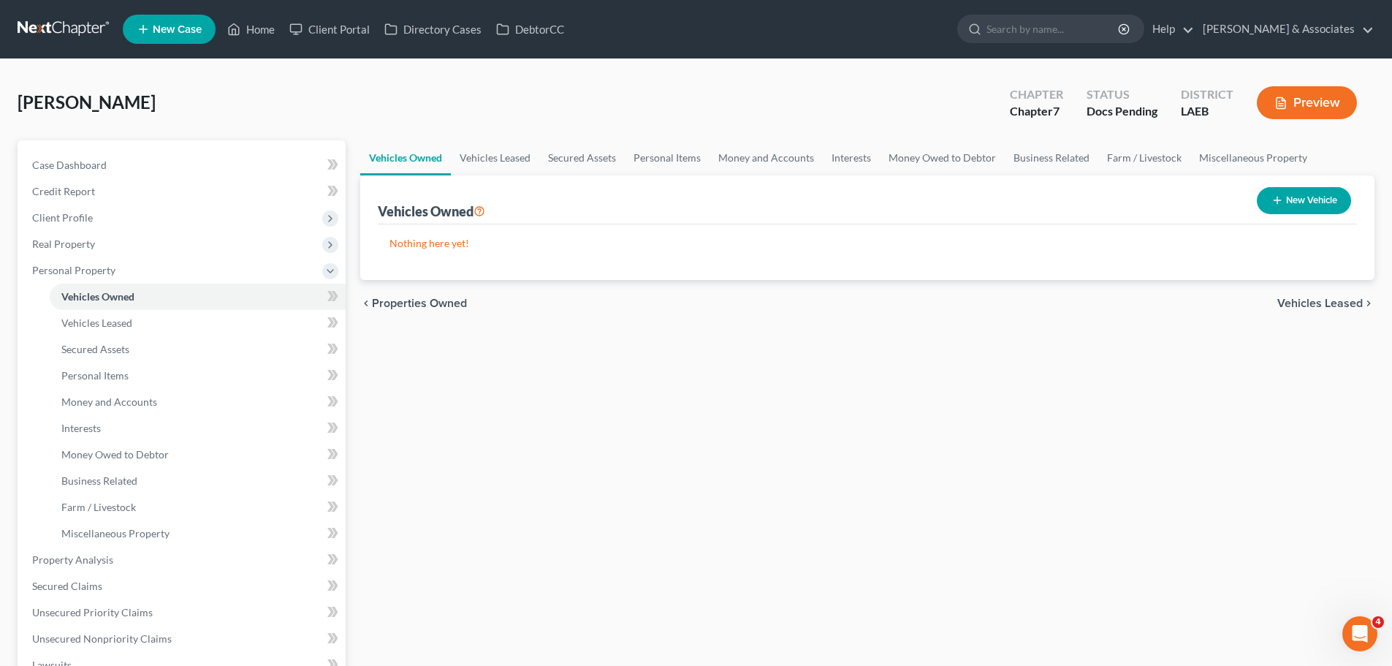
click at [1312, 199] on button "New Vehicle" at bounding box center [1304, 200] width 94 height 27
select select "0"
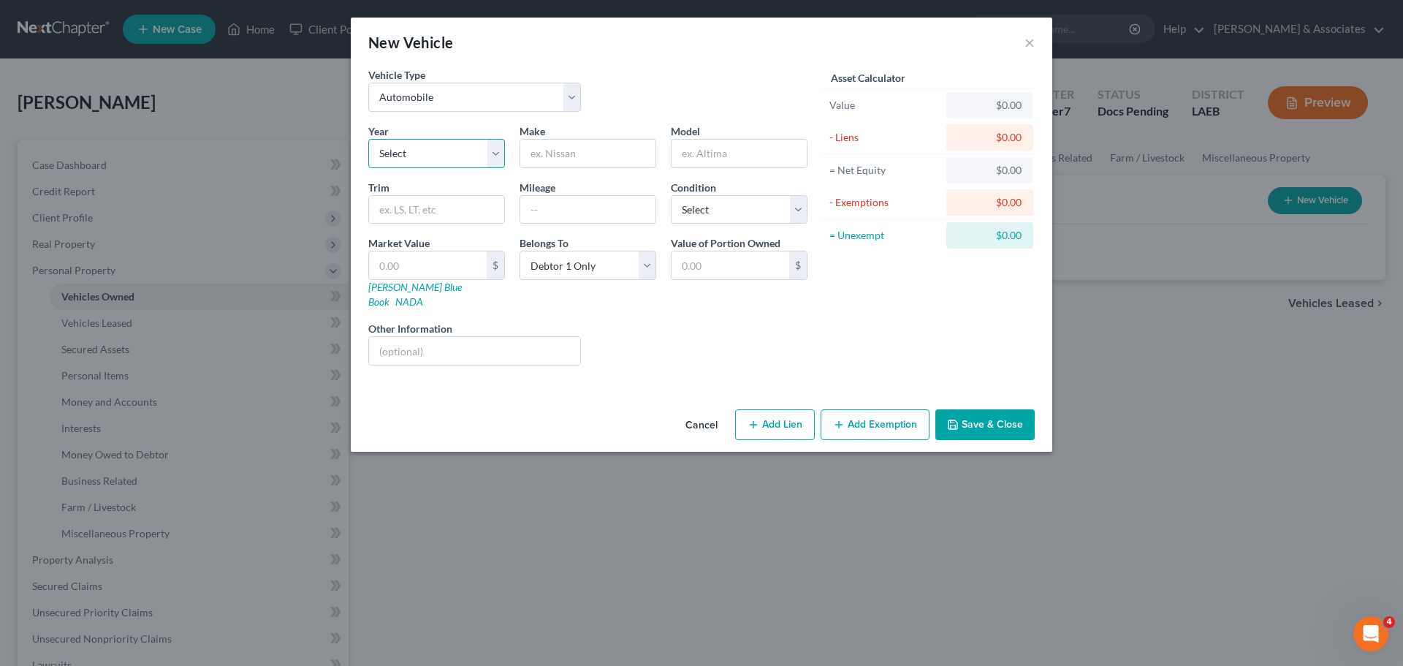
click at [422, 156] on select "Select 2026 2025 2024 2023 2022 2021 2020 2019 2018 2017 2016 2015 2014 2013 20…" at bounding box center [436, 153] width 137 height 29
select select "9"
click at [368, 139] on select "Select 2026 2025 2024 2023 2022 2021 2020 2019 2018 2017 2016 2015 2014 2013 20…" at bounding box center [436, 153] width 137 height 29
click at [590, 145] on input "text" at bounding box center [587, 154] width 135 height 28
paste input "Wagon 5D i Limited AWD H4"
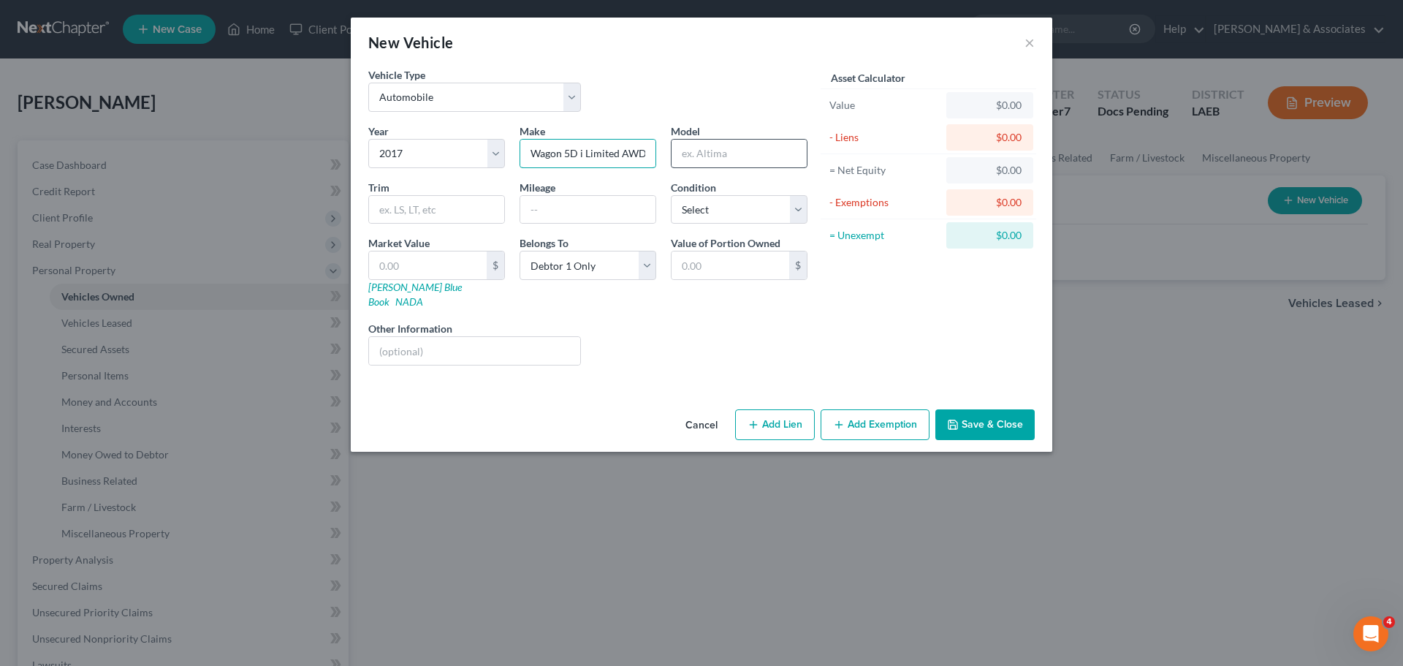
scroll to position [0, 15]
click at [758, 154] on input "text" at bounding box center [738, 154] width 135 height 28
click at [604, 159] on input "Wagon 5D i Limited AWD H4" at bounding box center [587, 154] width 135 height 28
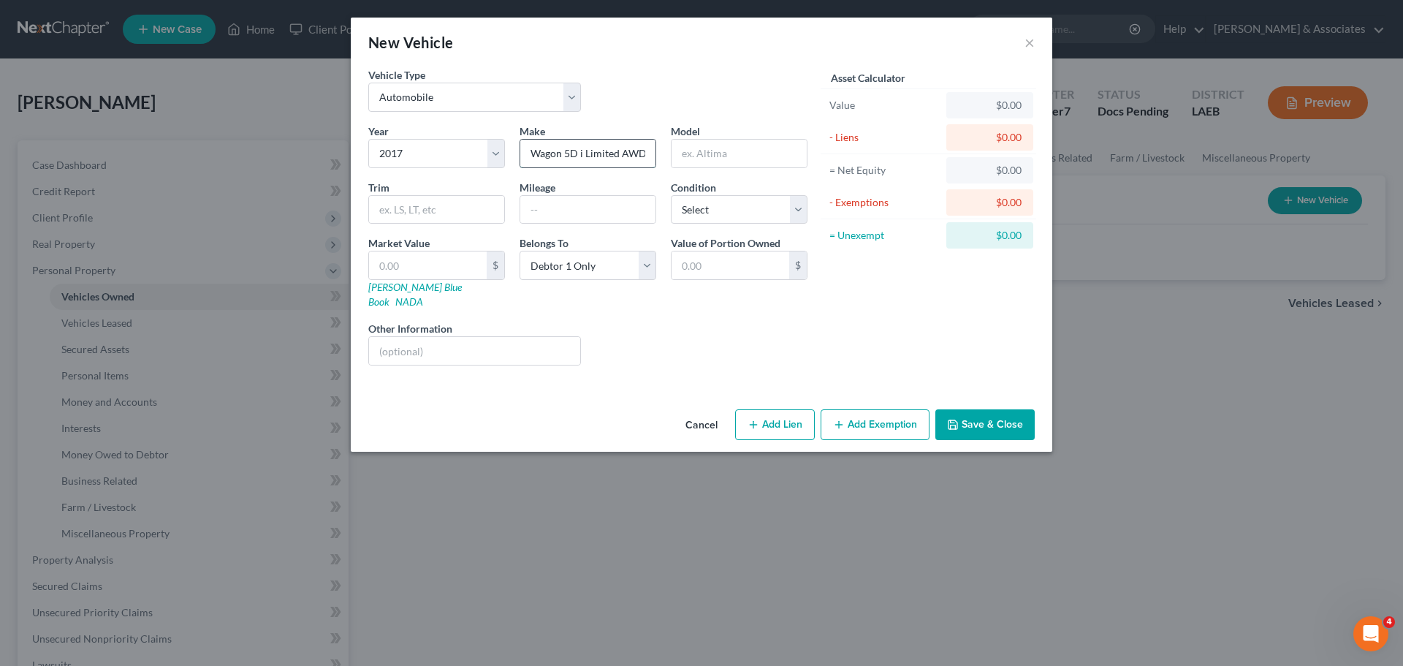
click at [604, 159] on input "Wagon 5D i Limited AWD H4" at bounding box center [587, 154] width 135 height 28
type input "Subaru"
type input "Outback"
paste input "Wagon 5D i Limited AWD H4"
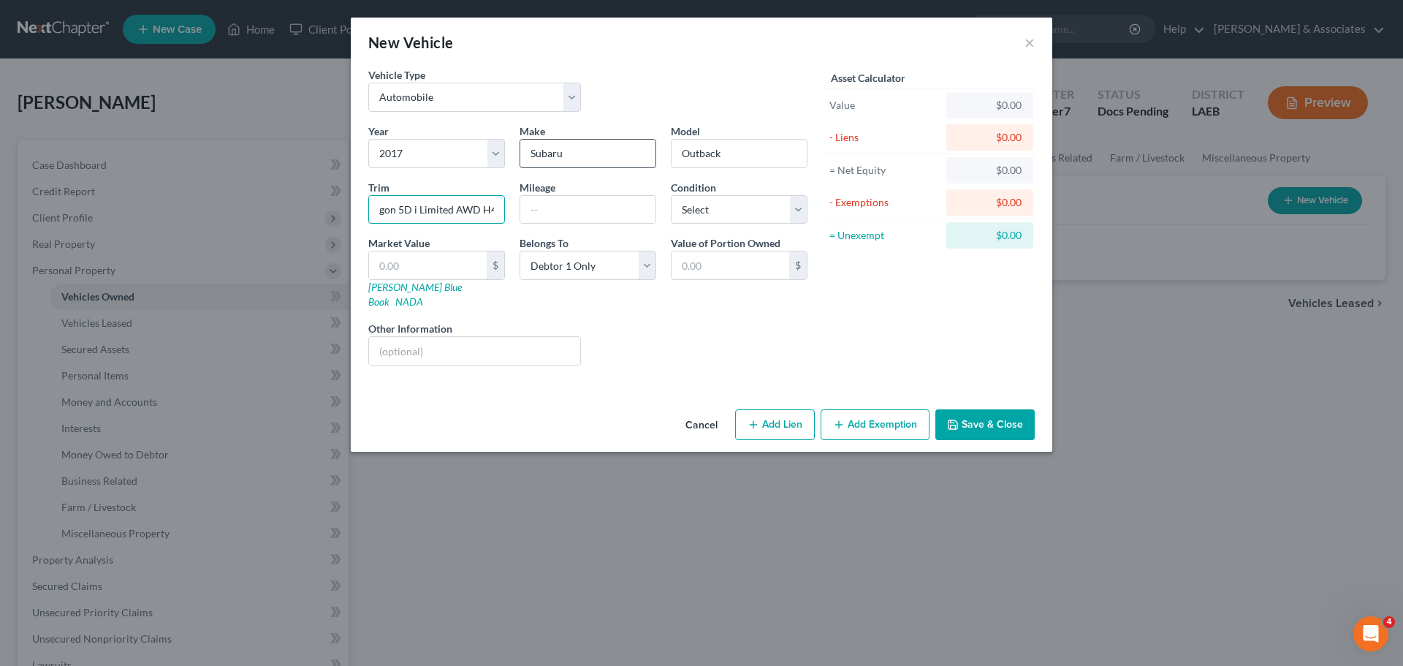
type input "Wagon 5D i Limited AWD H4"
type input "113000"
select select "3"
click at [433, 259] on input "text" at bounding box center [428, 265] width 118 height 28
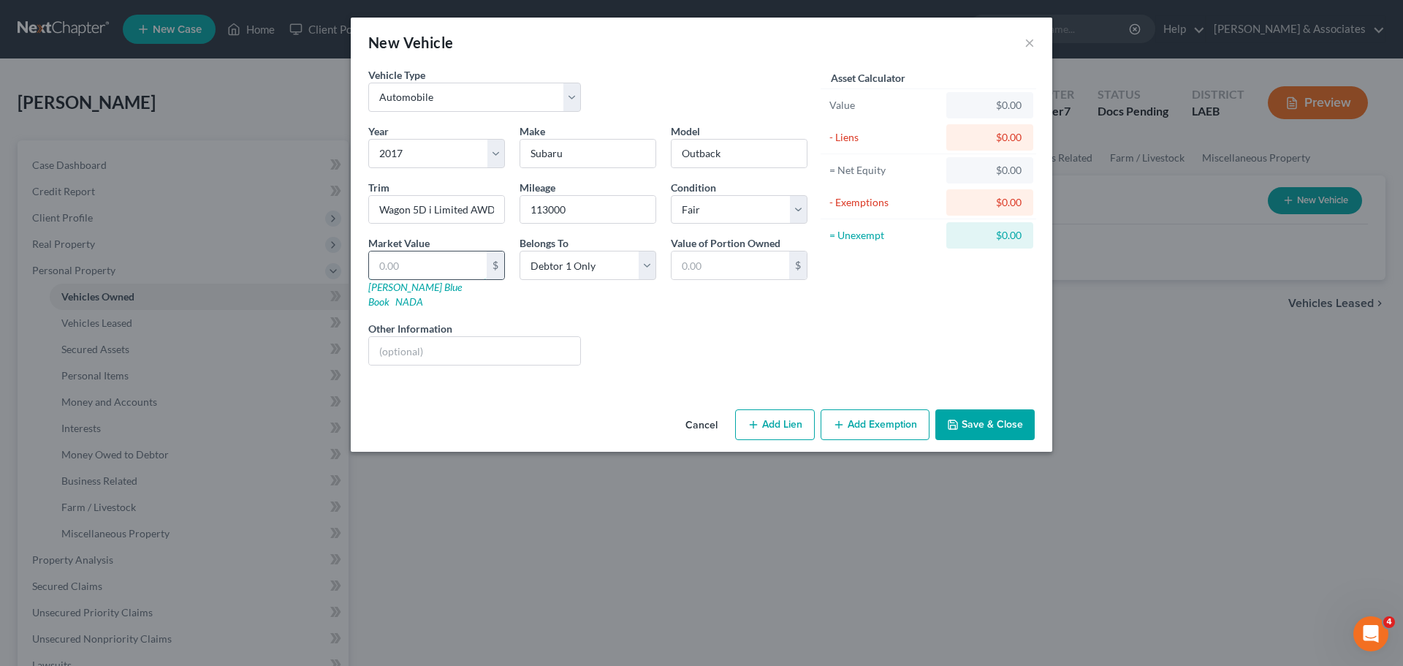
paste input "9,775"
type input "9,775"
type input "9,775.00"
type input "9,775"
click at [498, 297] on div "Year Select 2026 2025 2024 2023 2022 2021 2020 2019 2018 2017 2016 2015 2014 20…" at bounding box center [588, 250] width 454 height 254
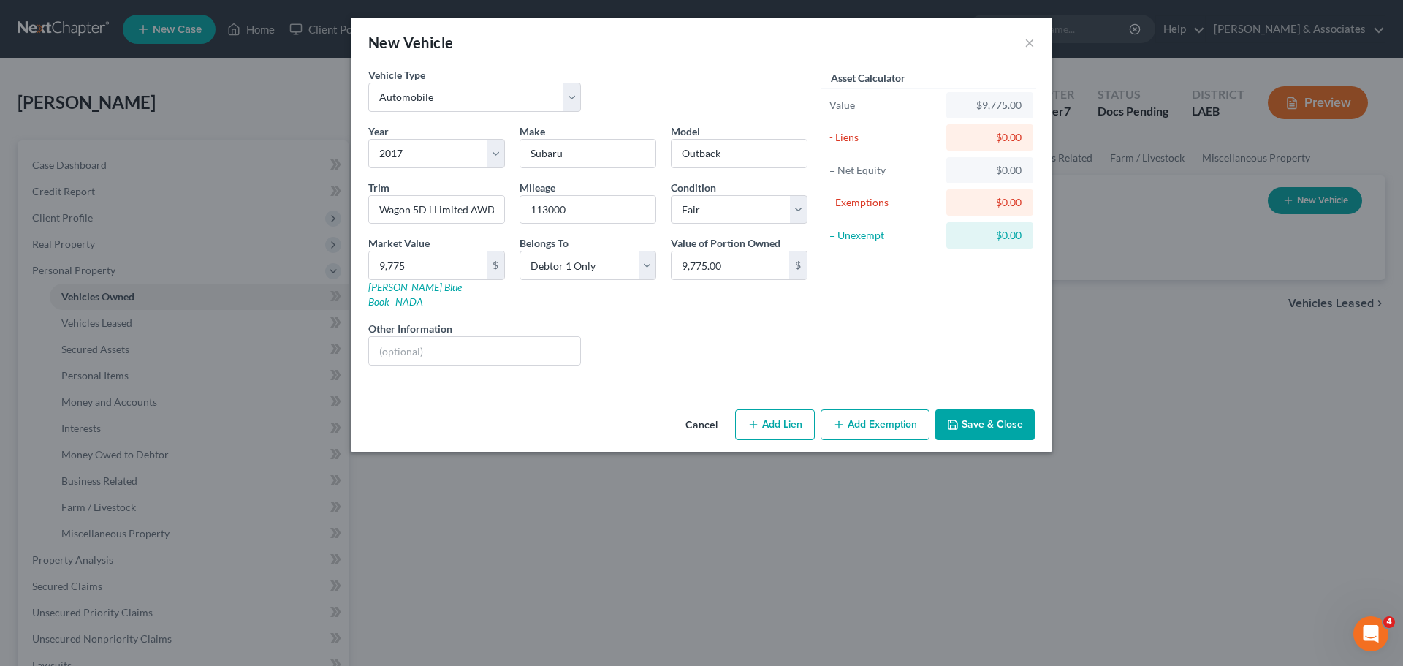
click at [860, 409] on button "Add Exemption" at bounding box center [875, 424] width 109 height 31
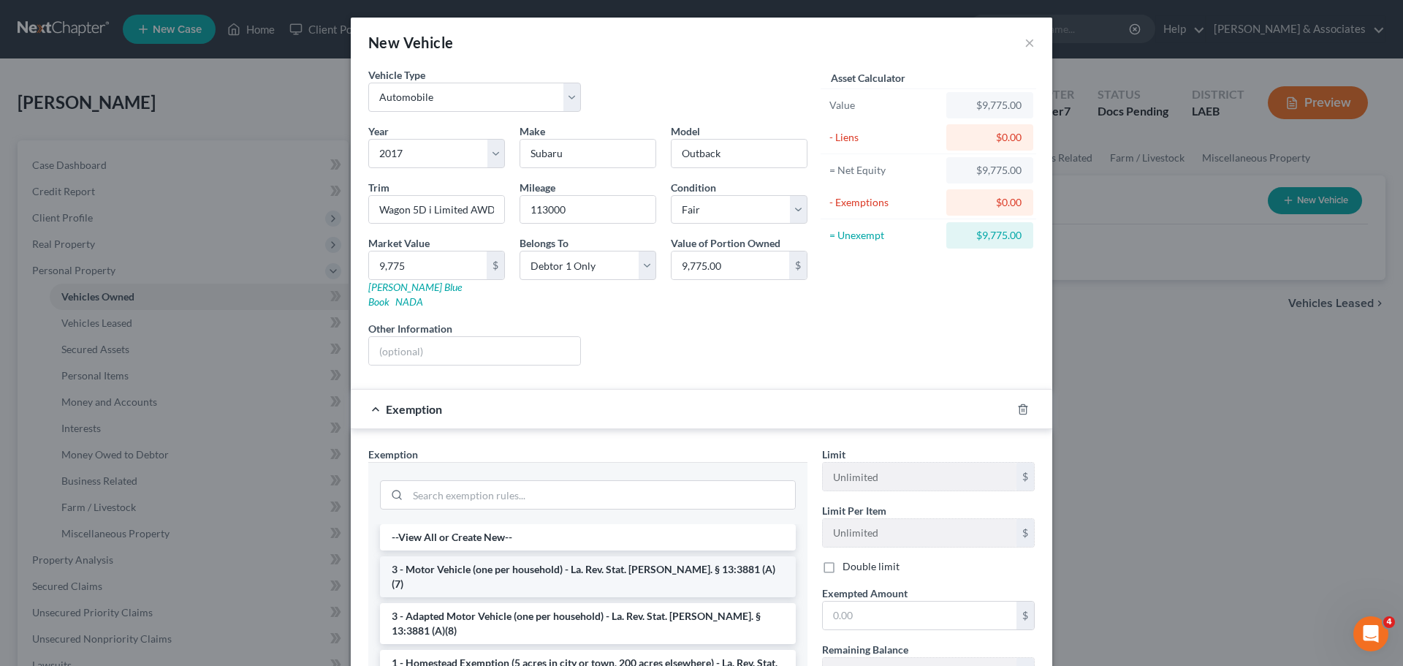
click at [620, 564] on li "3 - Motor Vehicle (one per household) - La. Rev. Stat. [PERSON_NAME]. § 13:3881…" at bounding box center [588, 576] width 416 height 41
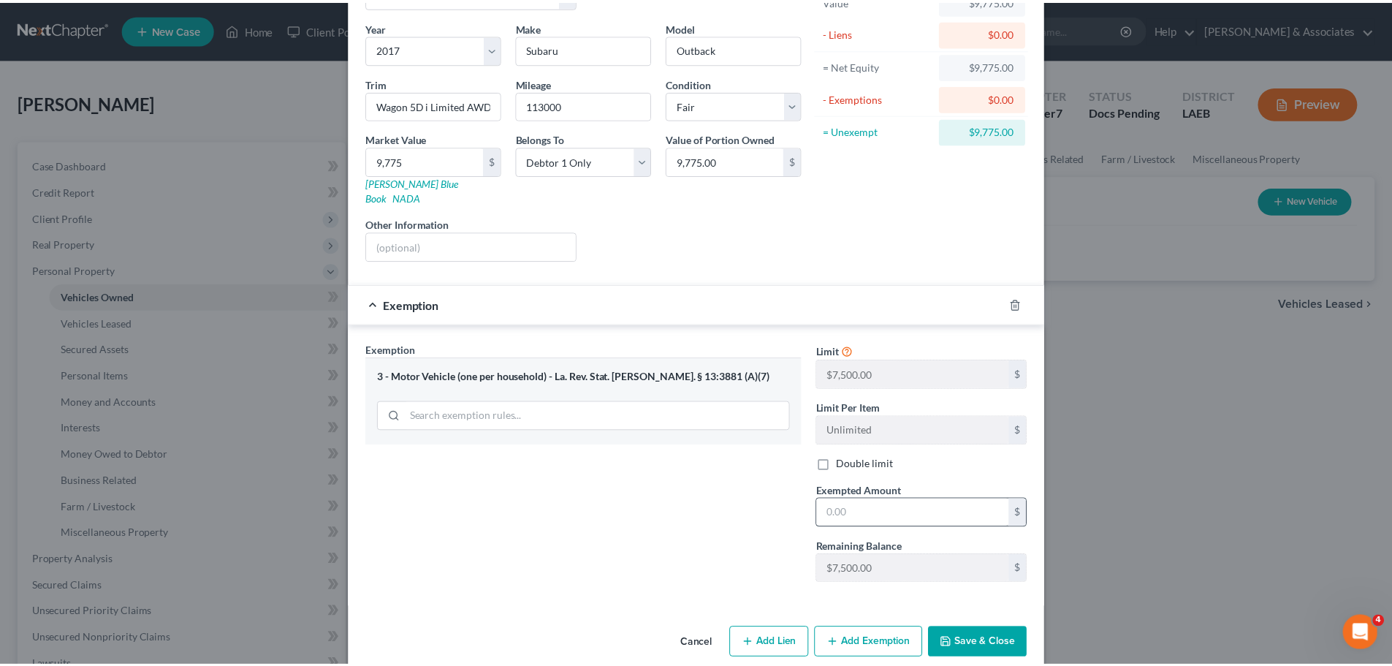
scroll to position [112, 0]
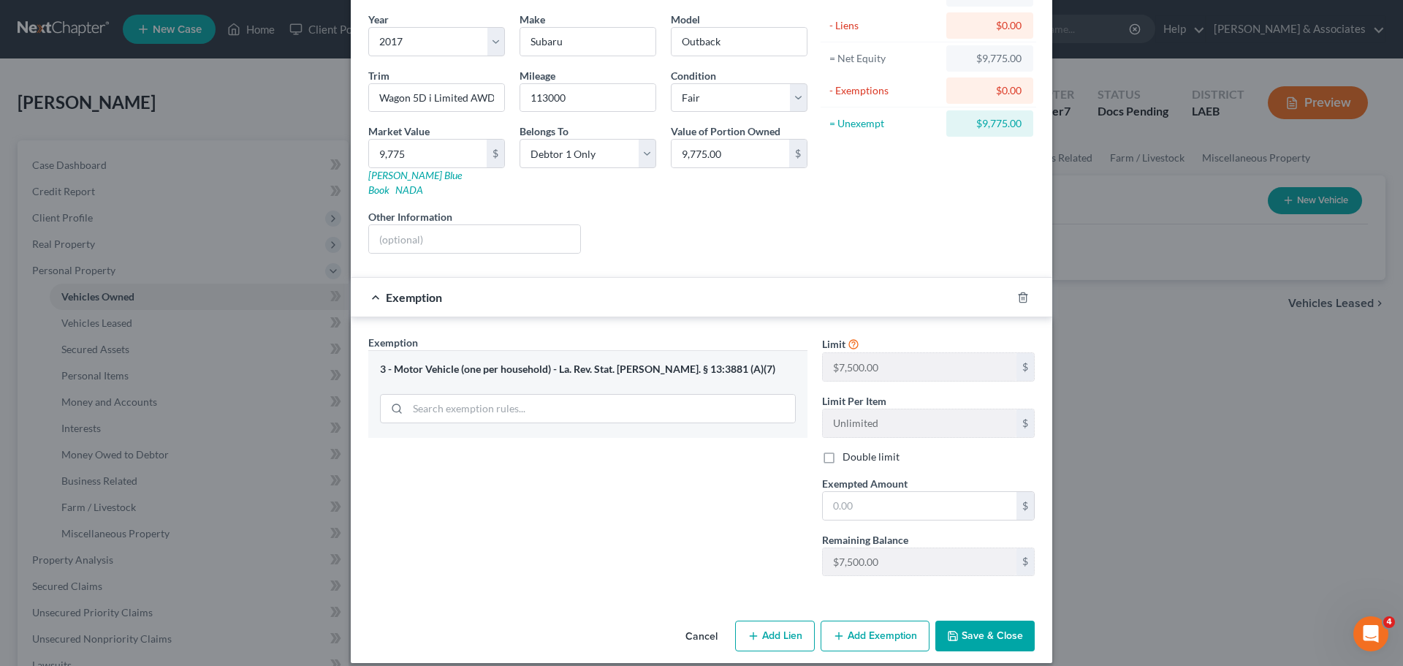
click at [901, 477] on span "Exempted Amount" at bounding box center [864, 483] width 85 height 12
click at [905, 492] on input "text" at bounding box center [920, 506] width 194 height 28
type input "7,500"
click at [1007, 620] on button "Save & Close" at bounding box center [984, 635] width 99 height 31
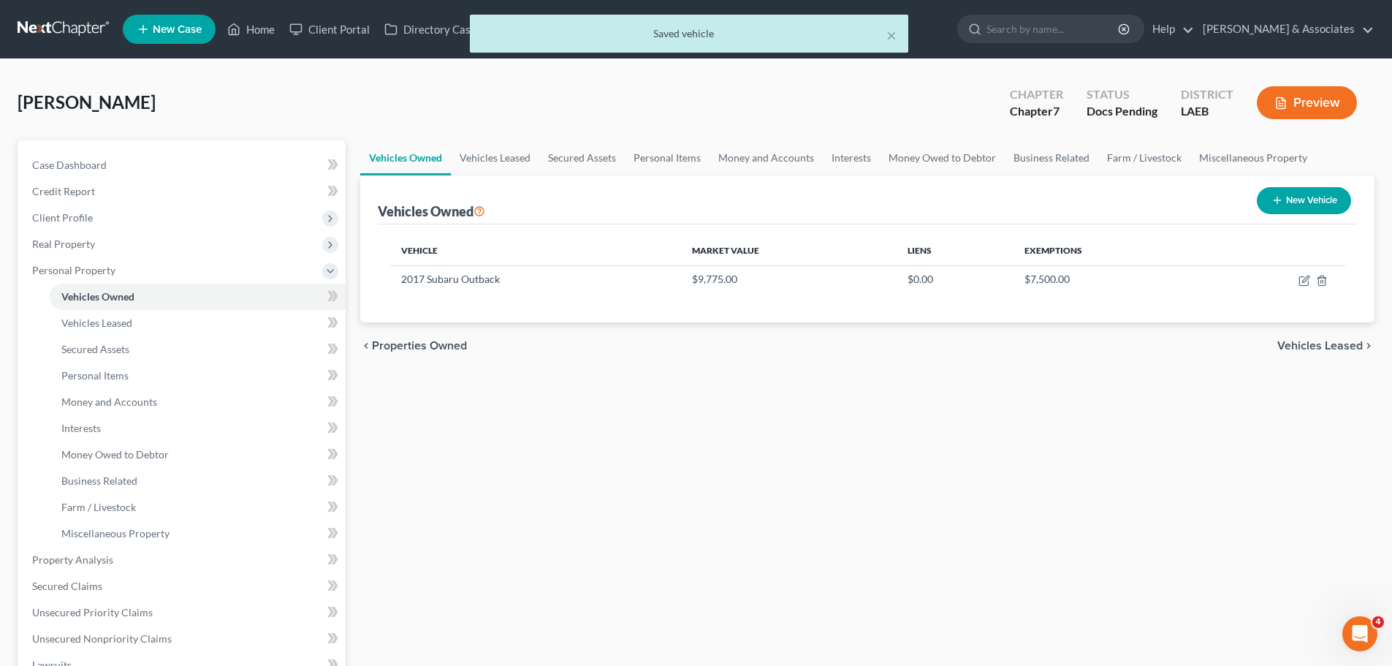
click at [977, 503] on div "Vehicles Owned Vehicles Leased Secured Assets Personal Items Money and Accounts…" at bounding box center [867, 562] width 1029 height 844
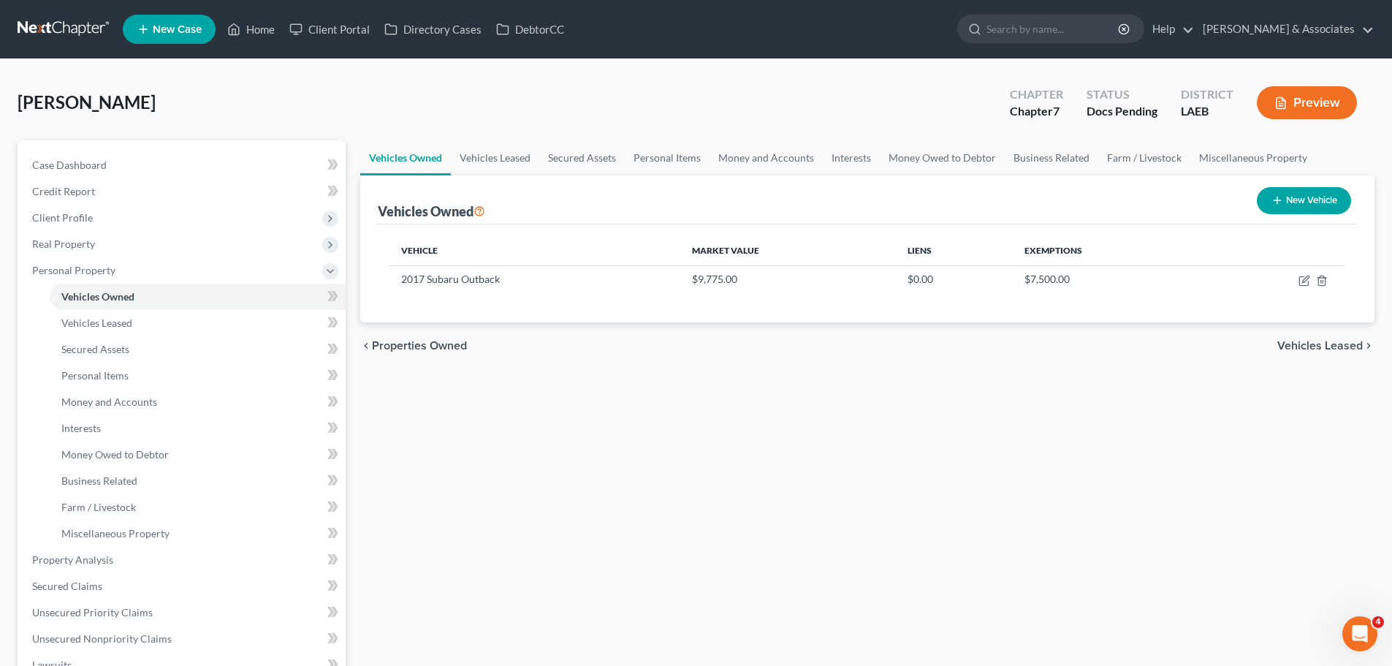
click at [750, 348] on div "chevron_left Properties Owned Vehicles Leased chevron_right" at bounding box center [867, 345] width 1014 height 47
click at [440, 547] on div "Vehicles Owned Vehicles Leased Secured Assets Personal Items Money and Accounts…" at bounding box center [867, 562] width 1029 height 844
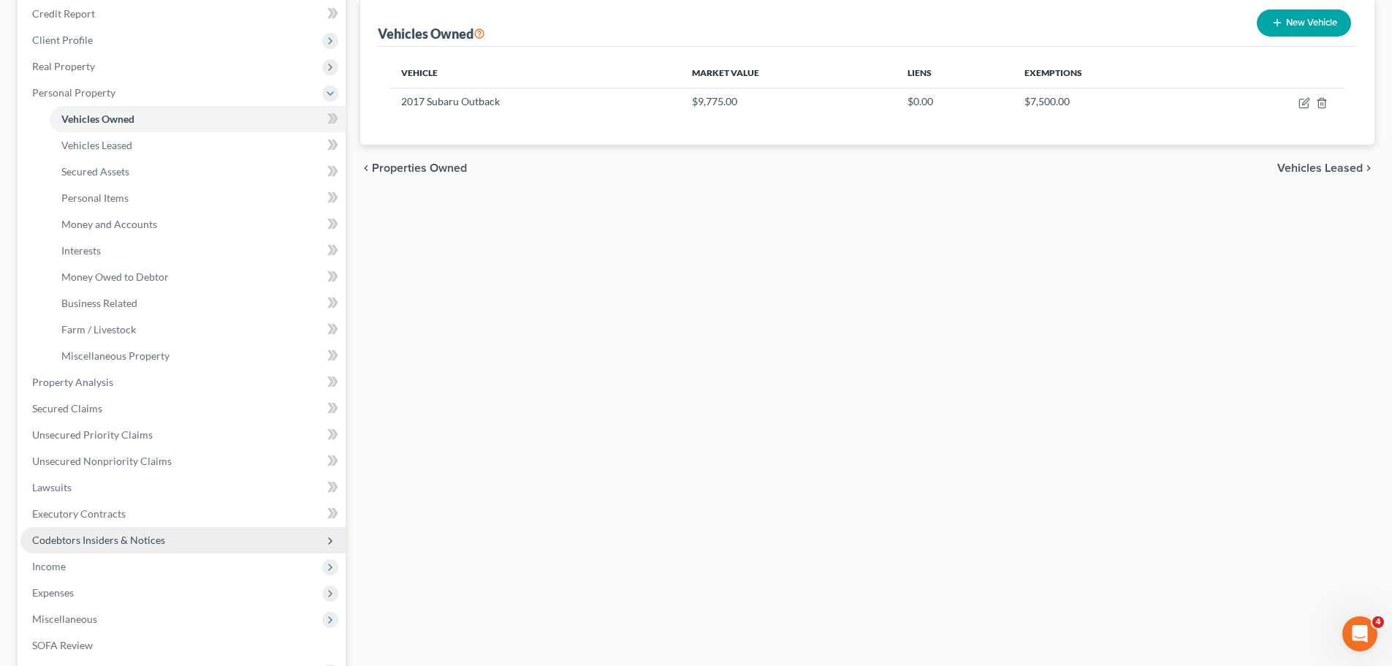
scroll to position [219, 0]
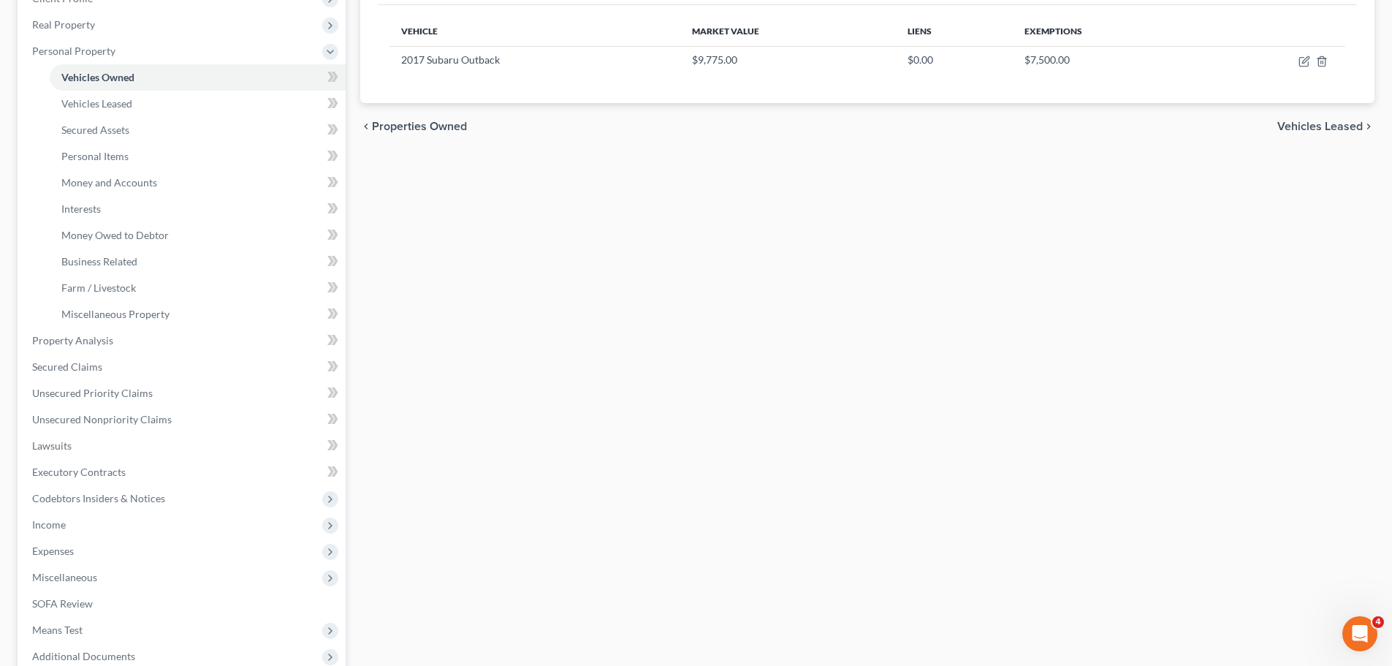
click at [724, 509] on div "Vehicles Owned Vehicles Leased Secured Assets Personal Items Money and Accounts…" at bounding box center [867, 343] width 1029 height 844
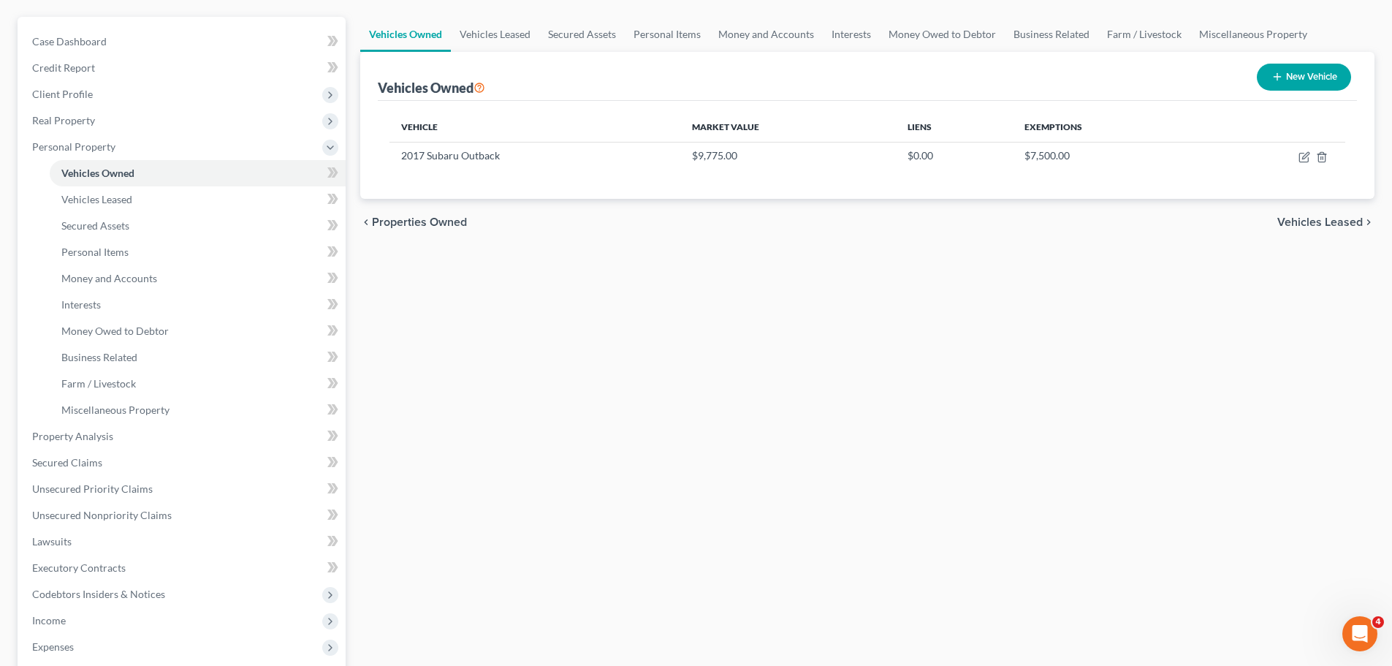
scroll to position [0, 0]
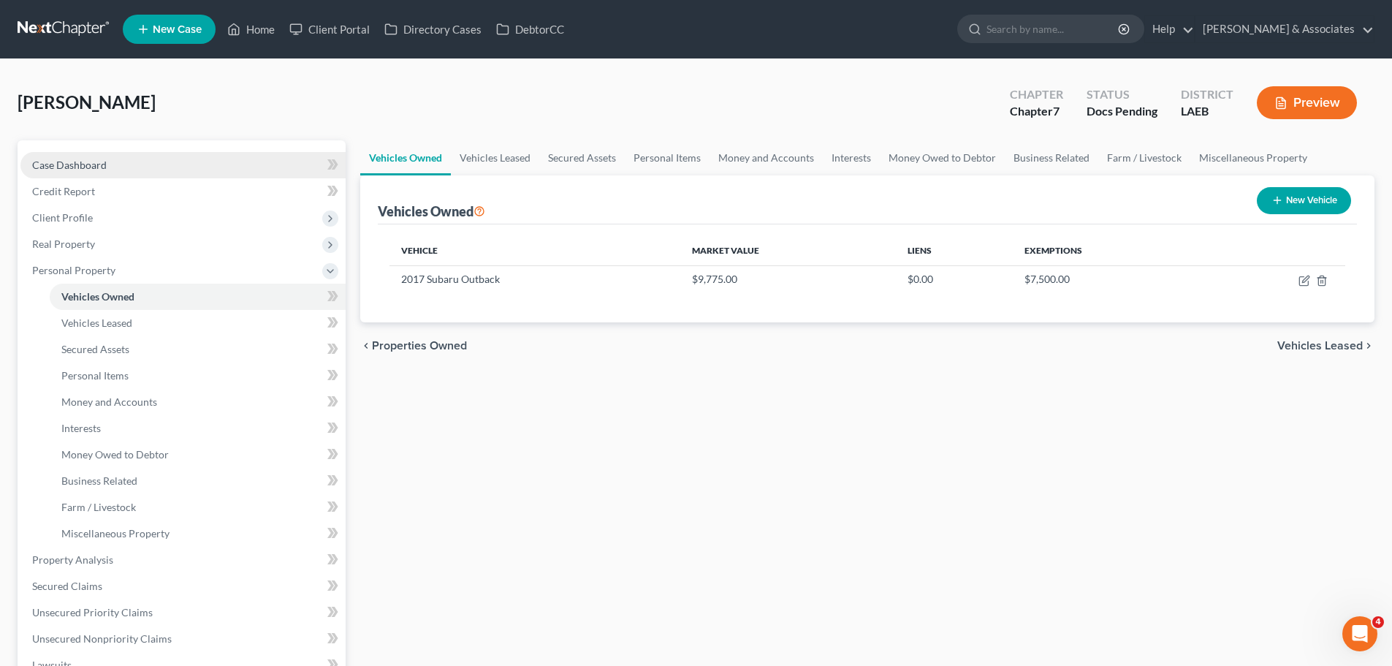
click at [111, 153] on link "Case Dashboard" at bounding box center [182, 165] width 325 height 26
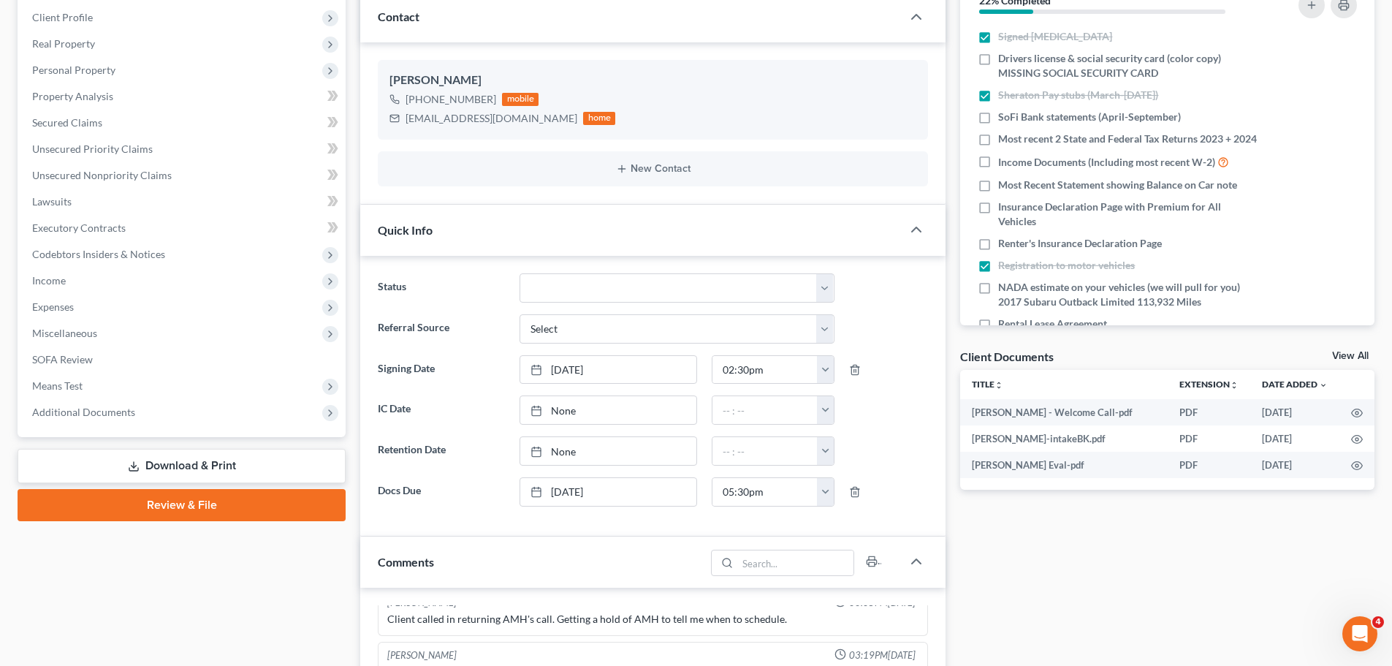
scroll to position [219, 0]
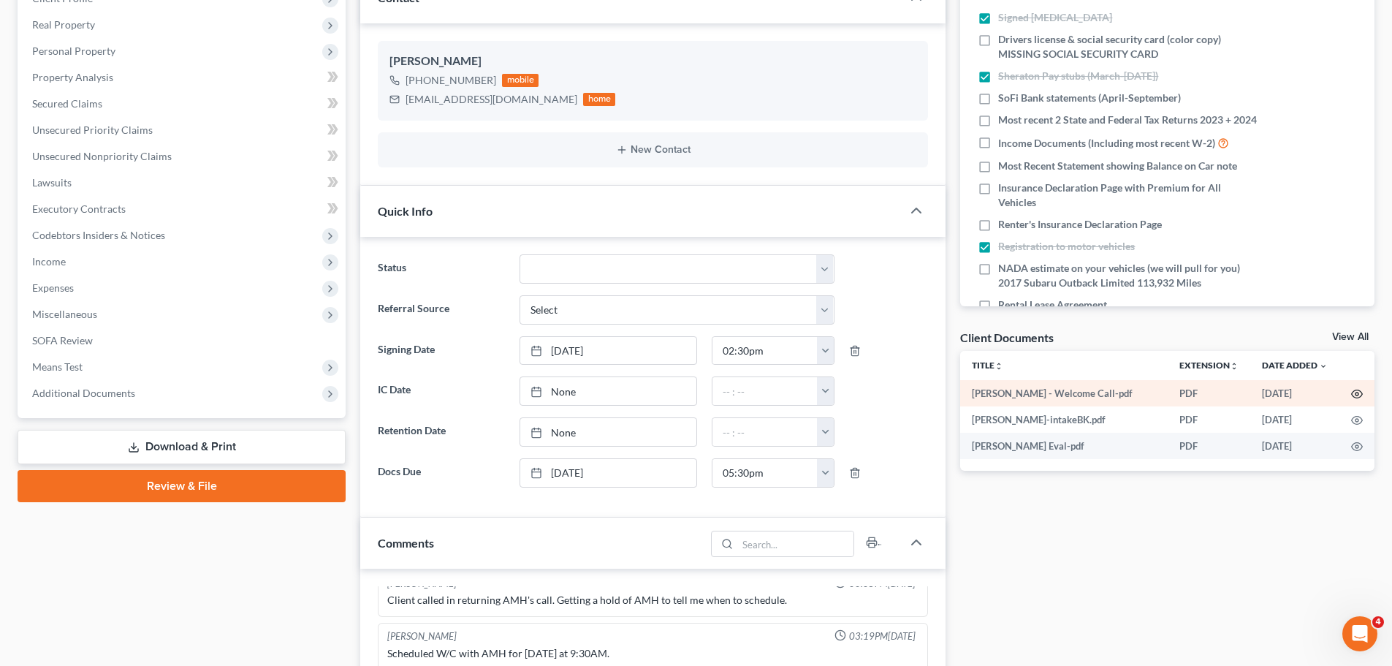
click at [1358, 392] on icon "button" at bounding box center [1357, 394] width 12 height 12
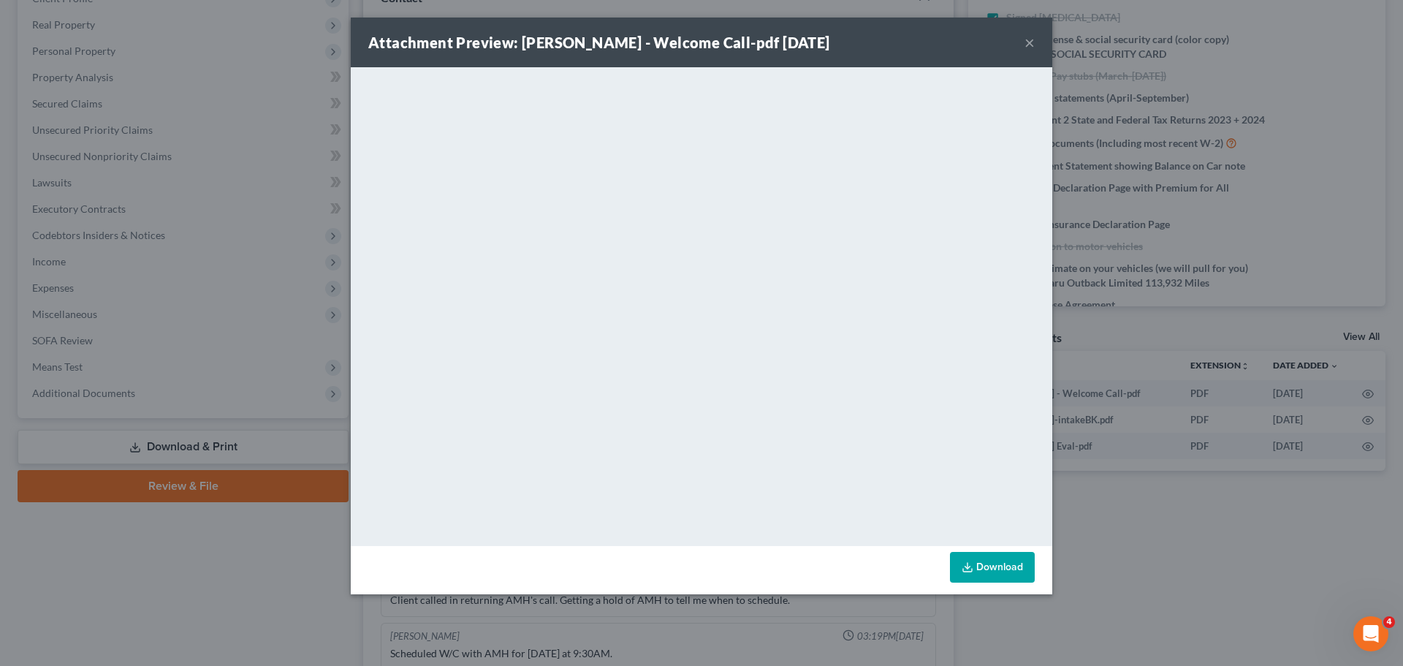
click at [1032, 40] on button "×" at bounding box center [1029, 43] width 10 height 18
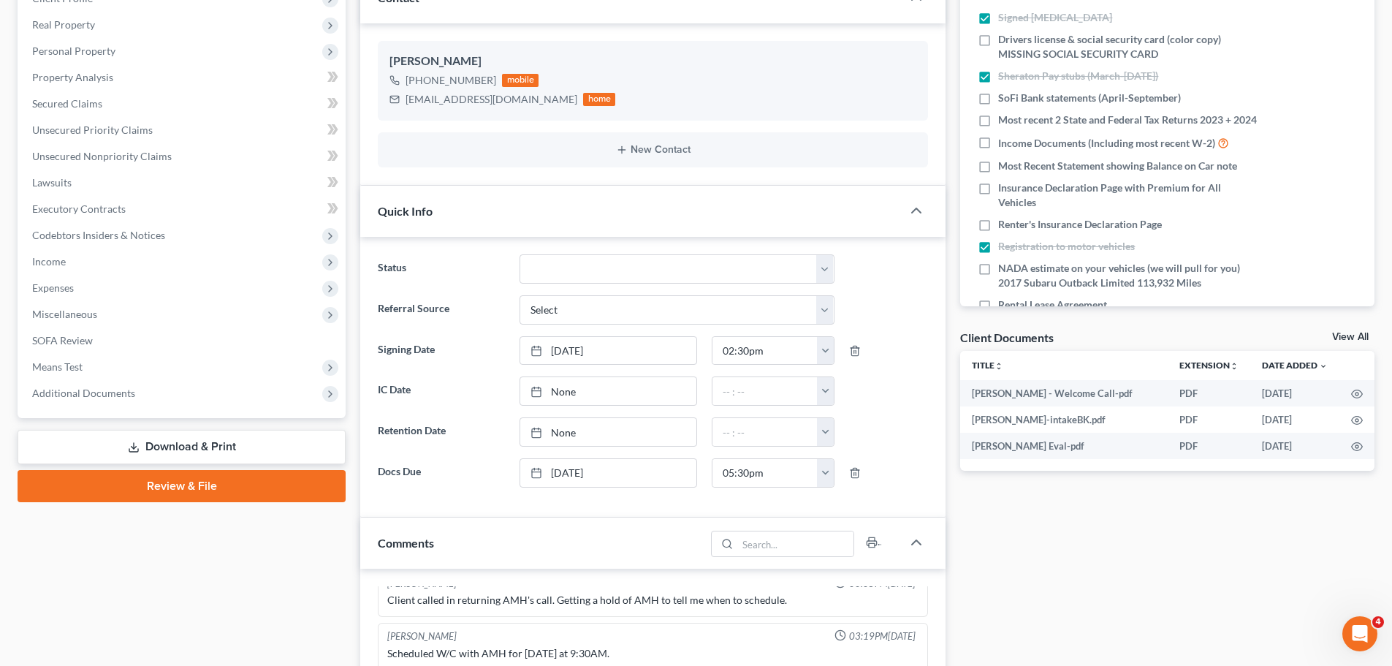
click at [1173, 604] on div "Docs Tasks Events Fees Timer 22% Completed Nothing here yet! Signed [MEDICAL_DA…" at bounding box center [1167, 536] width 429 height 1230
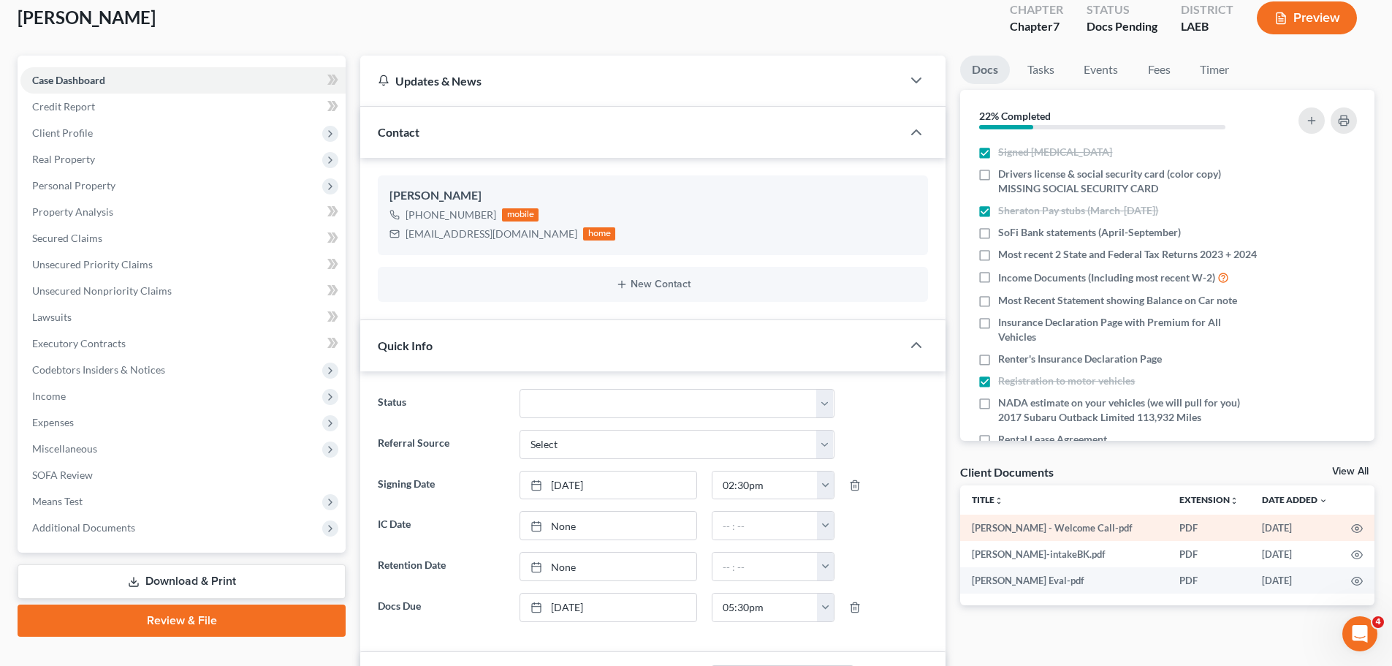
scroll to position [73, 0]
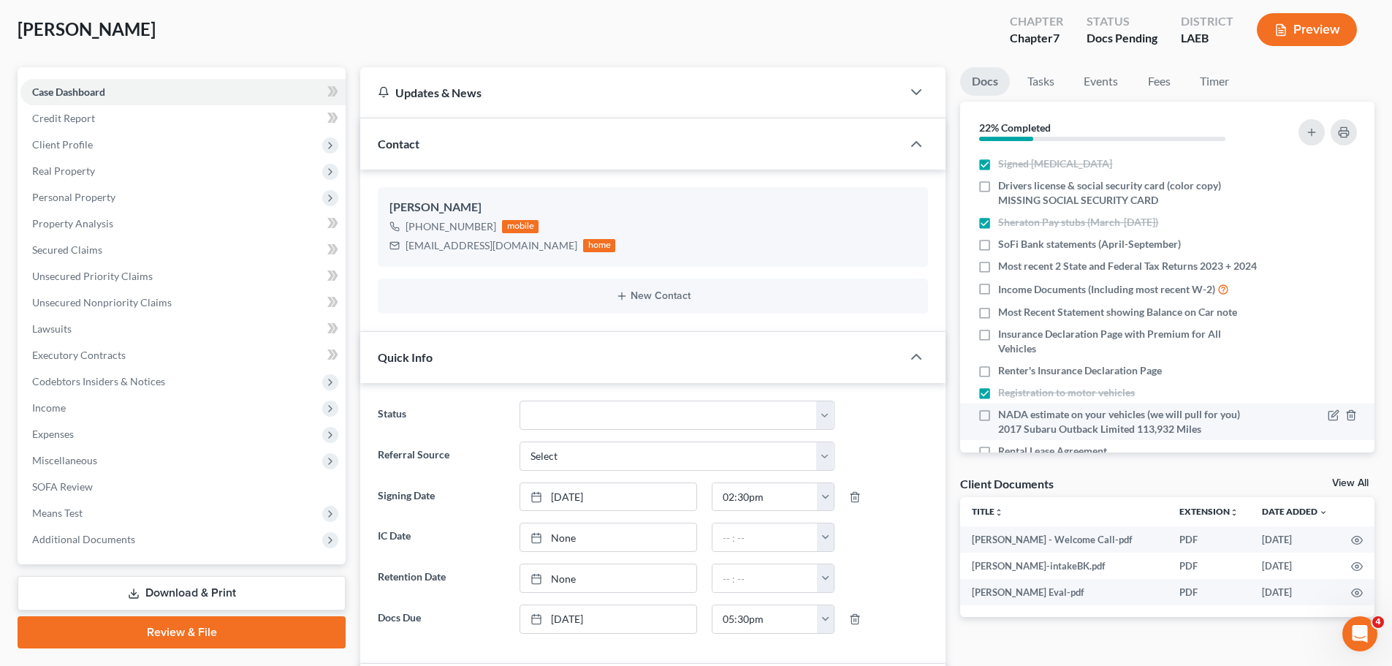
click at [1225, 436] on span "NADA estimate on your vehicles (we will pull for you) 2017 Subaru Outback Limit…" at bounding box center [1128, 421] width 260 height 29
click at [1013, 416] on input "NADA estimate on your vehicles (we will pull for you) 2017 Subaru Outback Limit…" at bounding box center [1008, 411] width 9 height 9
checkbox input "true"
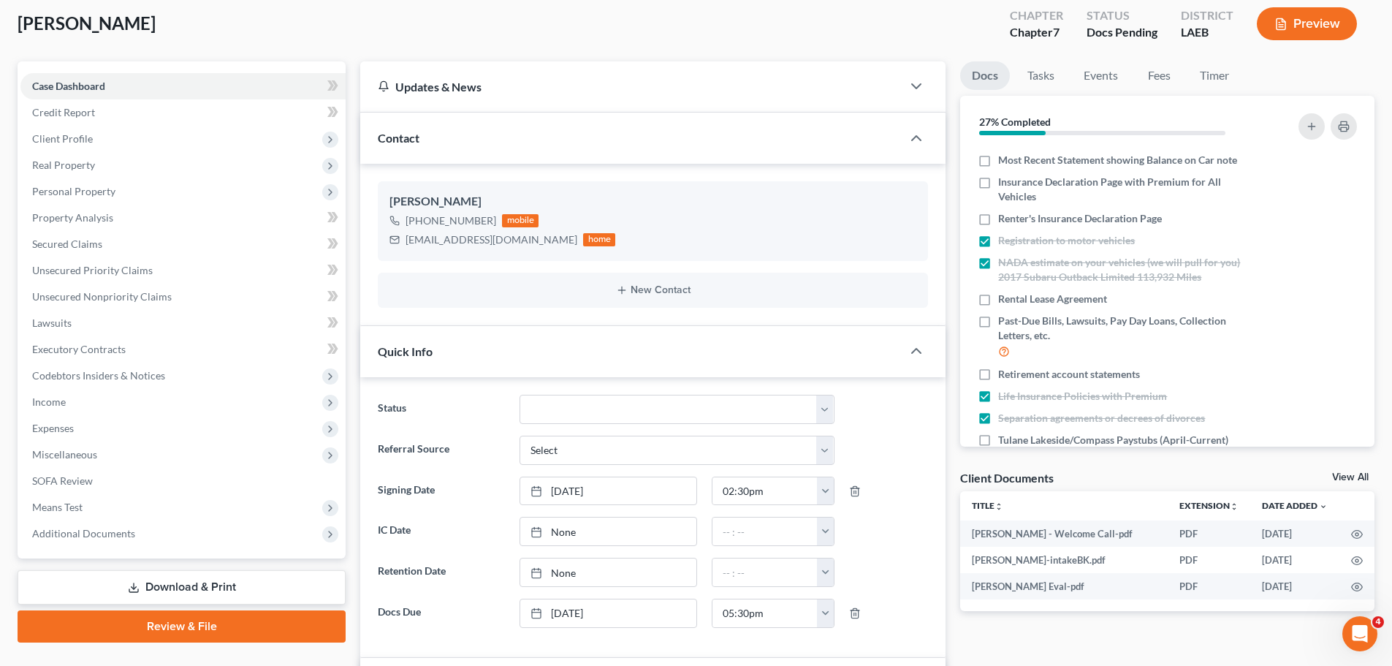
scroll to position [0, 0]
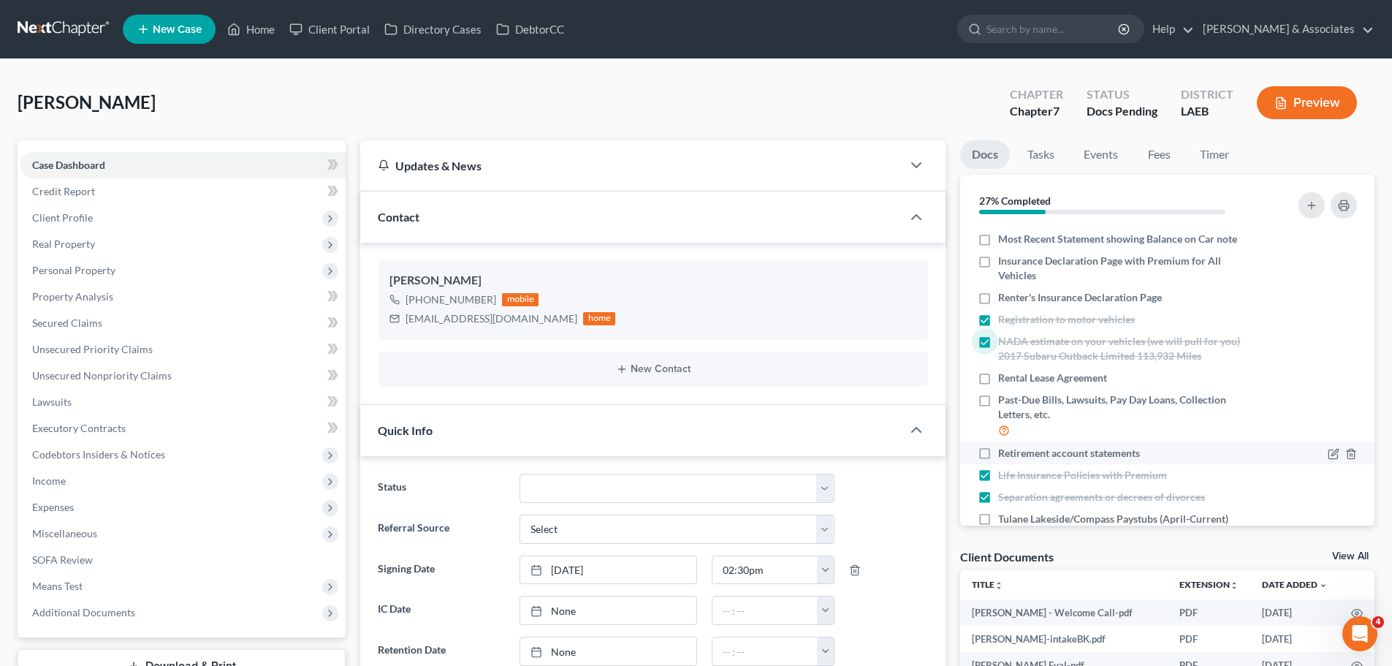
click at [1149, 464] on li "Retirement account statements" at bounding box center [1167, 453] width 414 height 22
click at [1021, 460] on span "Retirement account statements" at bounding box center [1069, 453] width 142 height 15
click at [1013, 455] on input "Retirement account statements" at bounding box center [1008, 450] width 9 height 9
checkbox input "true"
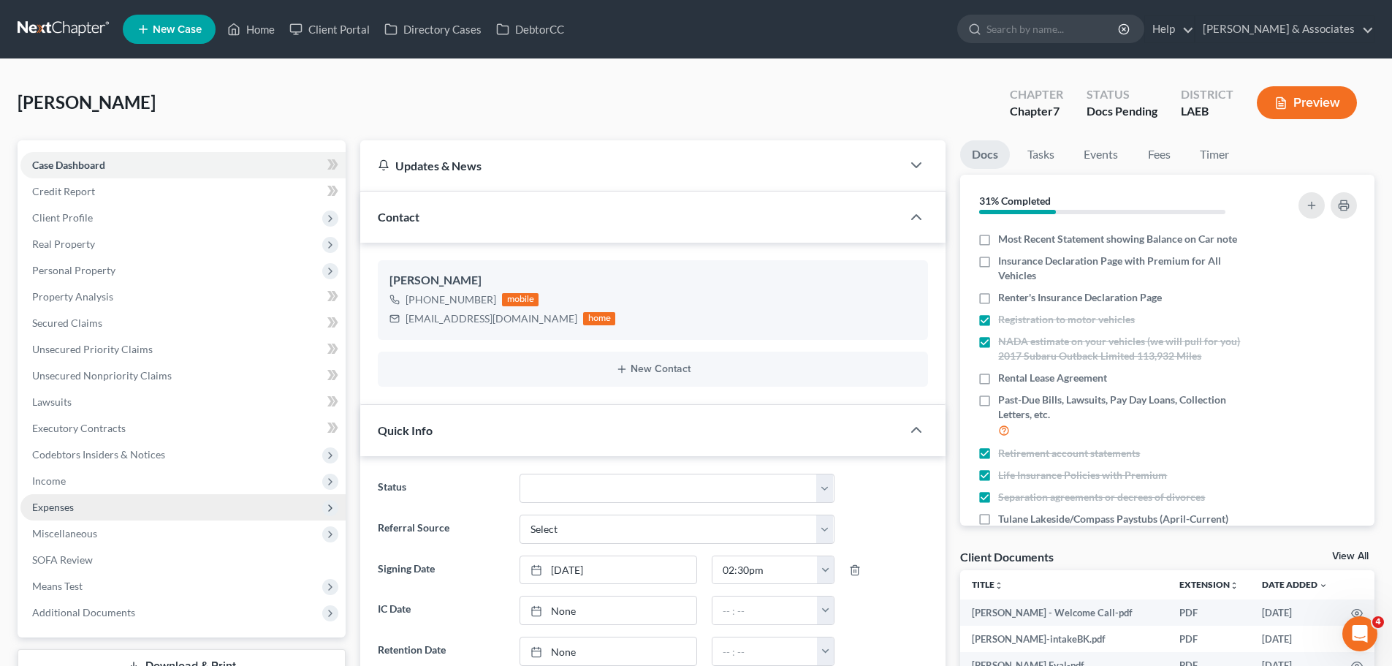
click at [101, 499] on span "Expenses" at bounding box center [182, 507] width 325 height 26
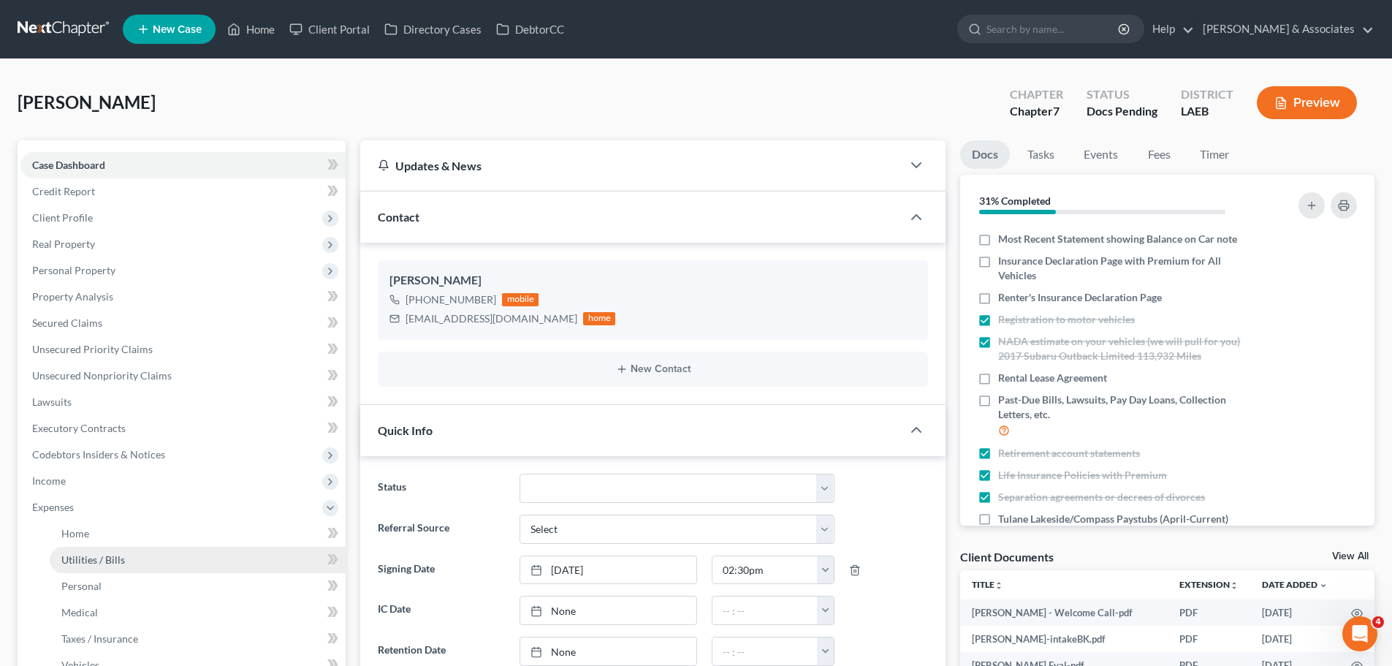
scroll to position [146, 0]
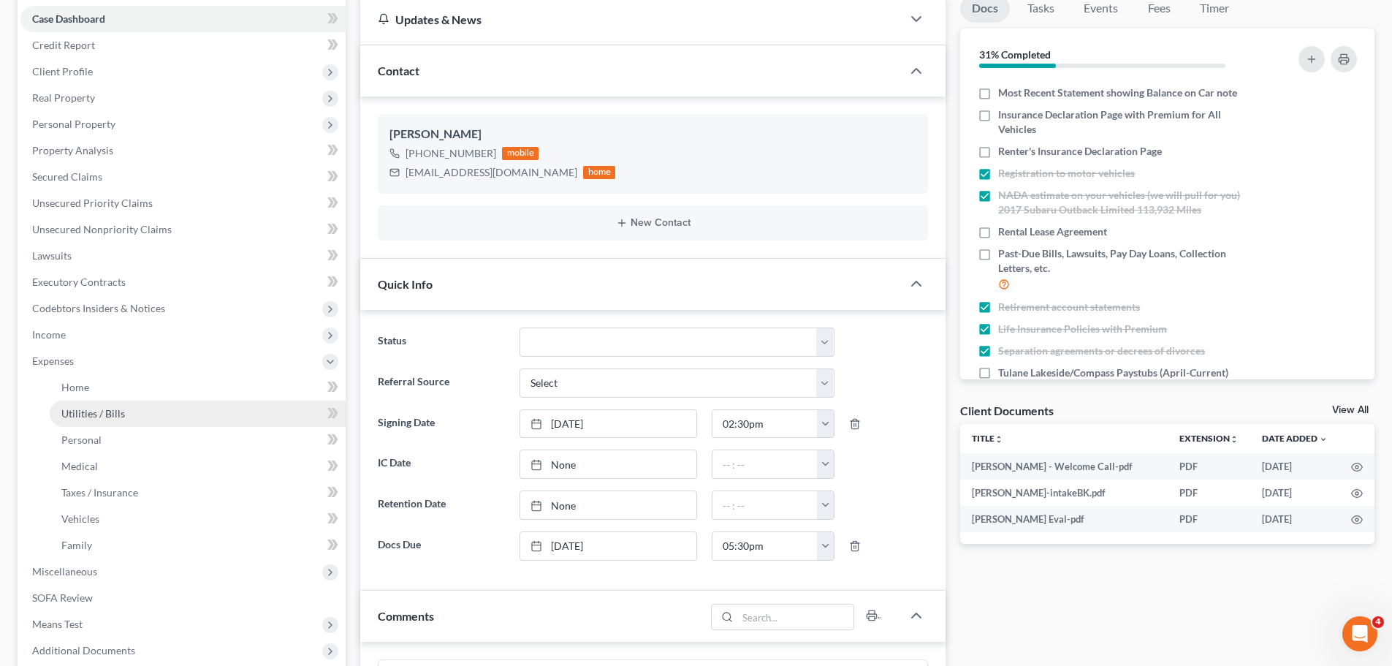
click at [106, 425] on link "Utilities / Bills" at bounding box center [198, 413] width 296 height 26
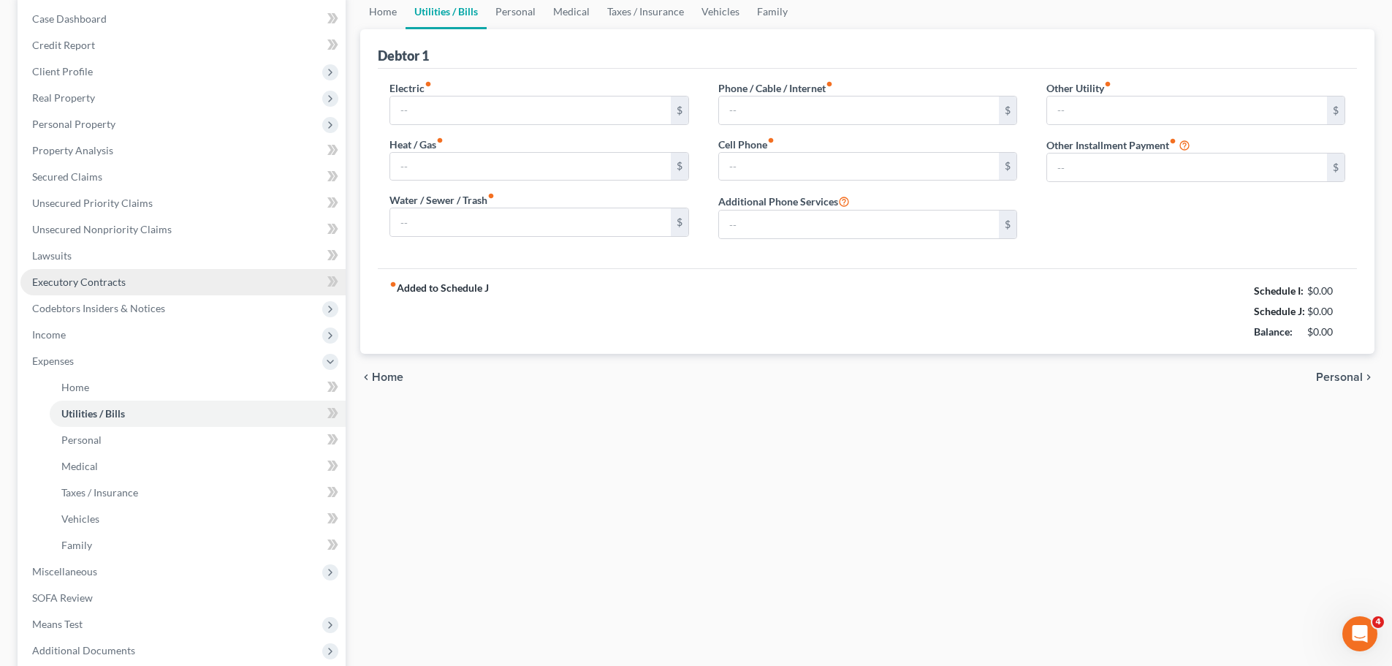
scroll to position [45, 0]
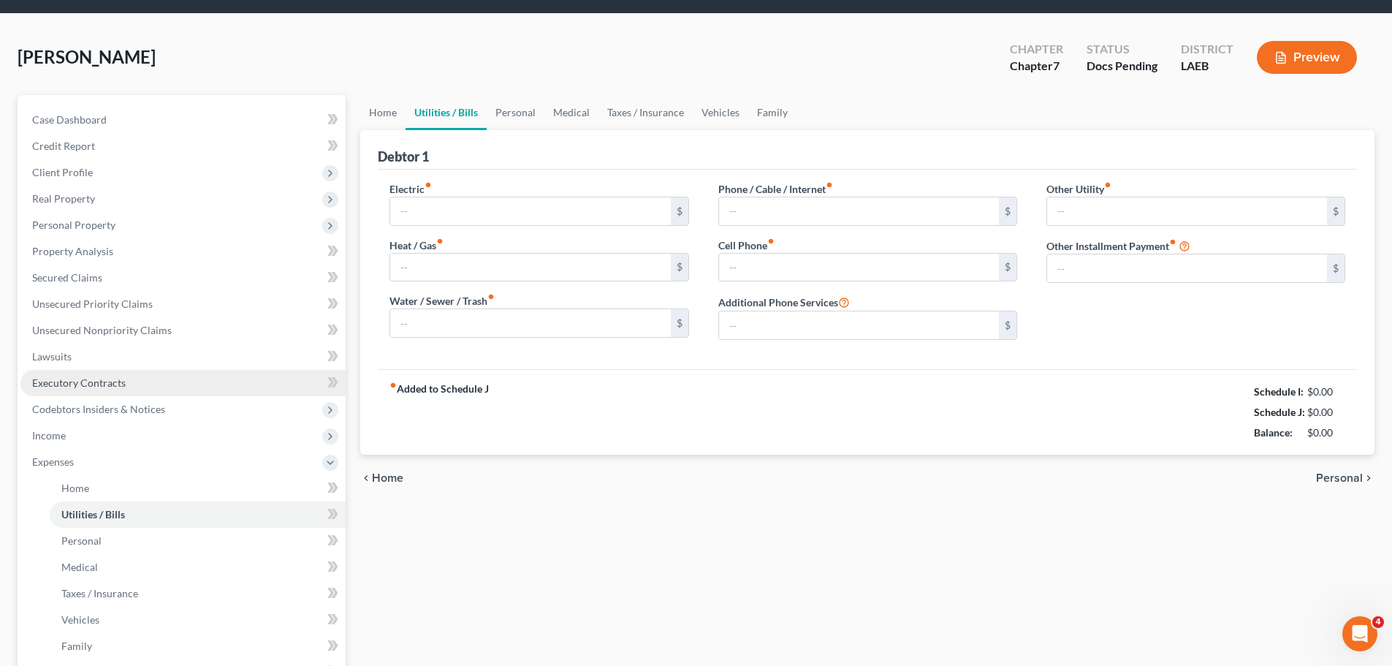
type input "0.00"
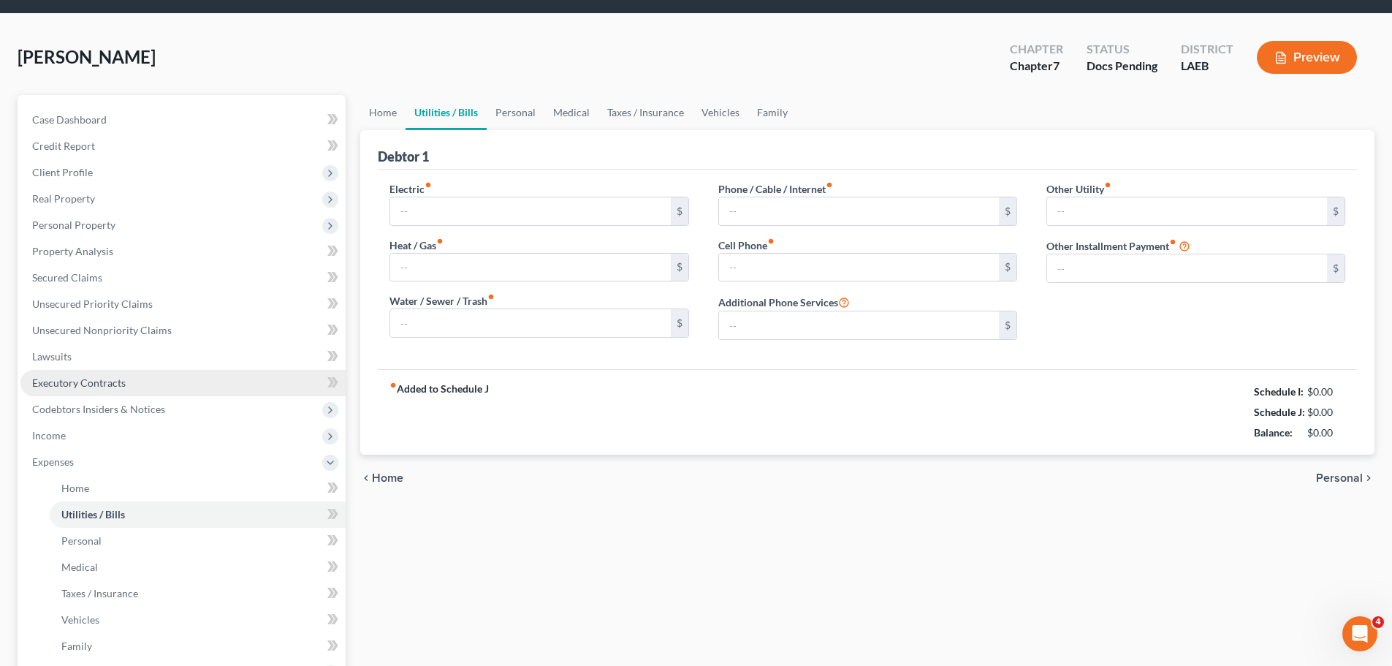
type input "0.00"
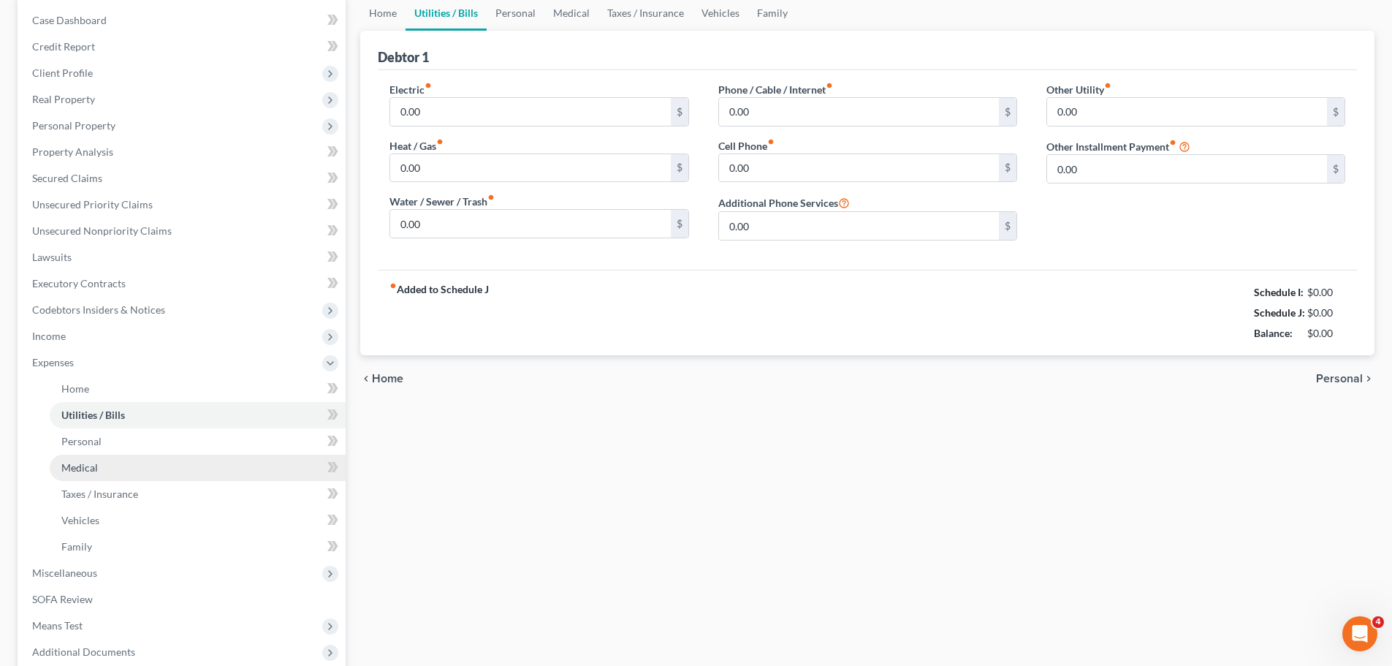
scroll to position [146, 0]
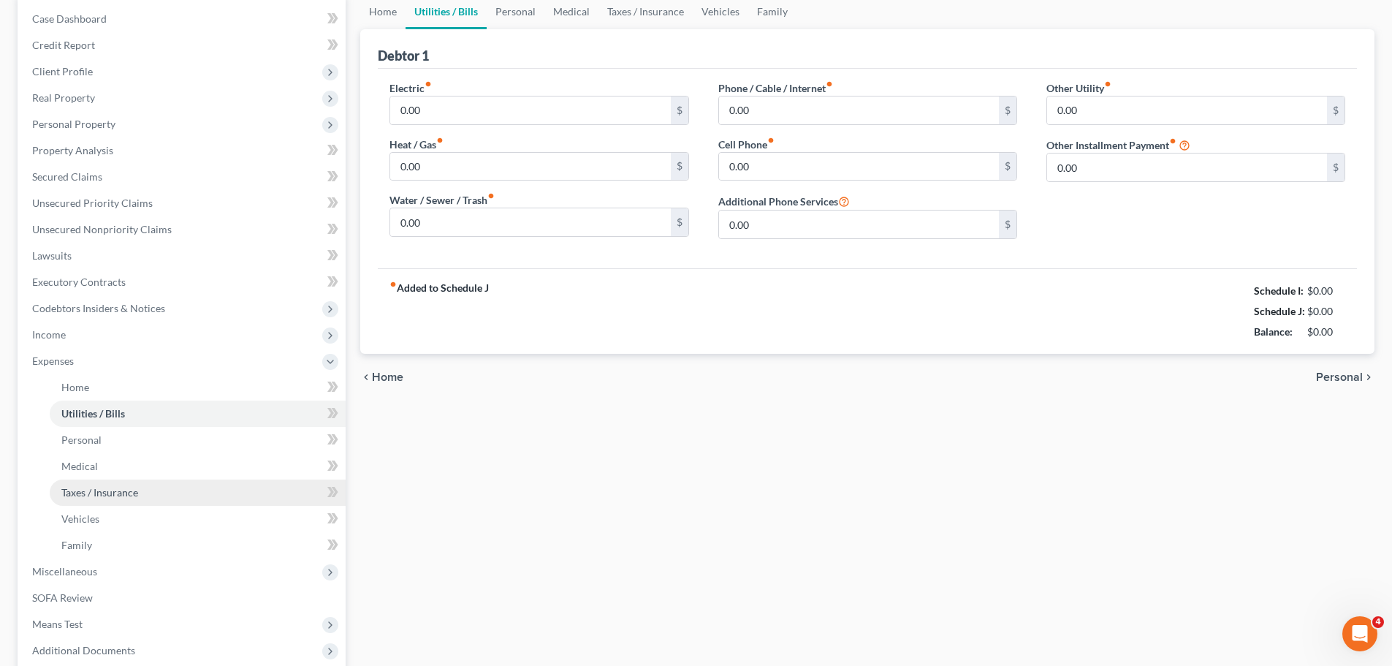
click at [104, 492] on span "Taxes / Insurance" at bounding box center [99, 492] width 77 height 12
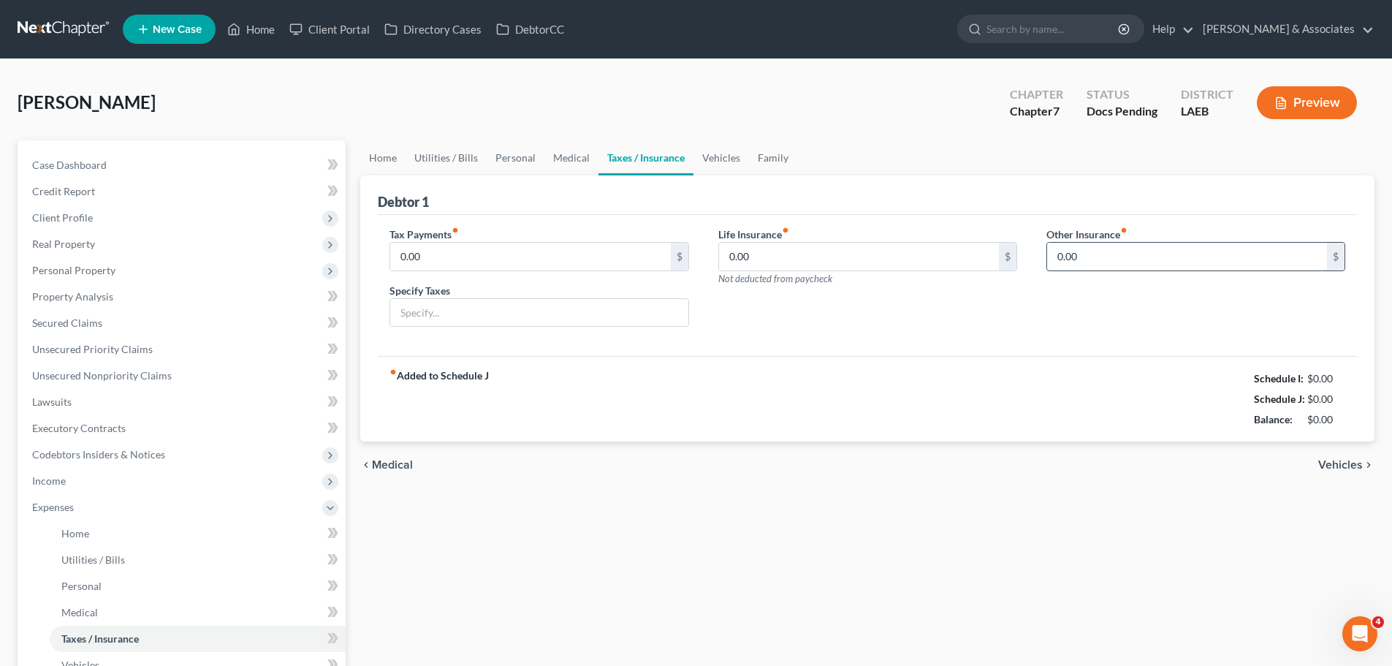
click at [1133, 265] on input "0.00" at bounding box center [1187, 257] width 280 height 28
click at [830, 263] on input "0.00" at bounding box center [859, 257] width 280 height 28
type input "83.14"
click at [1132, 498] on div "Home Utilities / Bills Personal Medical Taxes / Insurance Vehicles Family Debto…" at bounding box center [867, 522] width 1029 height 765
click at [148, 156] on link "Case Dashboard" at bounding box center [182, 165] width 325 height 26
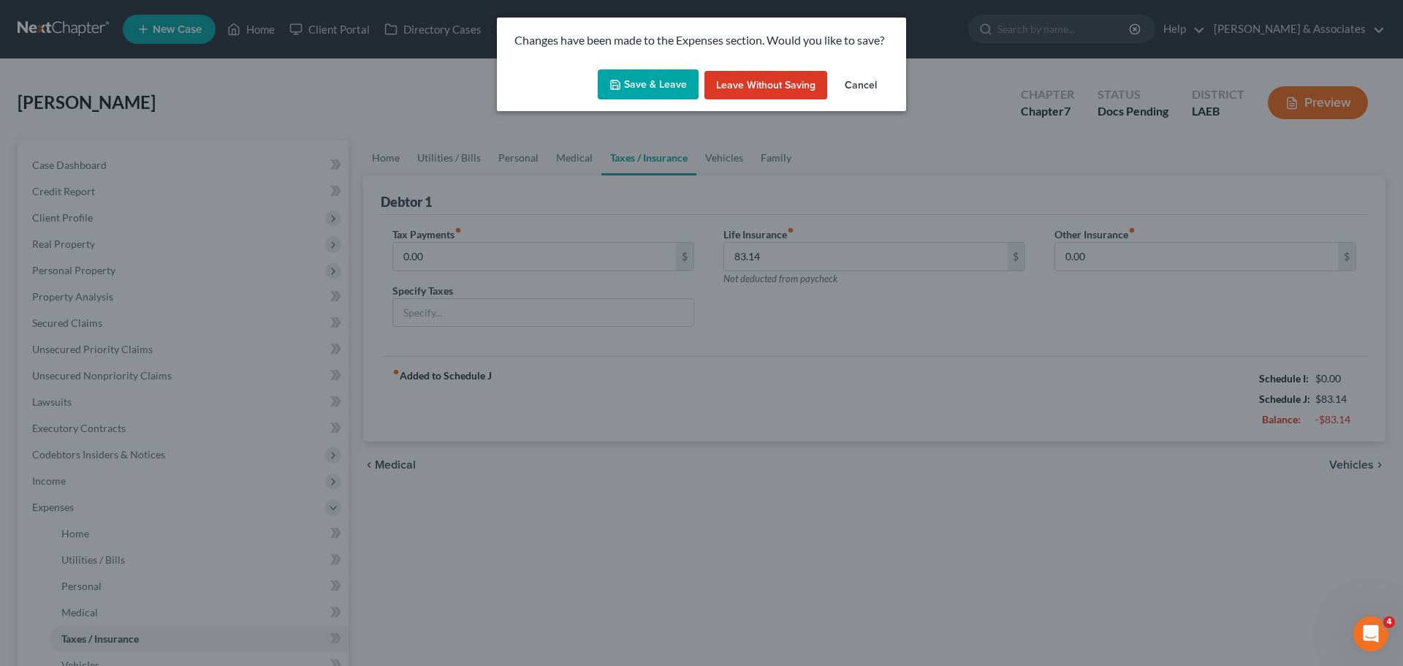
drag, startPoint x: 614, startPoint y: 66, endPoint x: 652, endPoint y: 94, distance: 47.1
click at [614, 67] on div "Save & Leave Leave without Saving Cancel" at bounding box center [701, 88] width 409 height 48
click at [652, 94] on button "Save & Leave" at bounding box center [648, 84] width 101 height 31
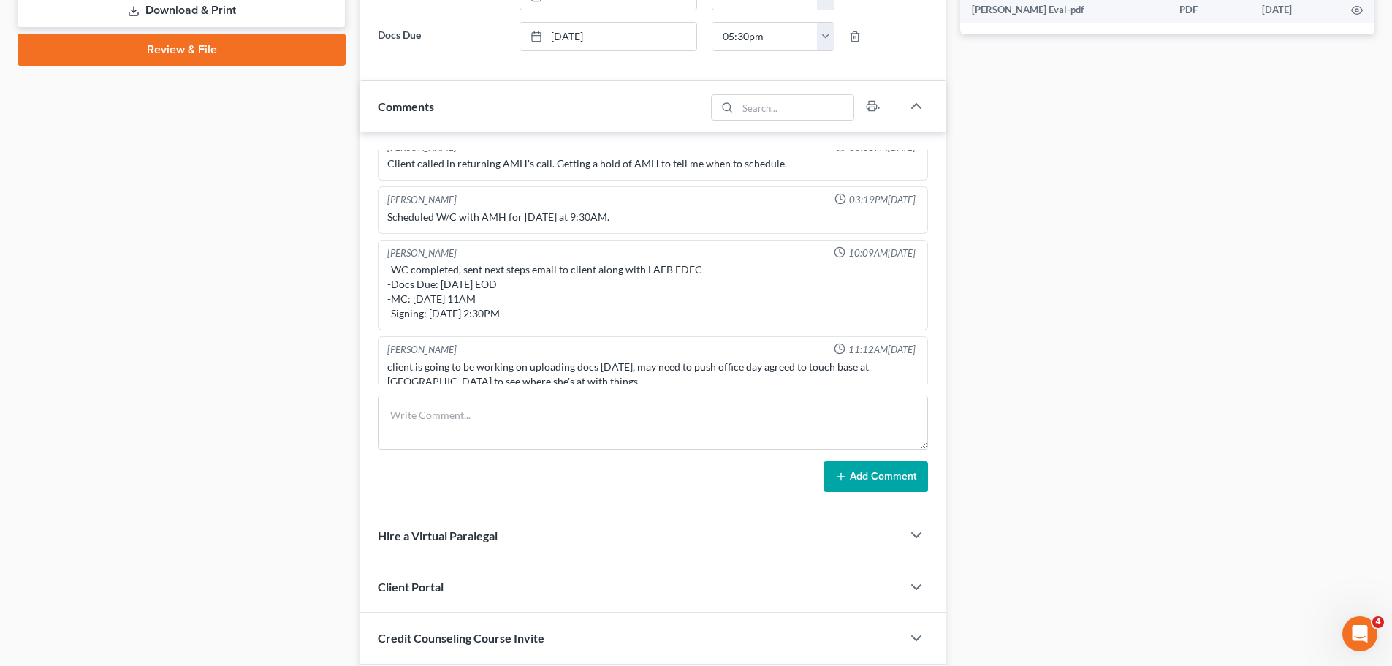
scroll to position [761, 0]
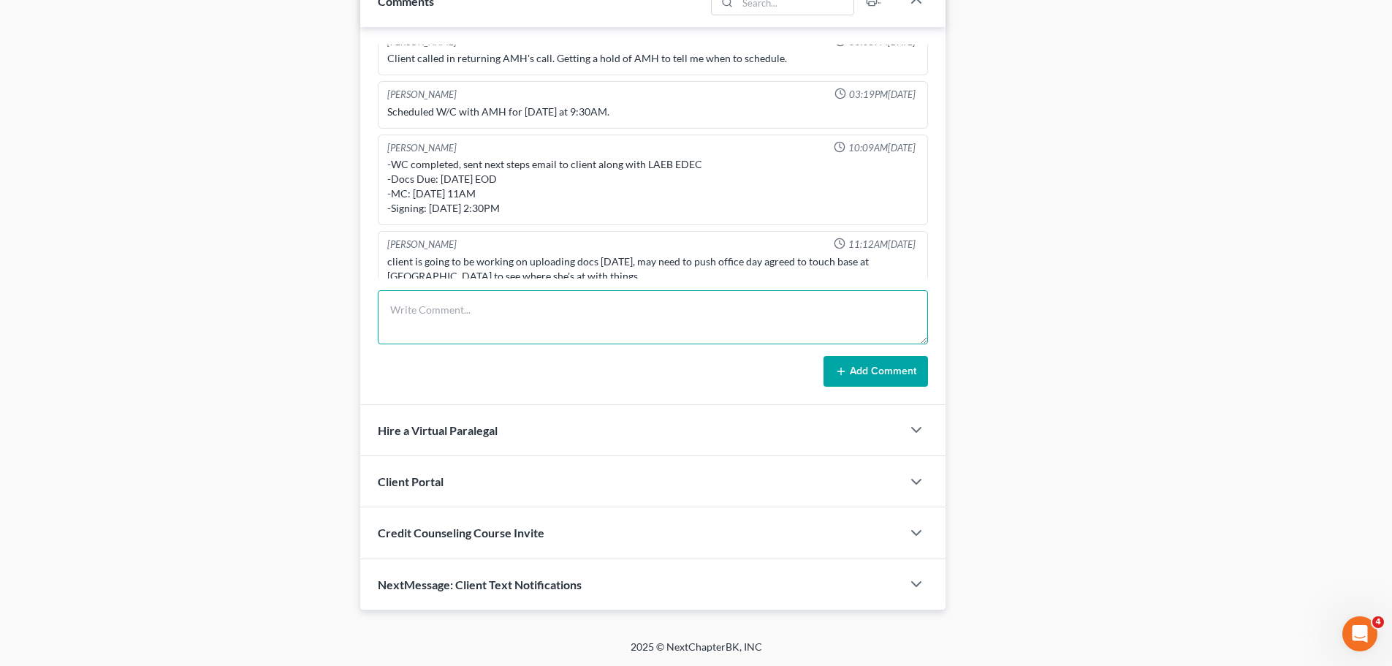
drag, startPoint x: 694, startPoint y: 317, endPoint x: 1302, endPoint y: 362, distance: 609.6
click at [694, 317] on textarea at bounding box center [653, 317] width 550 height 54
type textarea "call to client, NA, unable to LM, no VM -cannot proceed with MC, not enough doc…"
click at [883, 373] on button "Add Comment" at bounding box center [875, 371] width 104 height 31
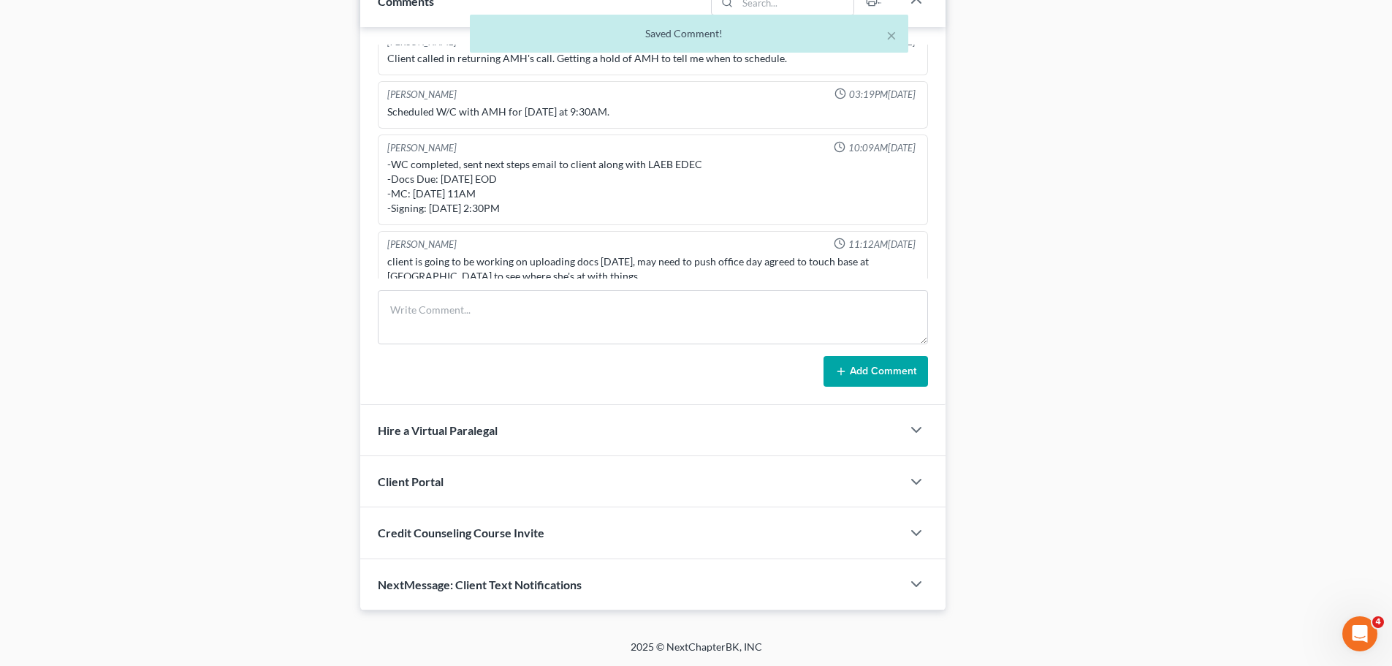
scroll to position [273, 0]
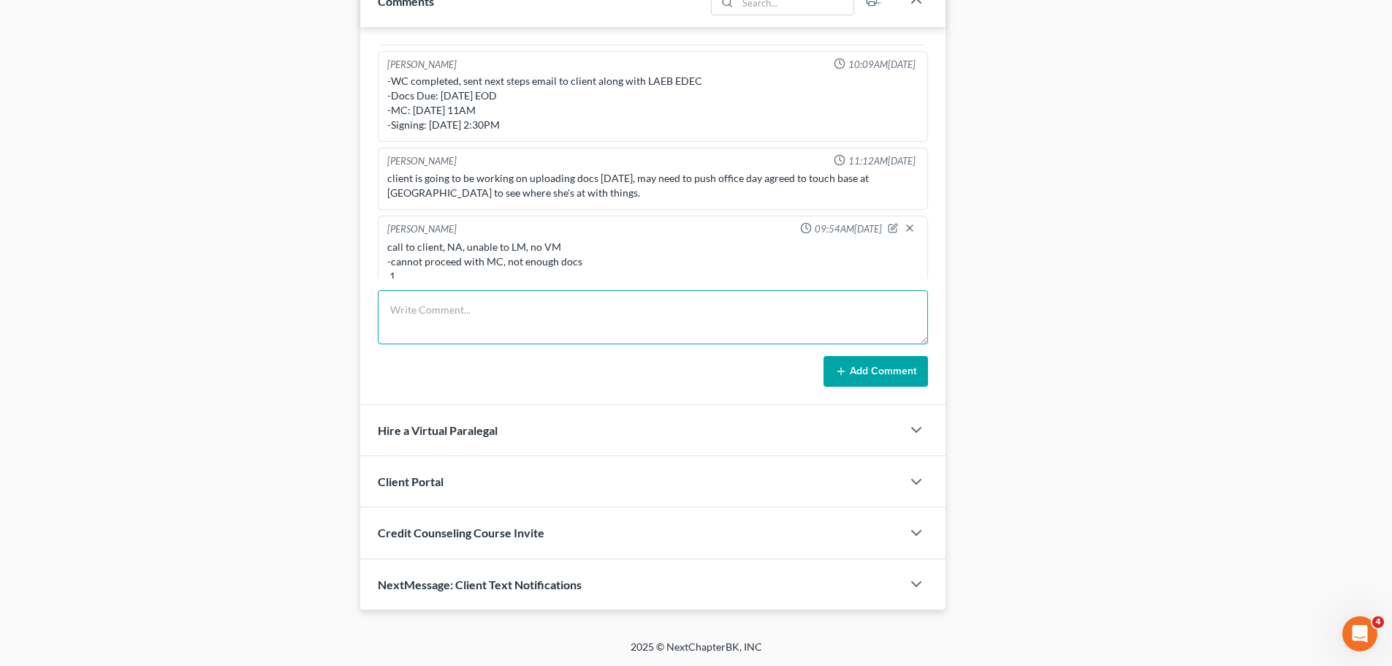
drag, startPoint x: 547, startPoint y: 320, endPoint x: 864, endPoint y: 362, distance: 319.8
click at [547, 320] on textarea at bounding box center [653, 317] width 550 height 54
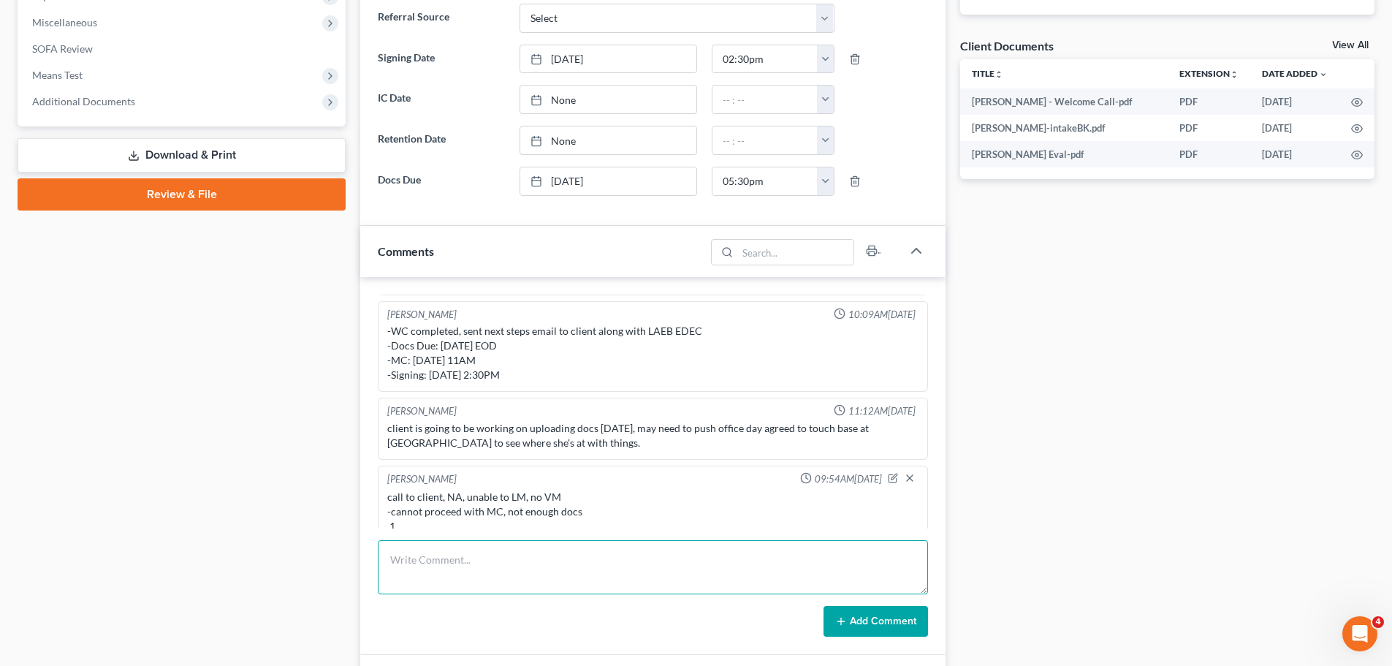
scroll to position [0, 0]
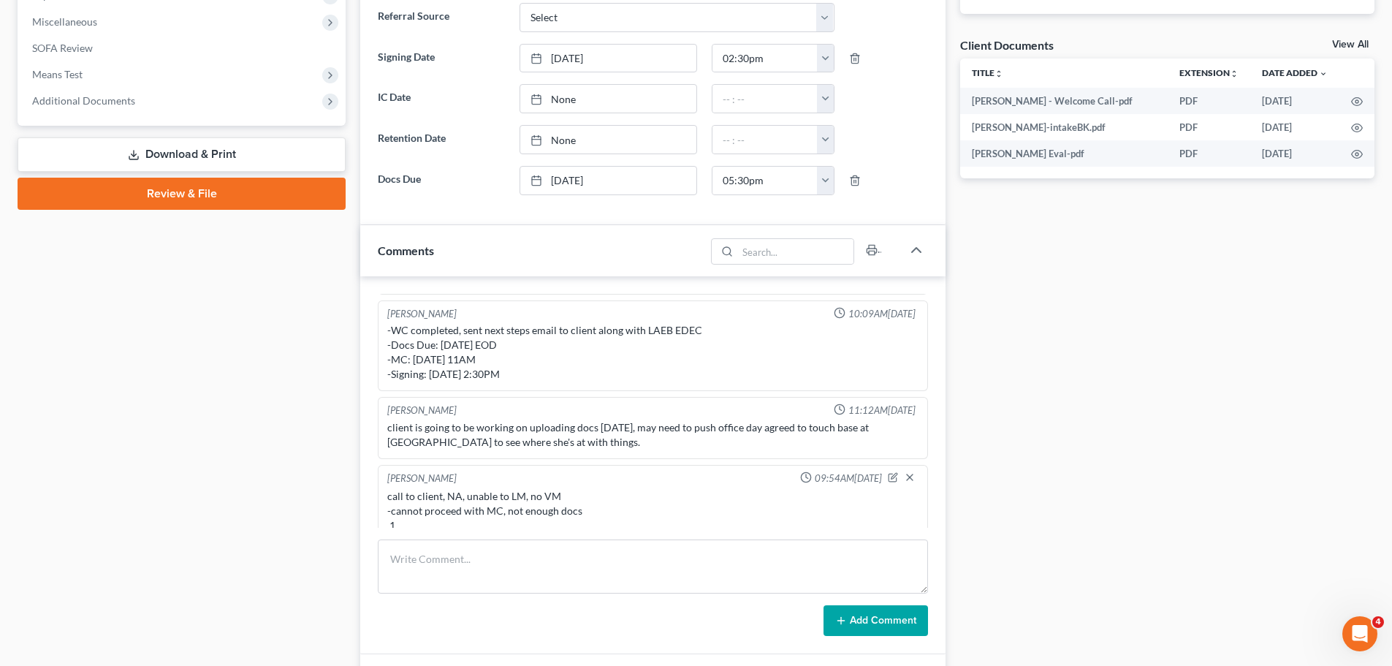
drag, startPoint x: 1146, startPoint y: 400, endPoint x: 1303, endPoint y: 296, distance: 188.3
click at [1145, 401] on div "Docs Tasks Events Fees Timer 31% Completed Nothing here yet! Signed [MEDICAL_DA…" at bounding box center [1167, 244] width 429 height 1230
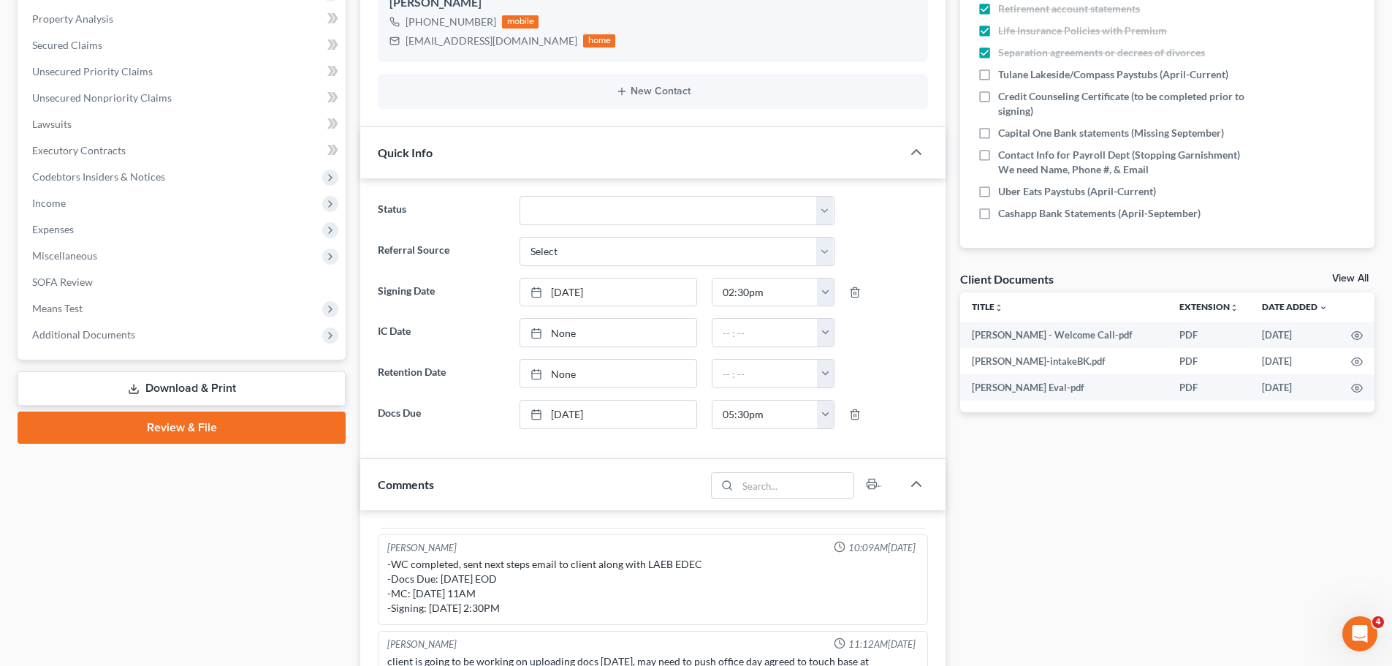
scroll to position [73, 0]
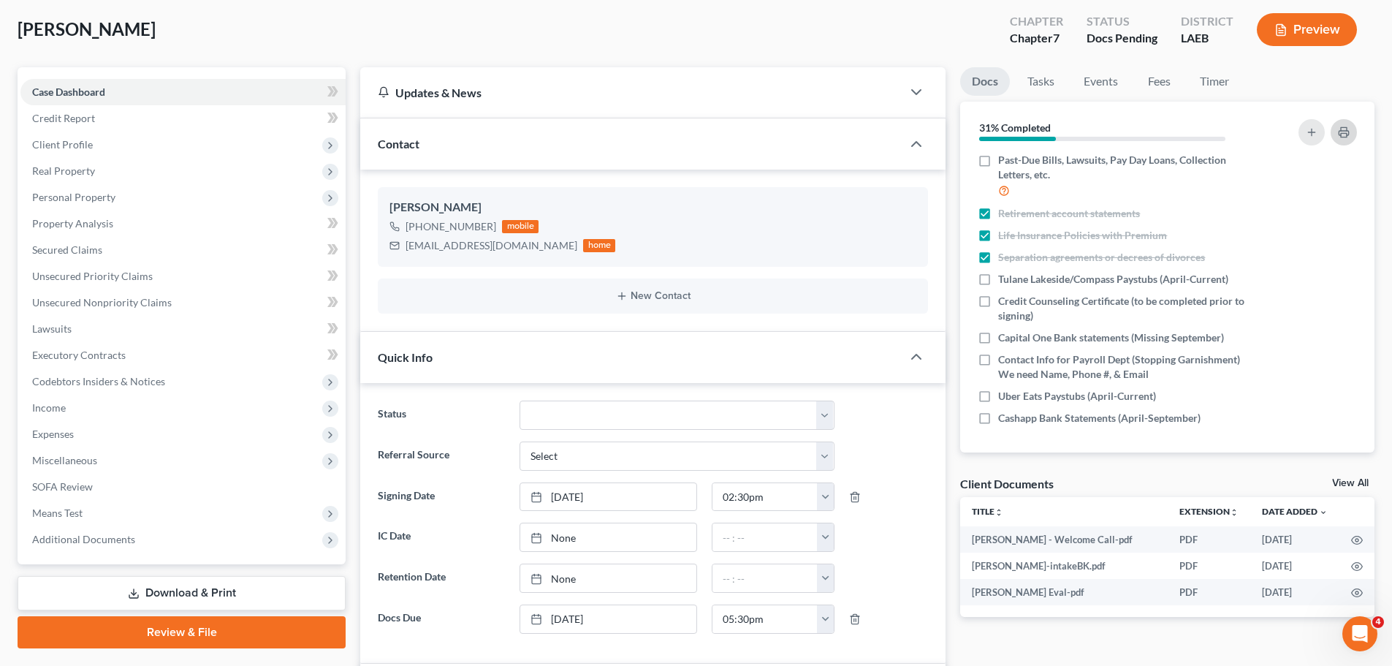
click at [1343, 132] on icon "button" at bounding box center [1344, 132] width 12 height 12
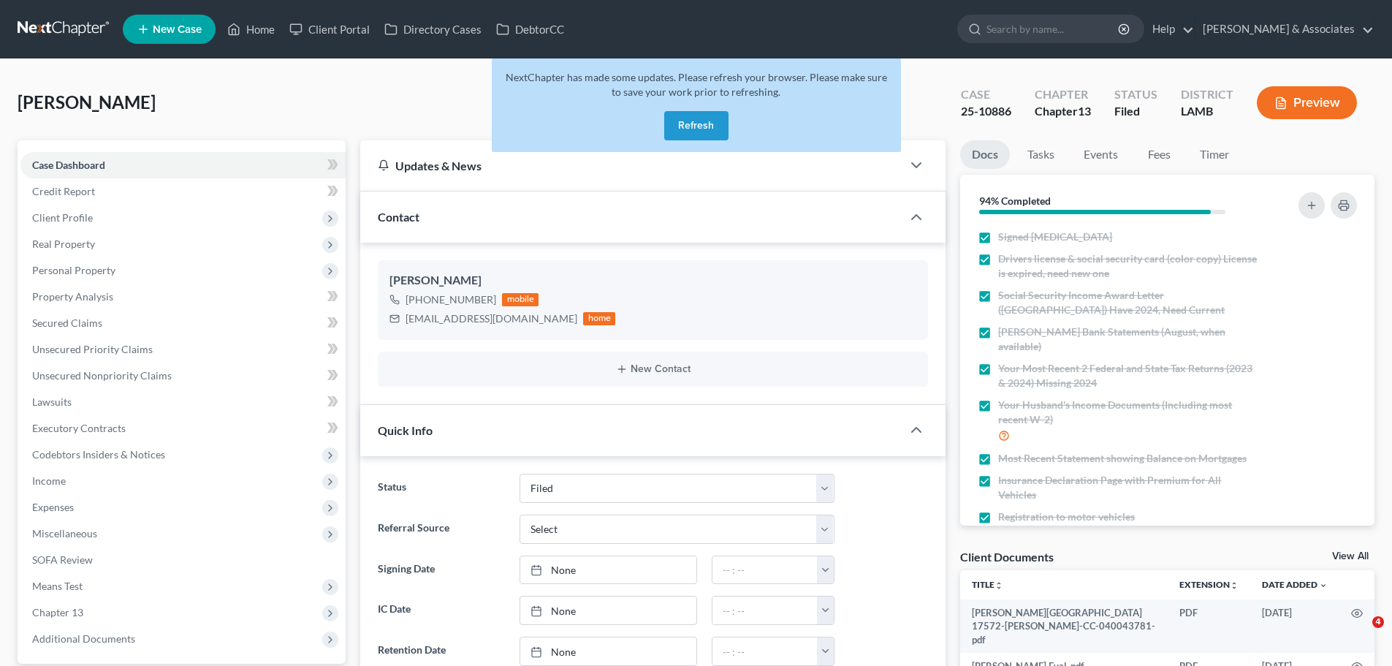
select select "8"
